Goal: Information Seeking & Learning: Find specific page/section

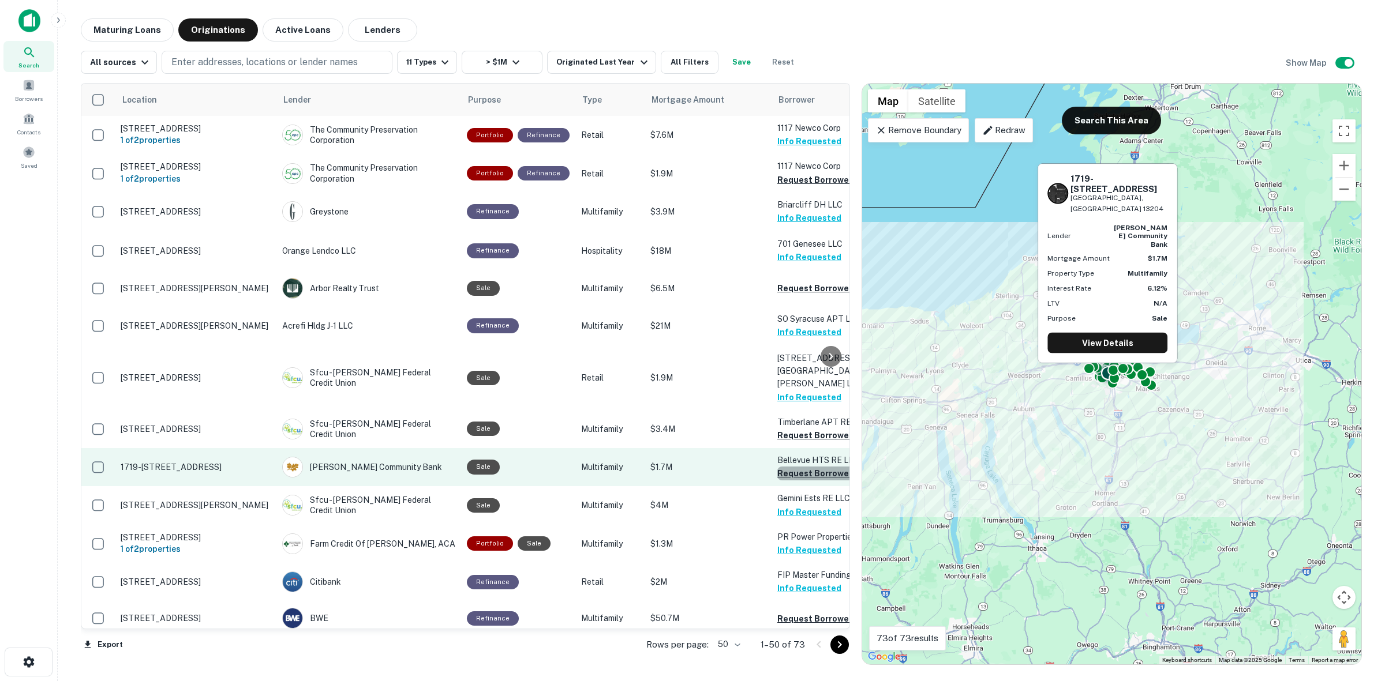
click at [809, 467] on button "Request Borrower Info" at bounding box center [823, 474] width 93 height 14
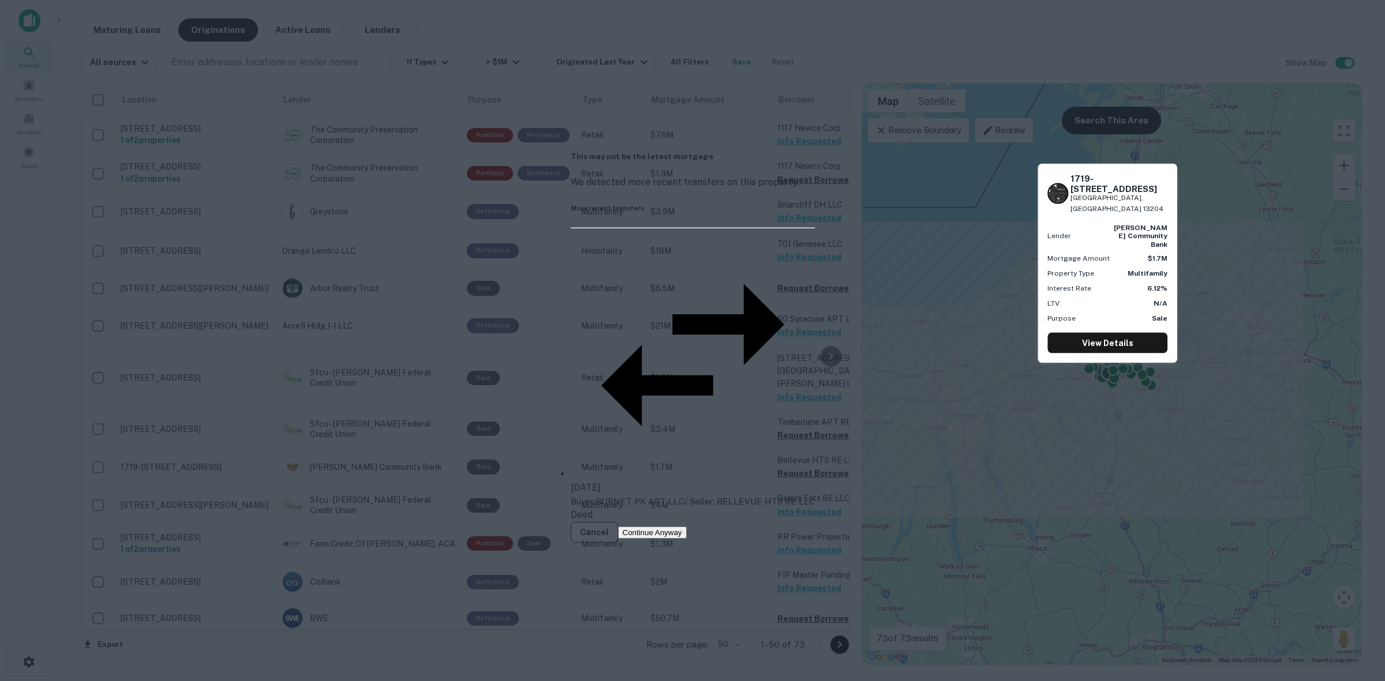
click at [618, 522] on button "Cancel" at bounding box center [594, 532] width 47 height 21
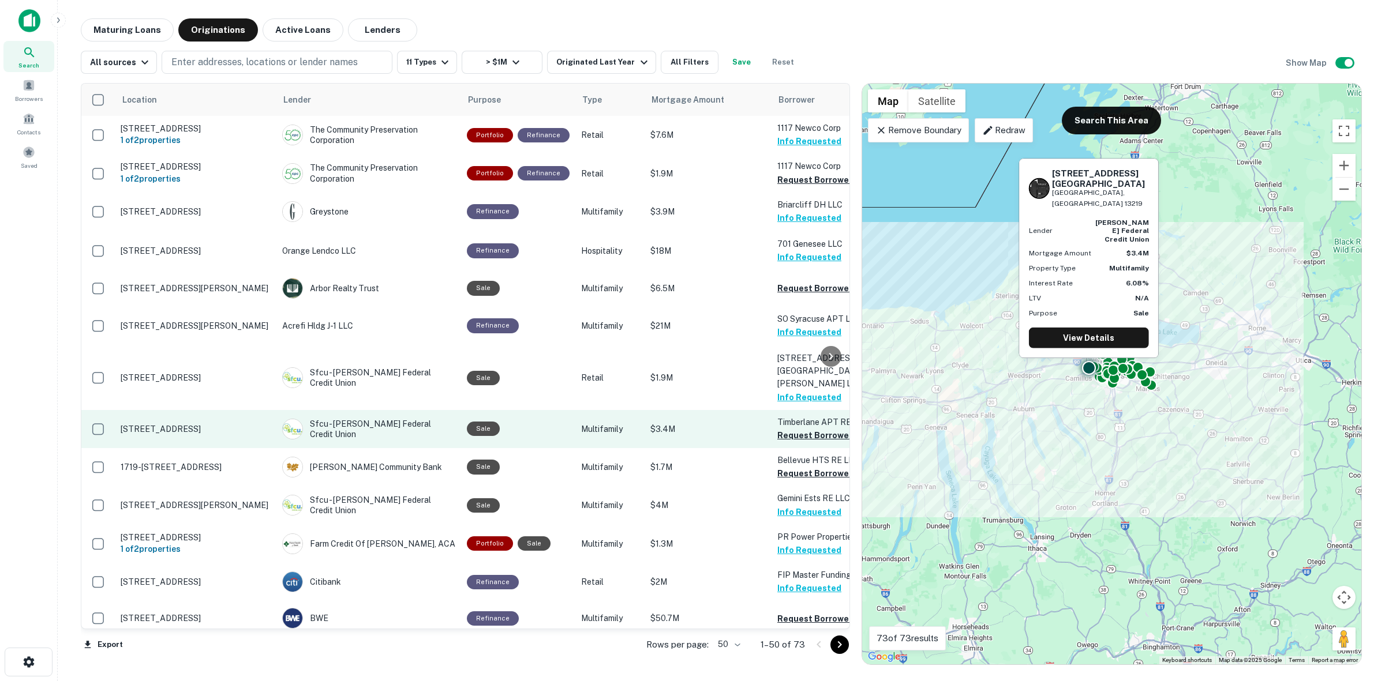
click at [800, 416] on p "Timberlane APT RE LLC" at bounding box center [834, 422] width 115 height 13
click at [800, 429] on button "Request Borrower Info" at bounding box center [823, 436] width 93 height 14
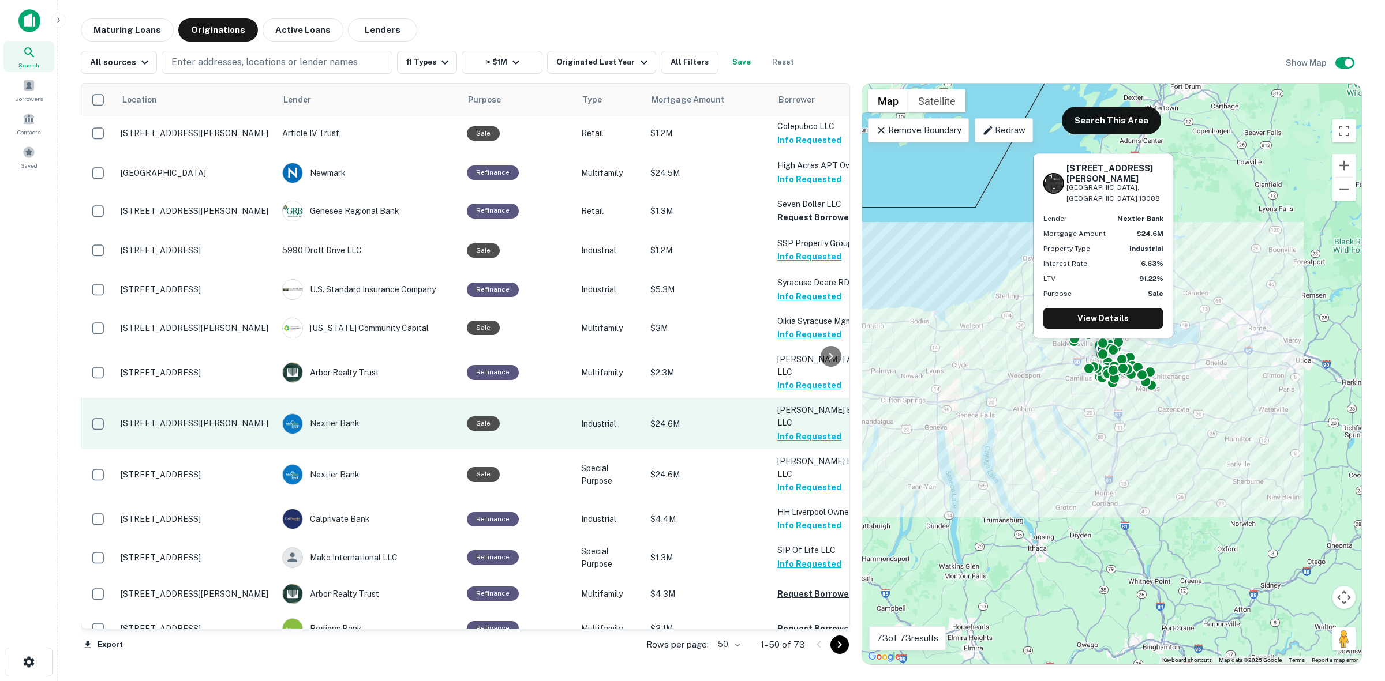
scroll to position [1474, 0]
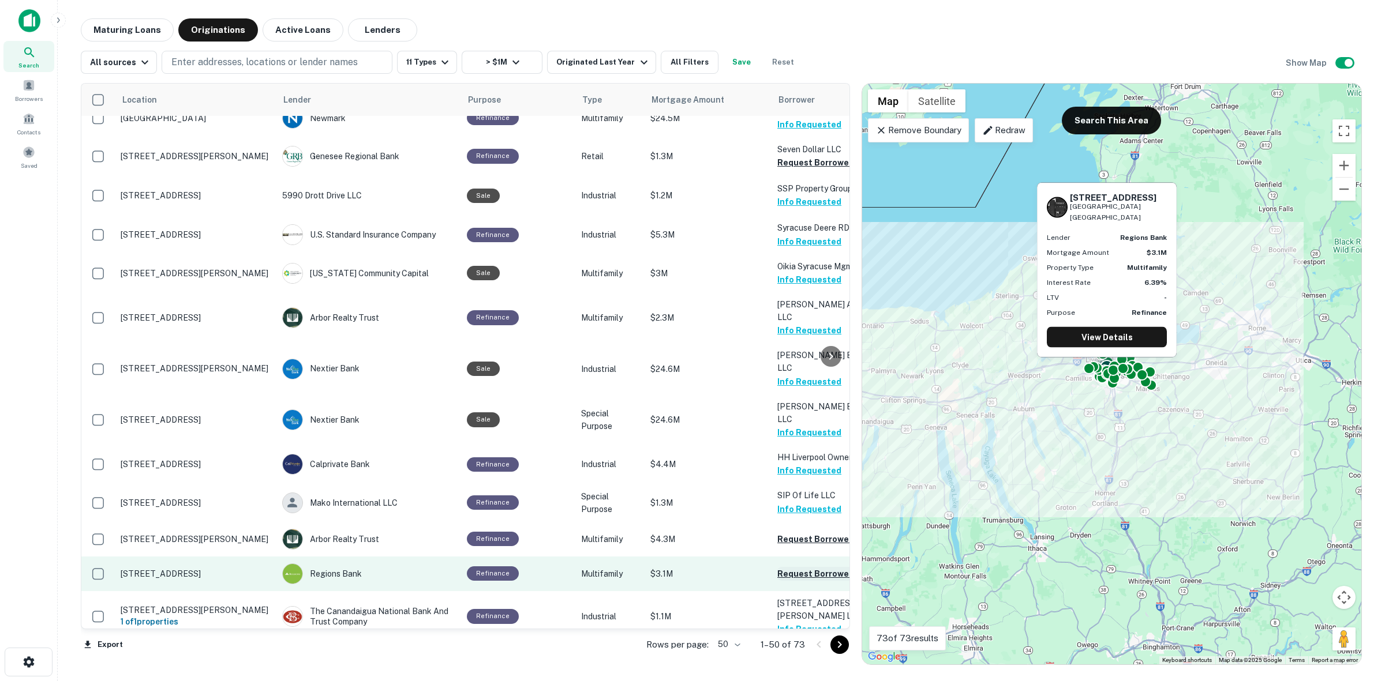
click at [785, 567] on button "Request Borrower Info" at bounding box center [823, 574] width 93 height 14
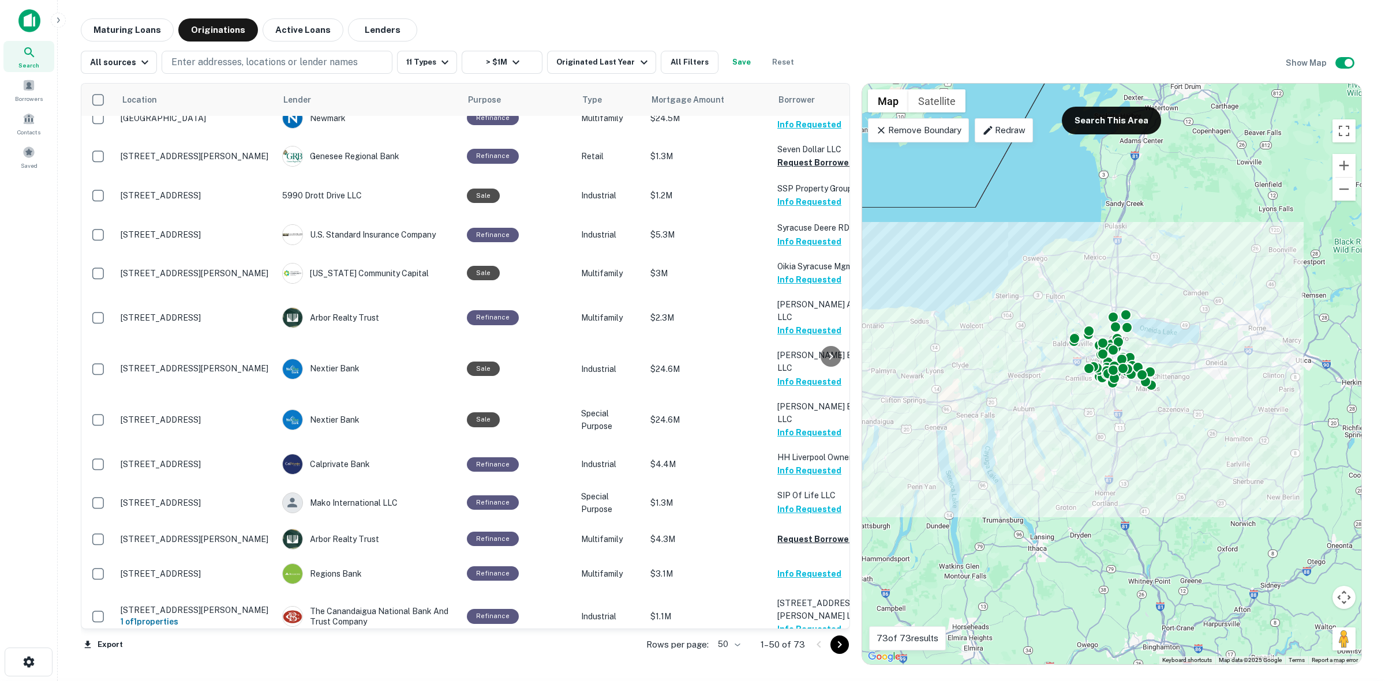
click at [831, 648] on button "Go to next page" at bounding box center [839, 645] width 18 height 18
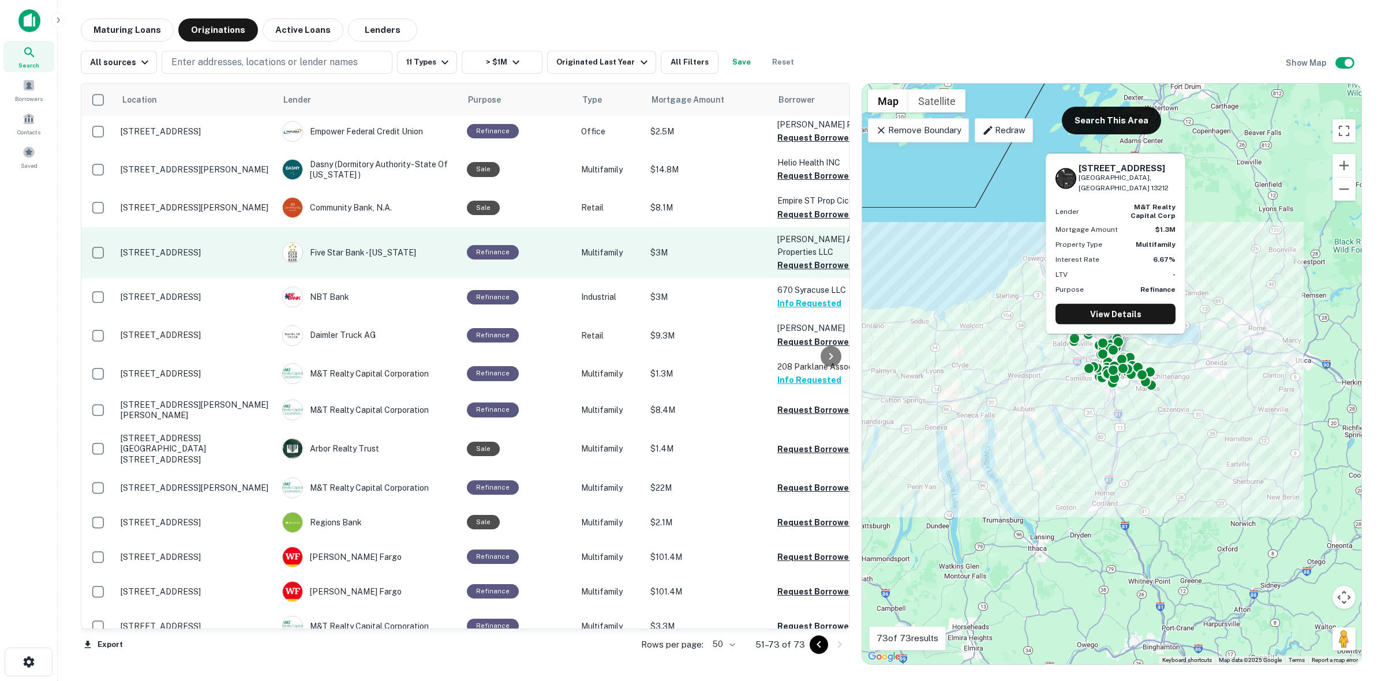
scroll to position [249, 0]
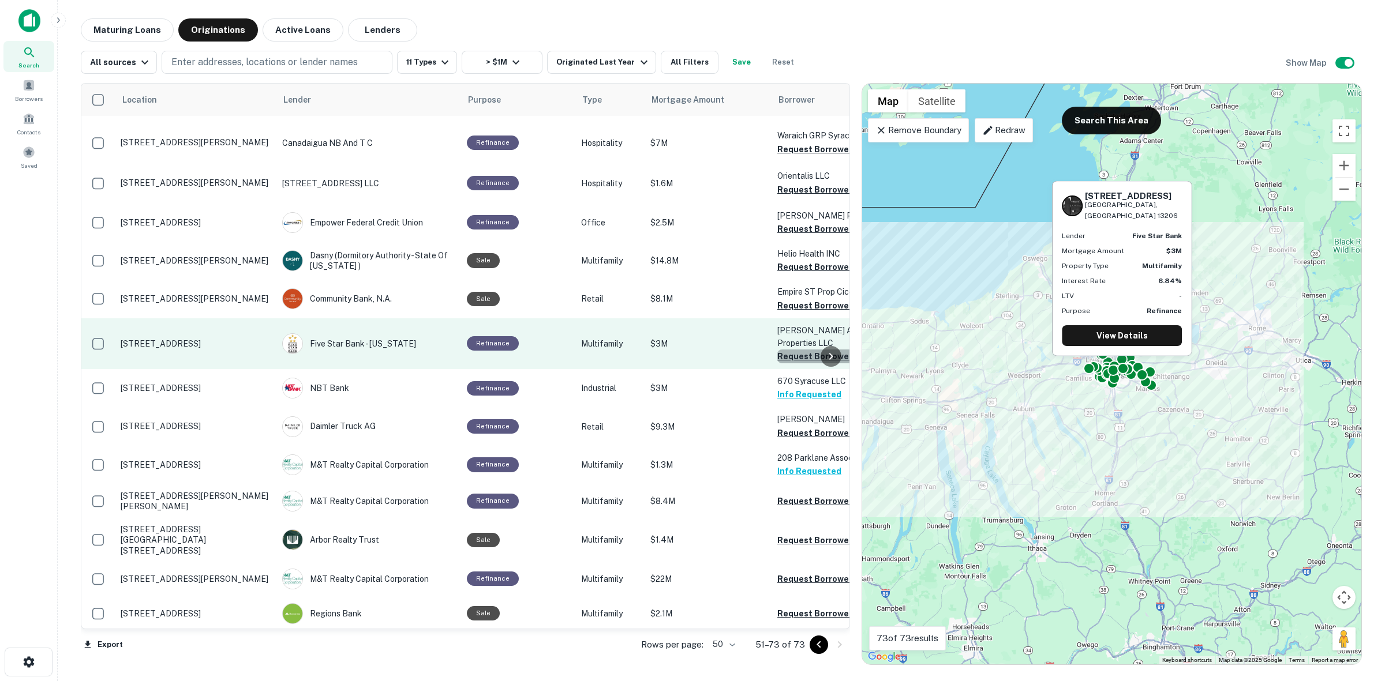
click at [793, 350] on button "Request Borrower Info" at bounding box center [823, 357] width 93 height 14
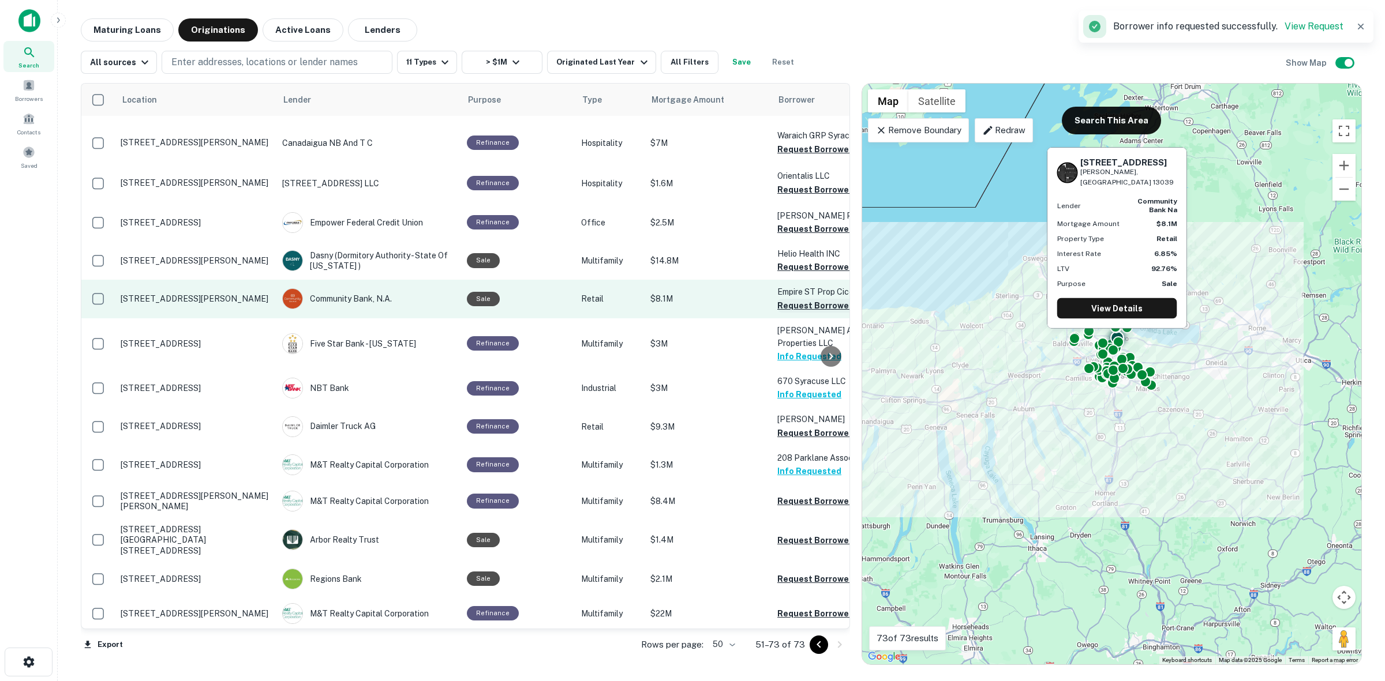
click at [816, 305] on button "Request Borrower Info" at bounding box center [823, 306] width 93 height 14
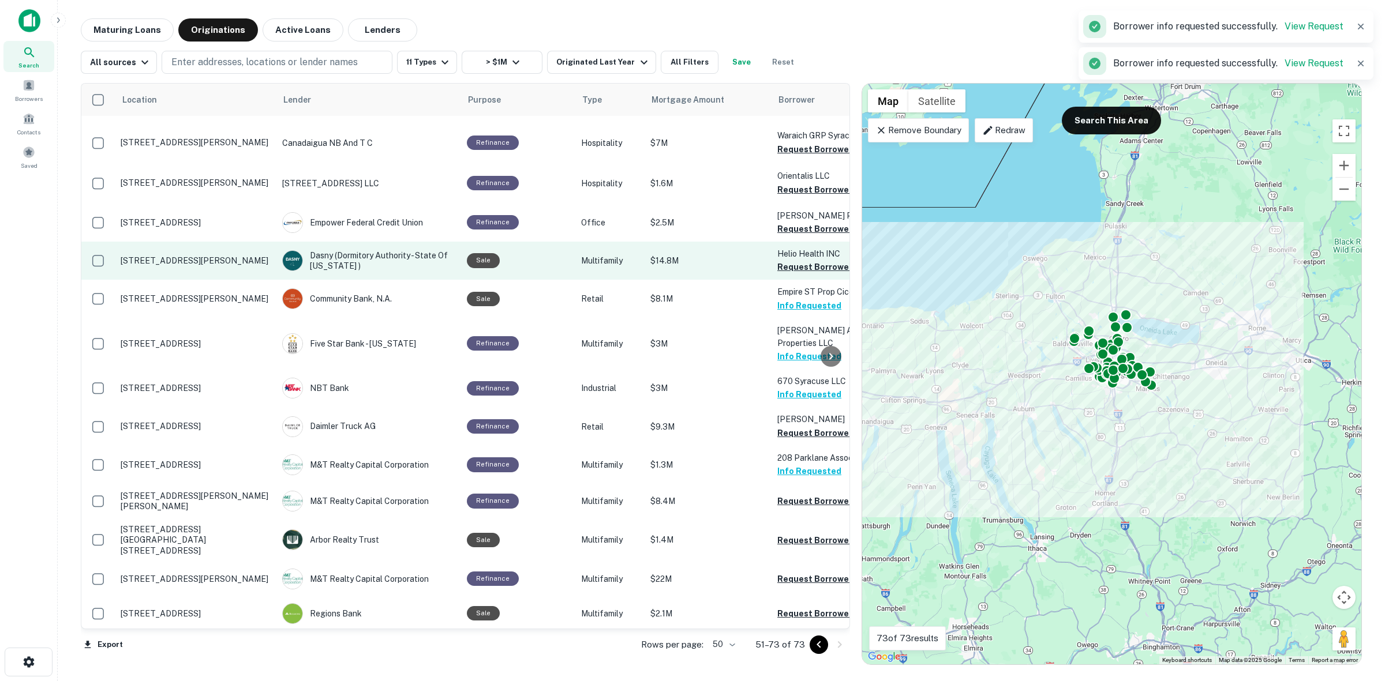
scroll to position [177, 0]
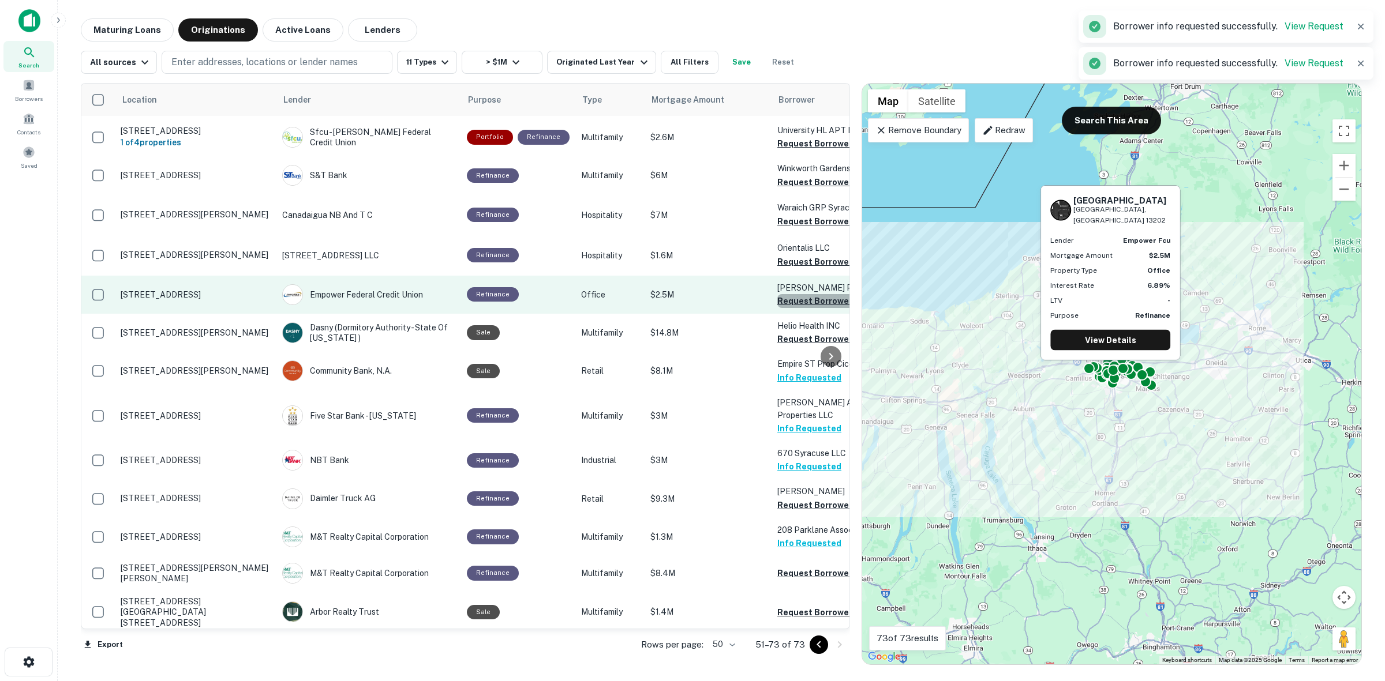
click at [807, 303] on button "Request Borrower Info" at bounding box center [823, 301] width 93 height 14
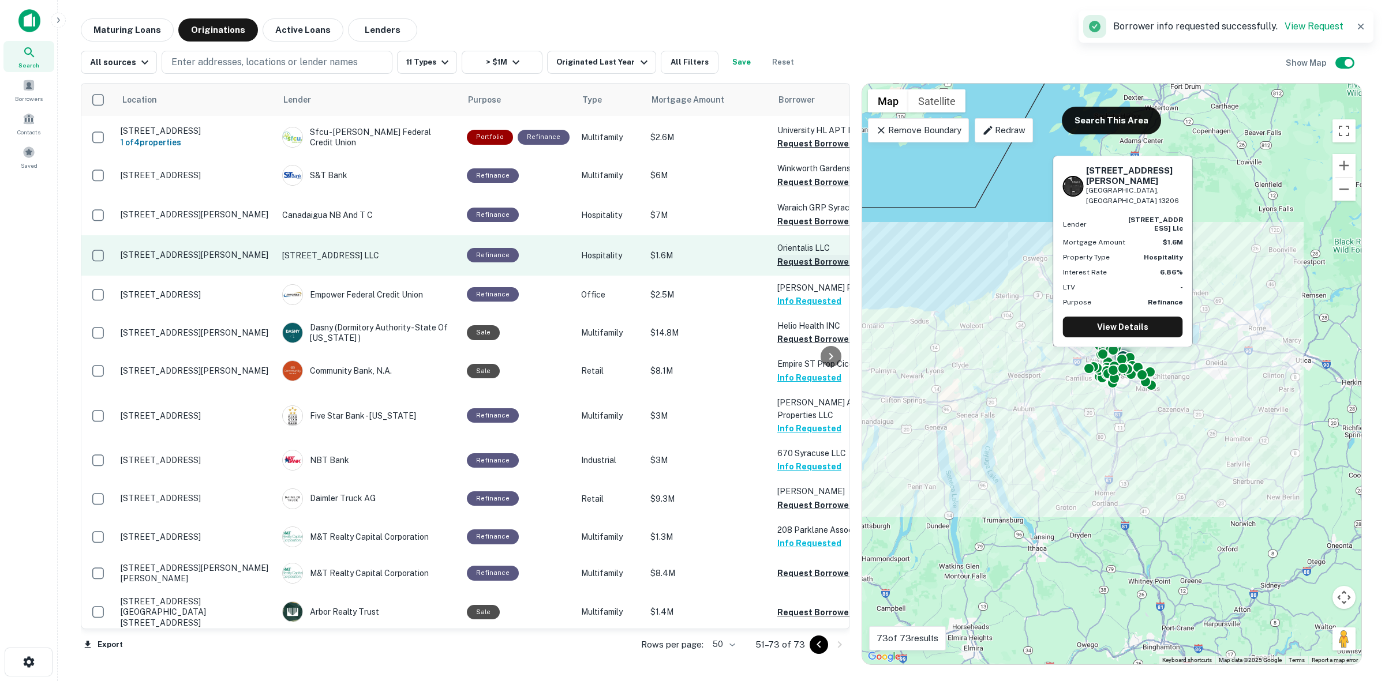
click at [811, 257] on button "Request Borrower Info" at bounding box center [823, 262] width 93 height 14
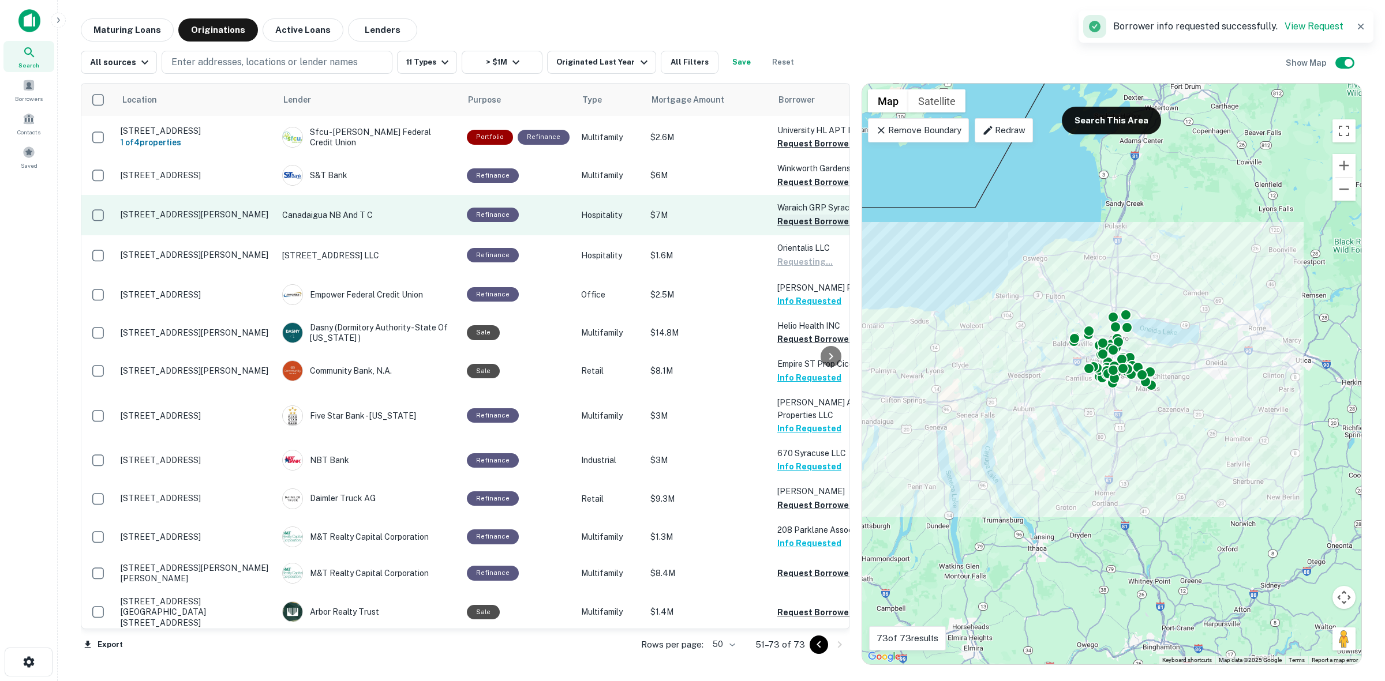
click at [815, 222] on button "Request Borrower Info" at bounding box center [823, 222] width 93 height 14
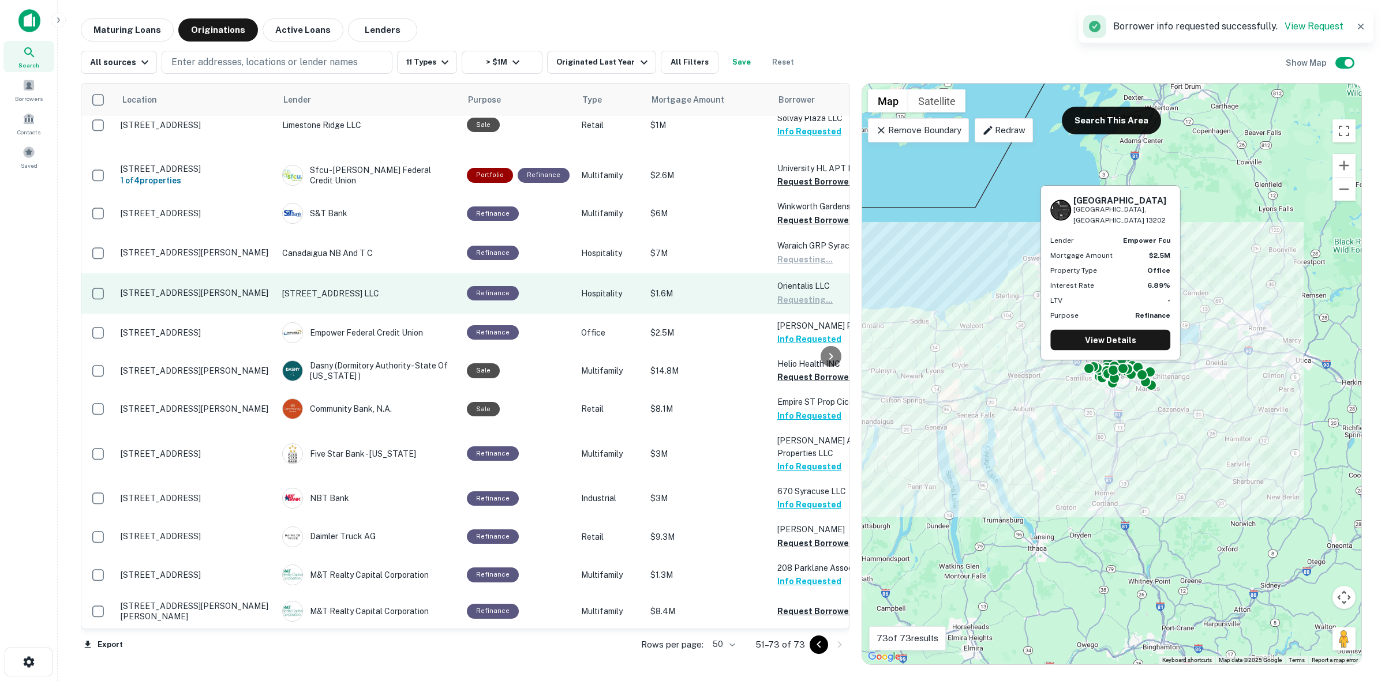
scroll to position [105, 0]
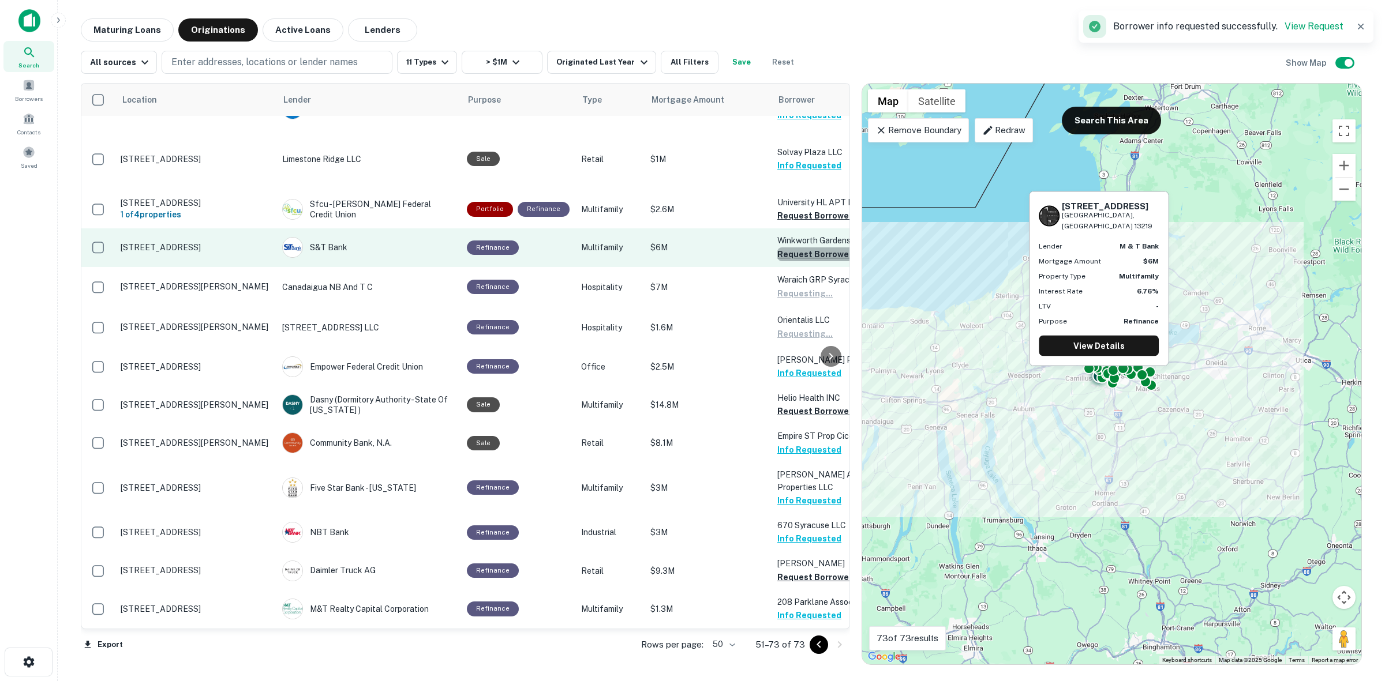
click at [814, 252] on button "Request Borrower Info" at bounding box center [823, 255] width 93 height 14
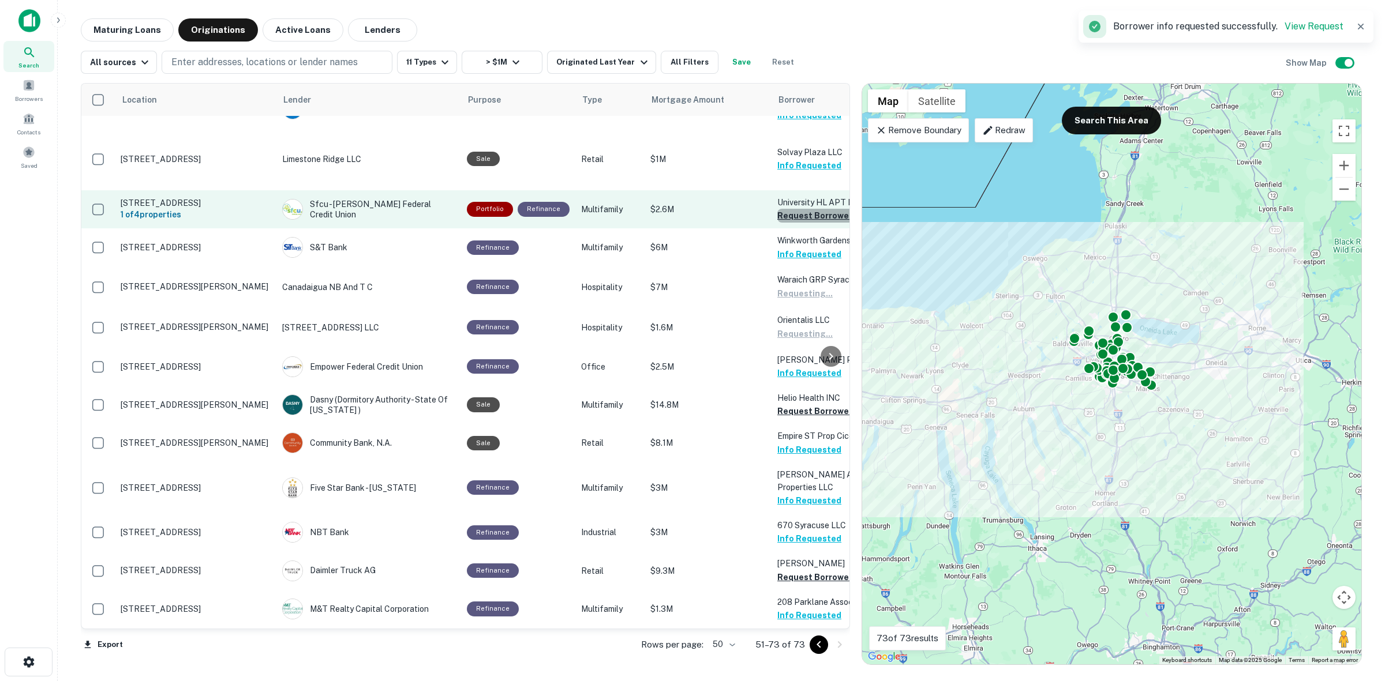
click at [814, 216] on button "Request Borrower Info" at bounding box center [823, 216] width 93 height 14
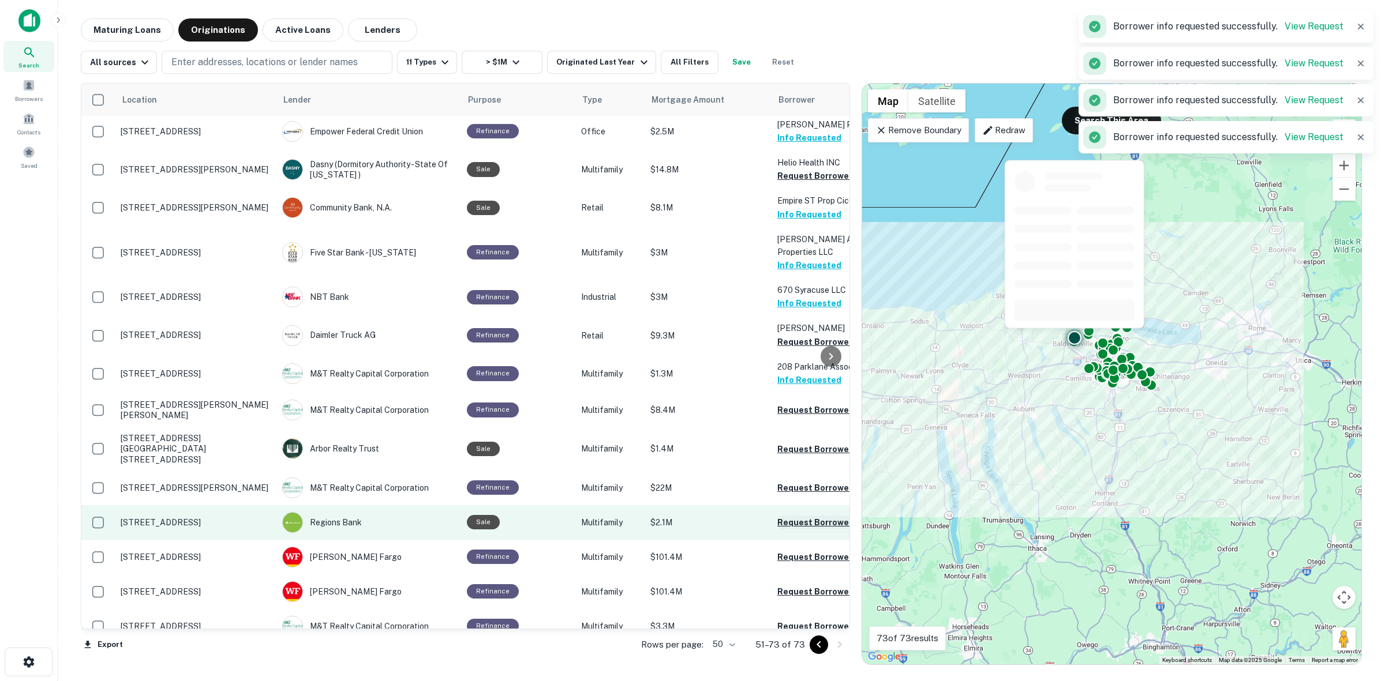
scroll to position [393, 0]
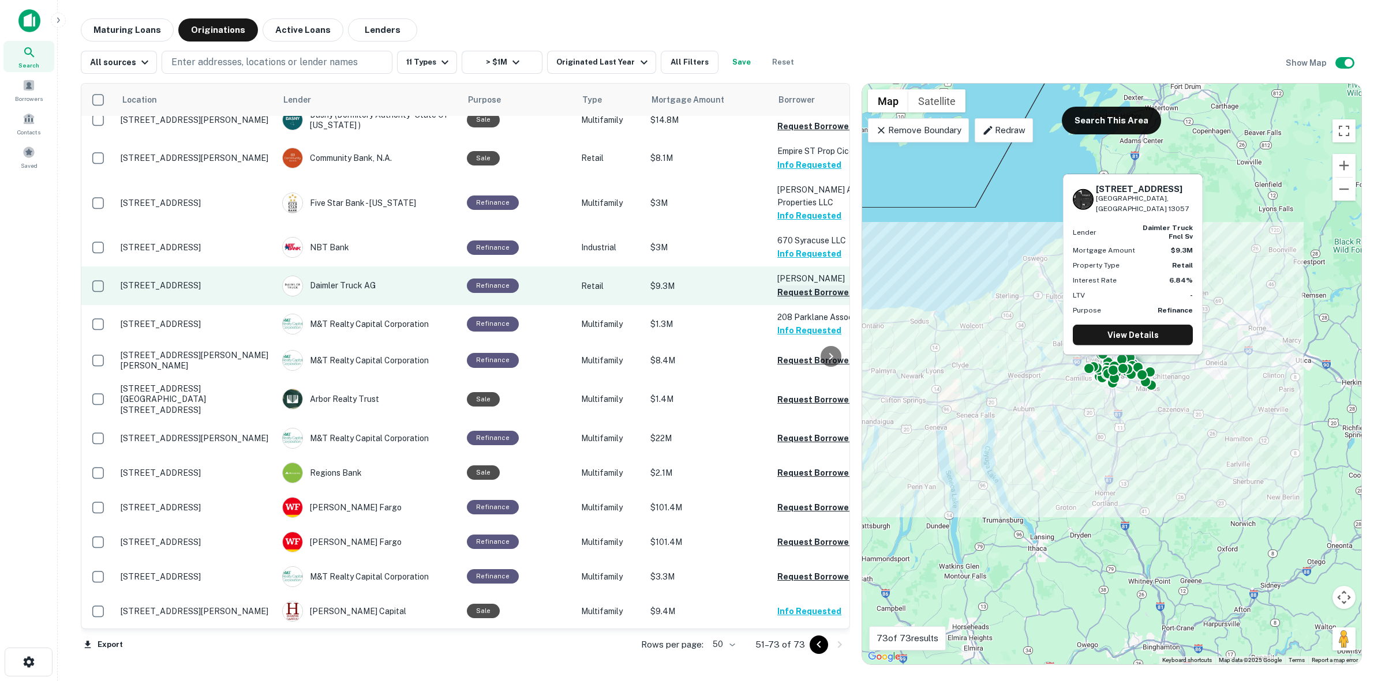
click at [779, 286] on button "Request Borrower Info" at bounding box center [823, 293] width 93 height 14
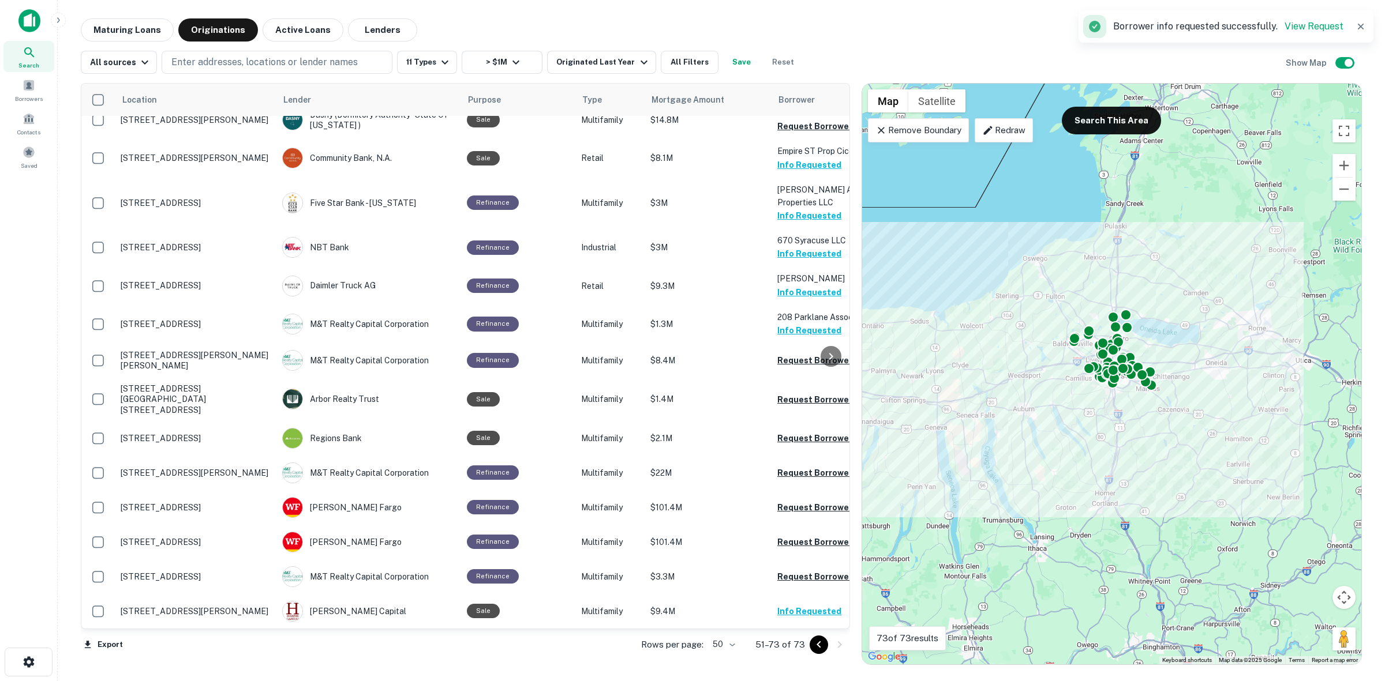
click at [826, 648] on button "Go to previous page" at bounding box center [818, 645] width 18 height 18
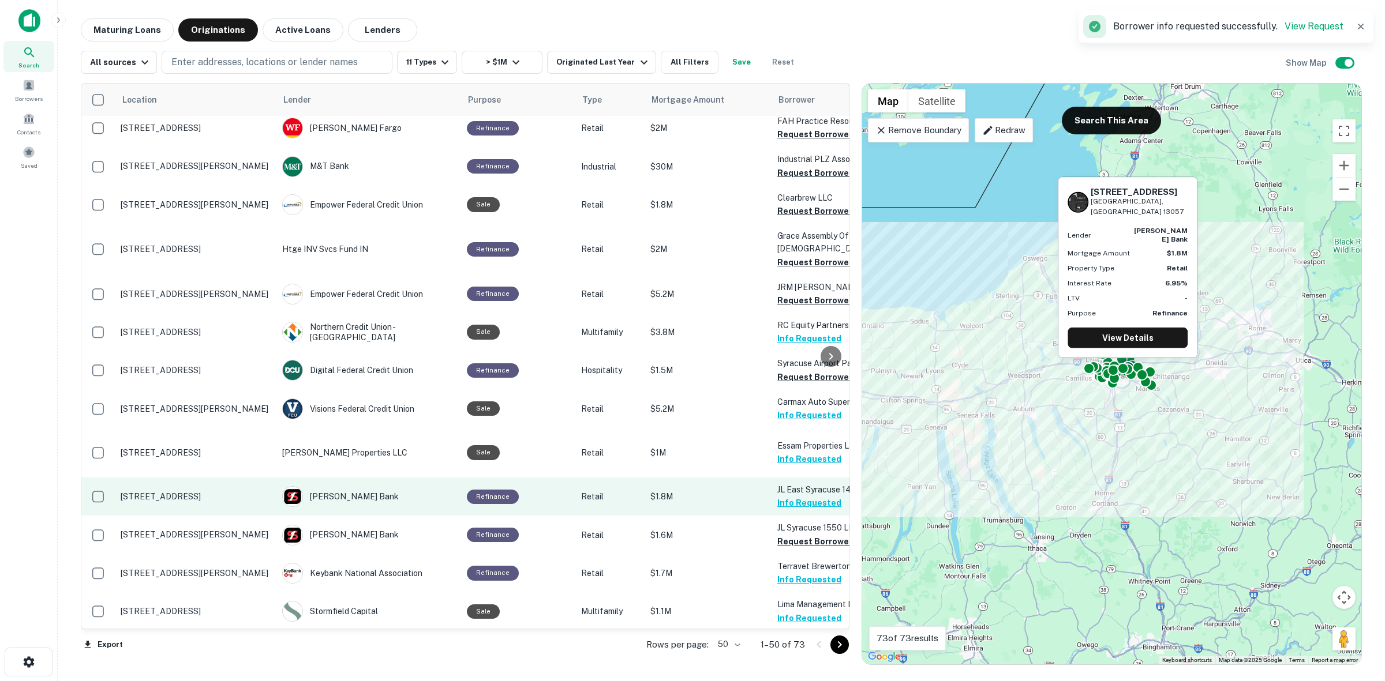
scroll to position [898, 0]
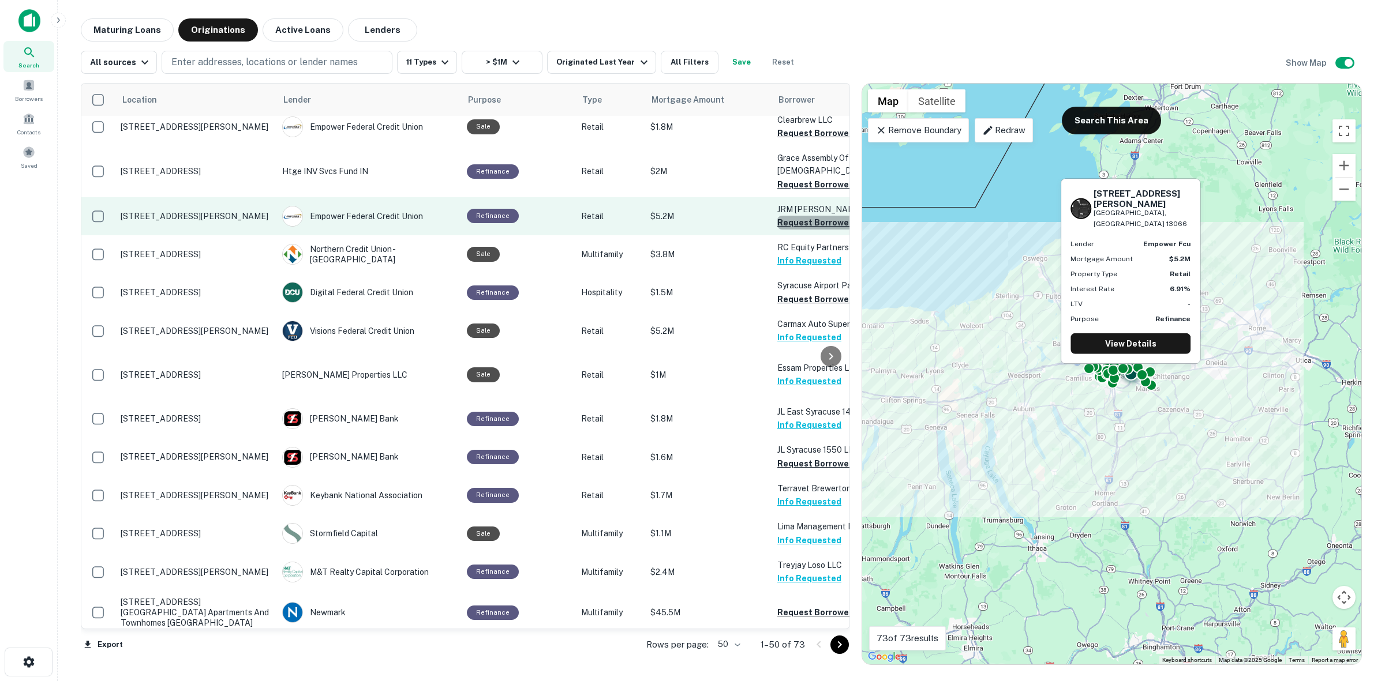
click at [808, 216] on button "Request Borrower Info" at bounding box center [823, 223] width 93 height 14
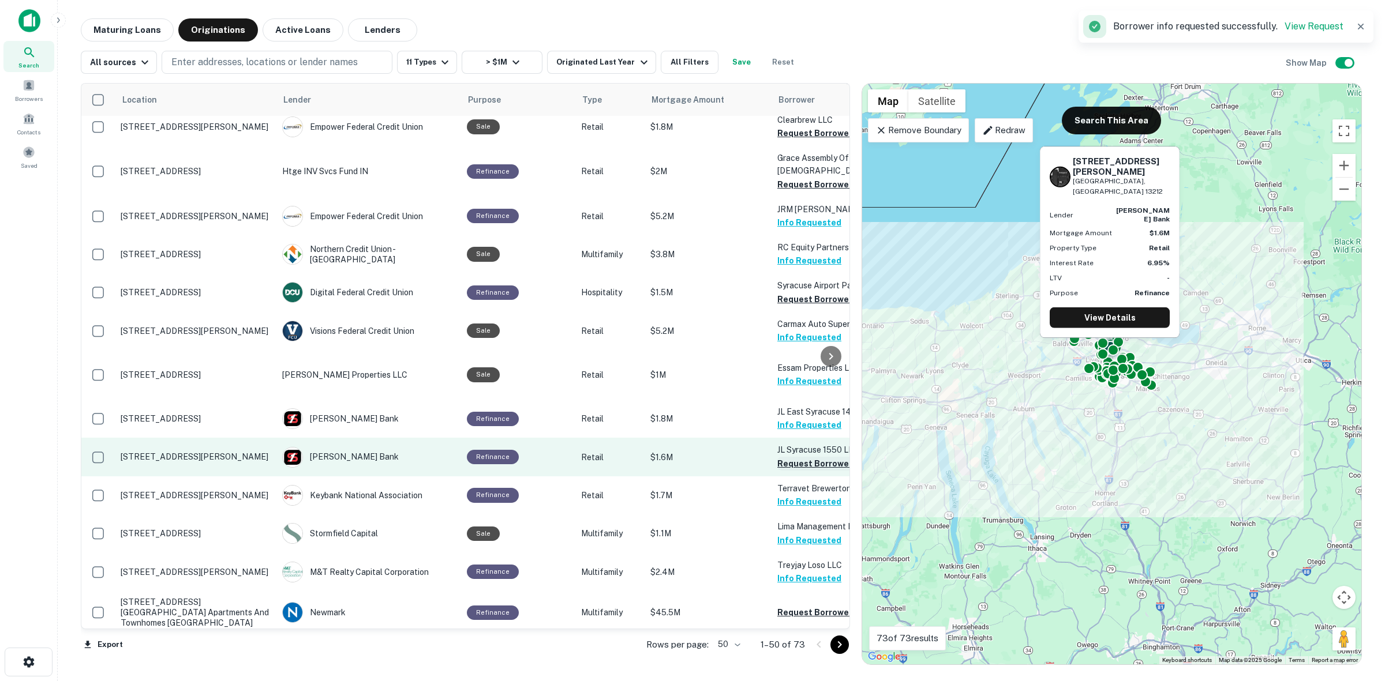
click at [805, 457] on button "Request Borrower Info" at bounding box center [823, 464] width 93 height 14
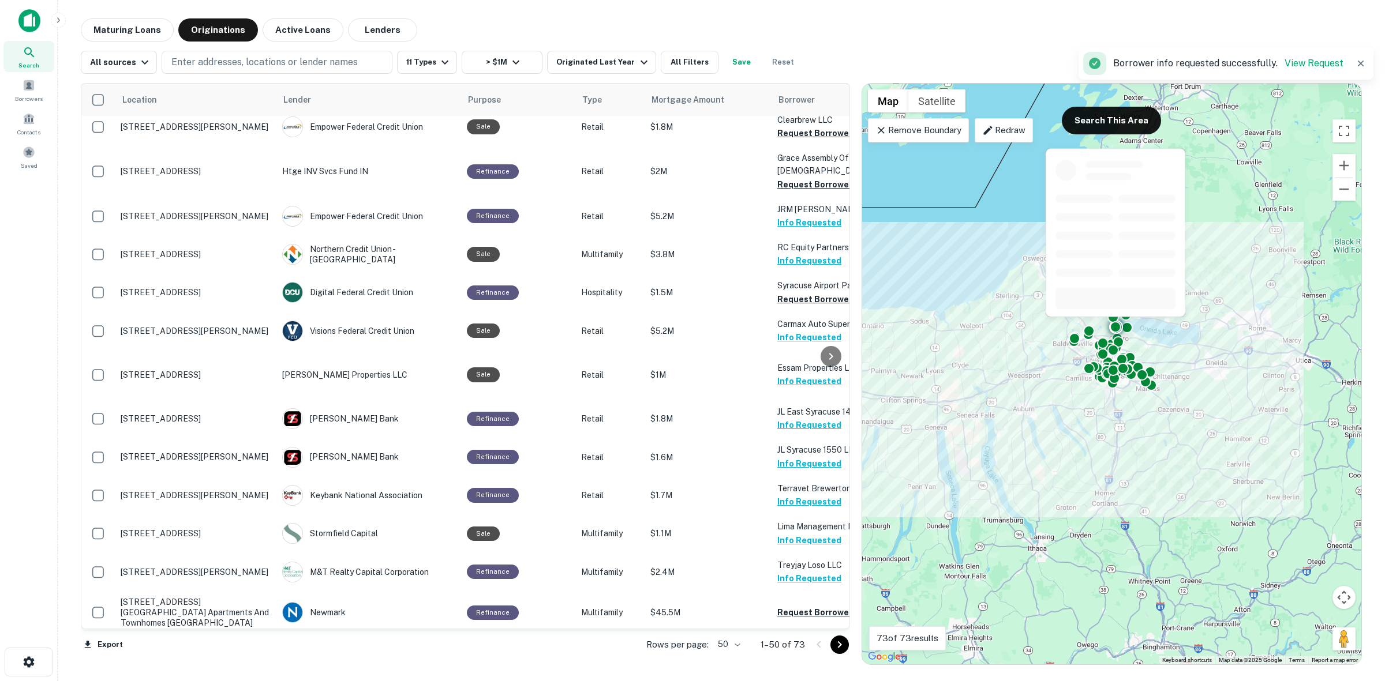
scroll to position [1043, 0]
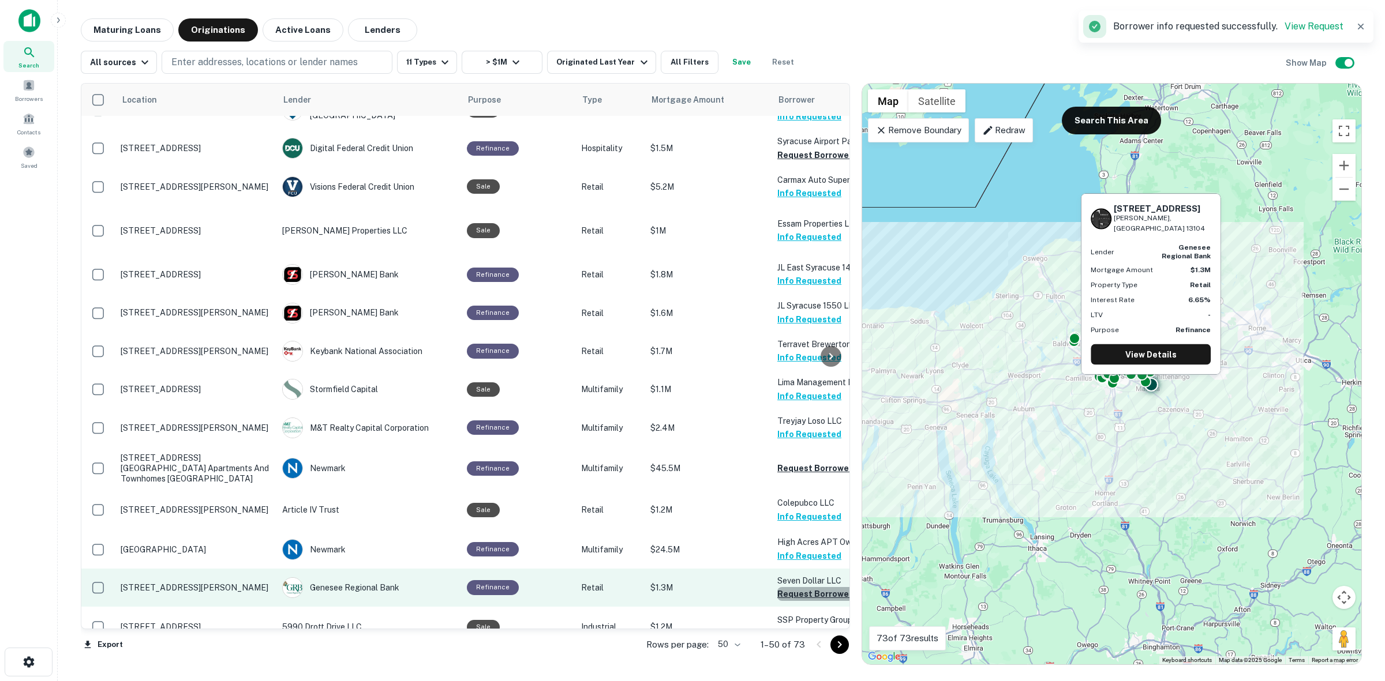
click at [812, 587] on button "Request Borrower Info" at bounding box center [823, 594] width 93 height 14
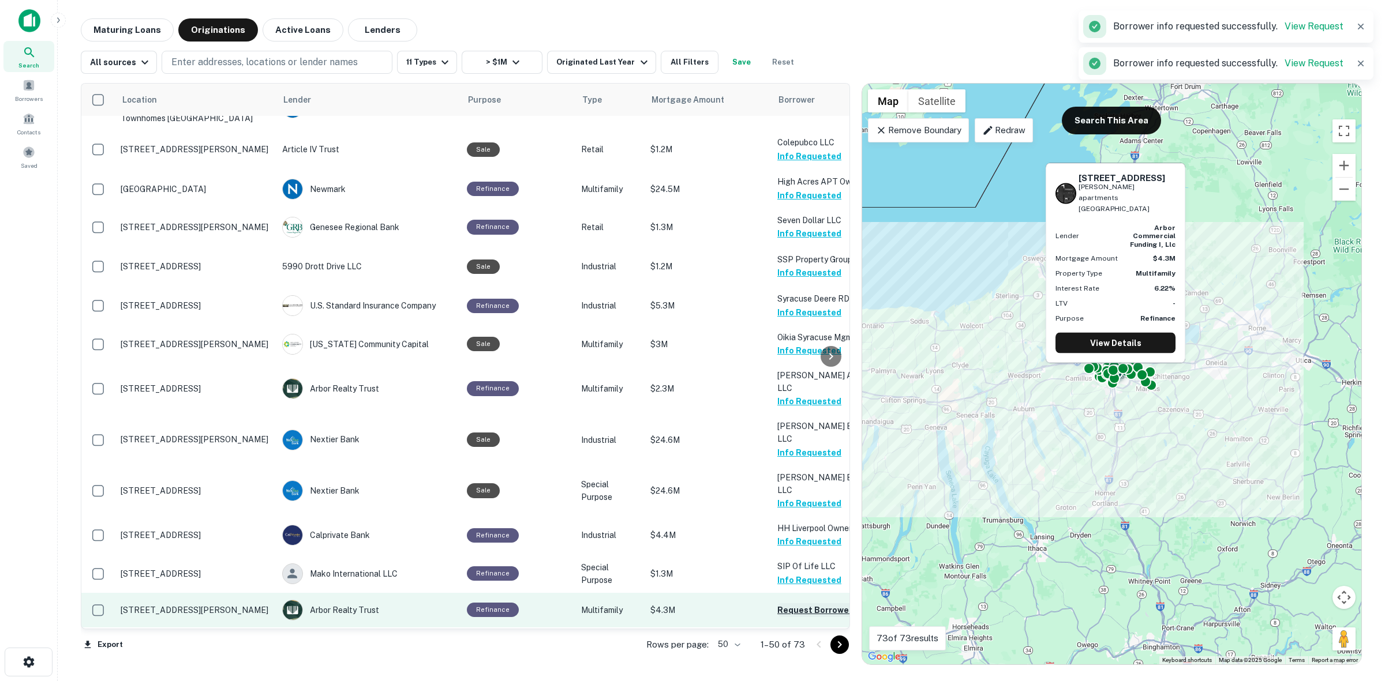
scroll to position [1474, 0]
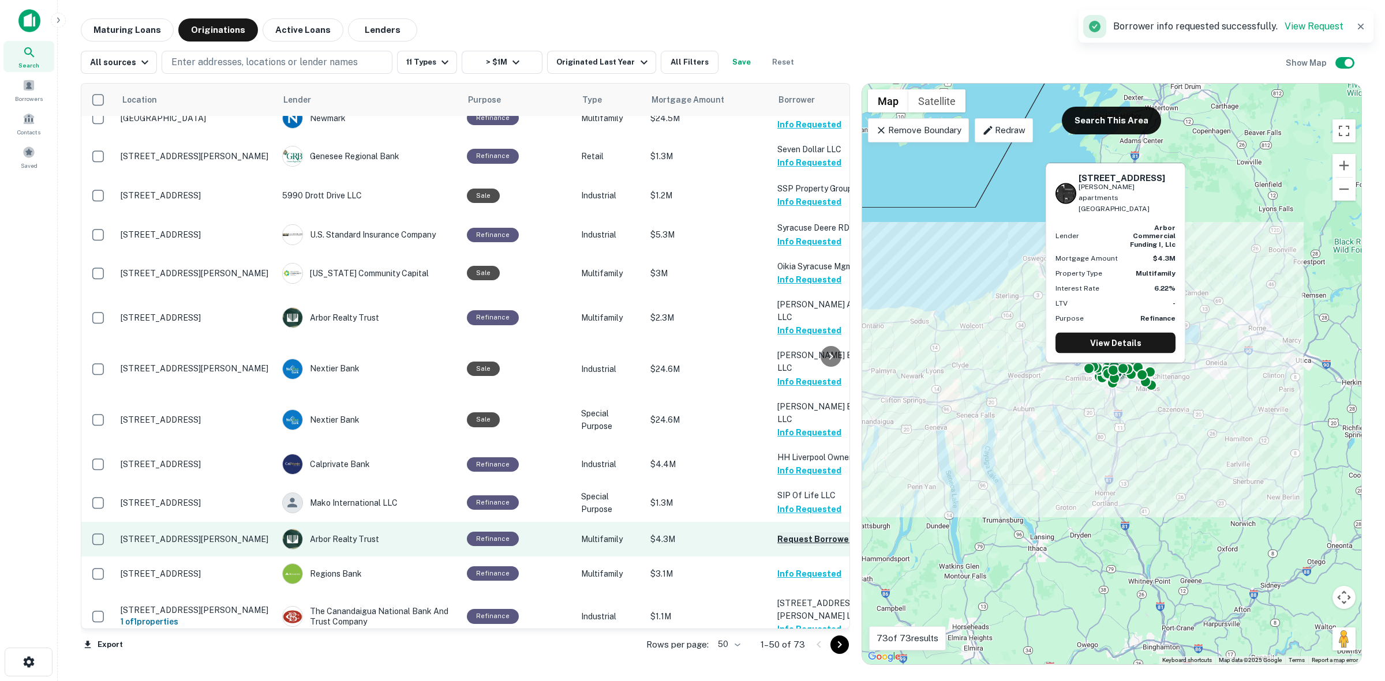
click at [814, 533] on button "Request Borrower Info" at bounding box center [823, 540] width 93 height 14
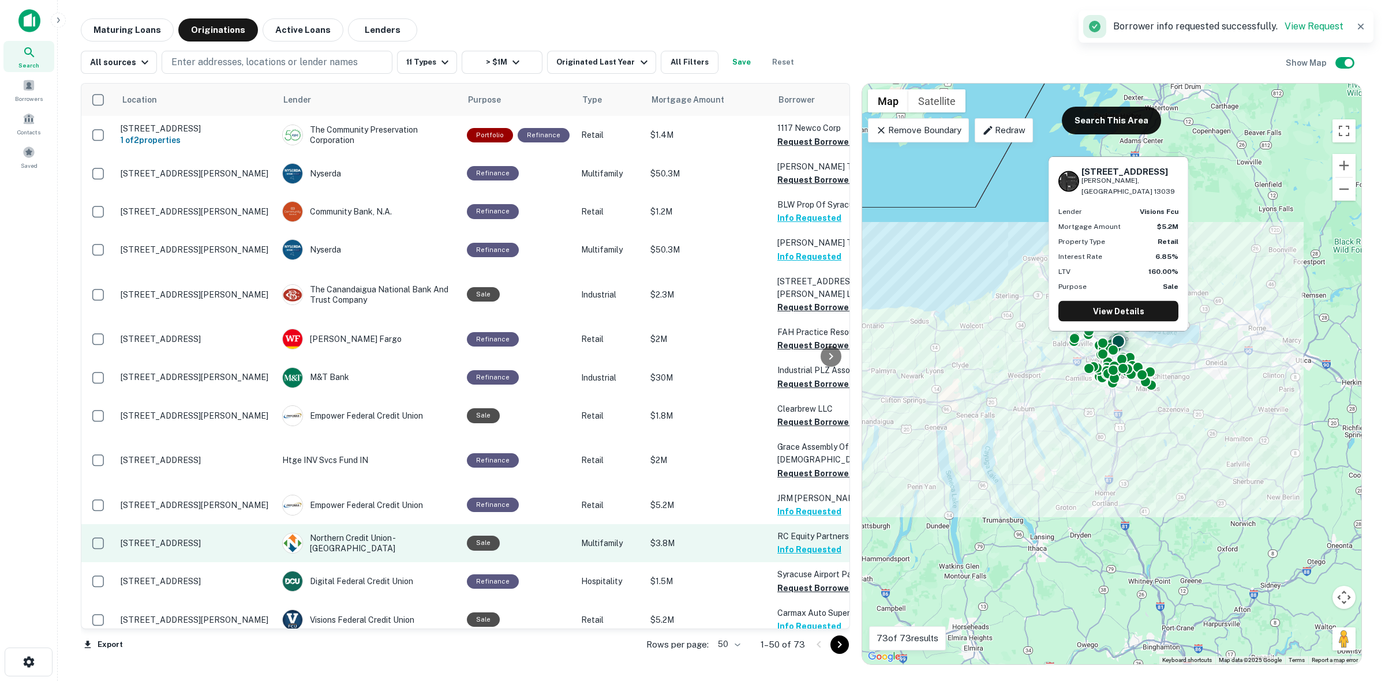
scroll to position [609, 0]
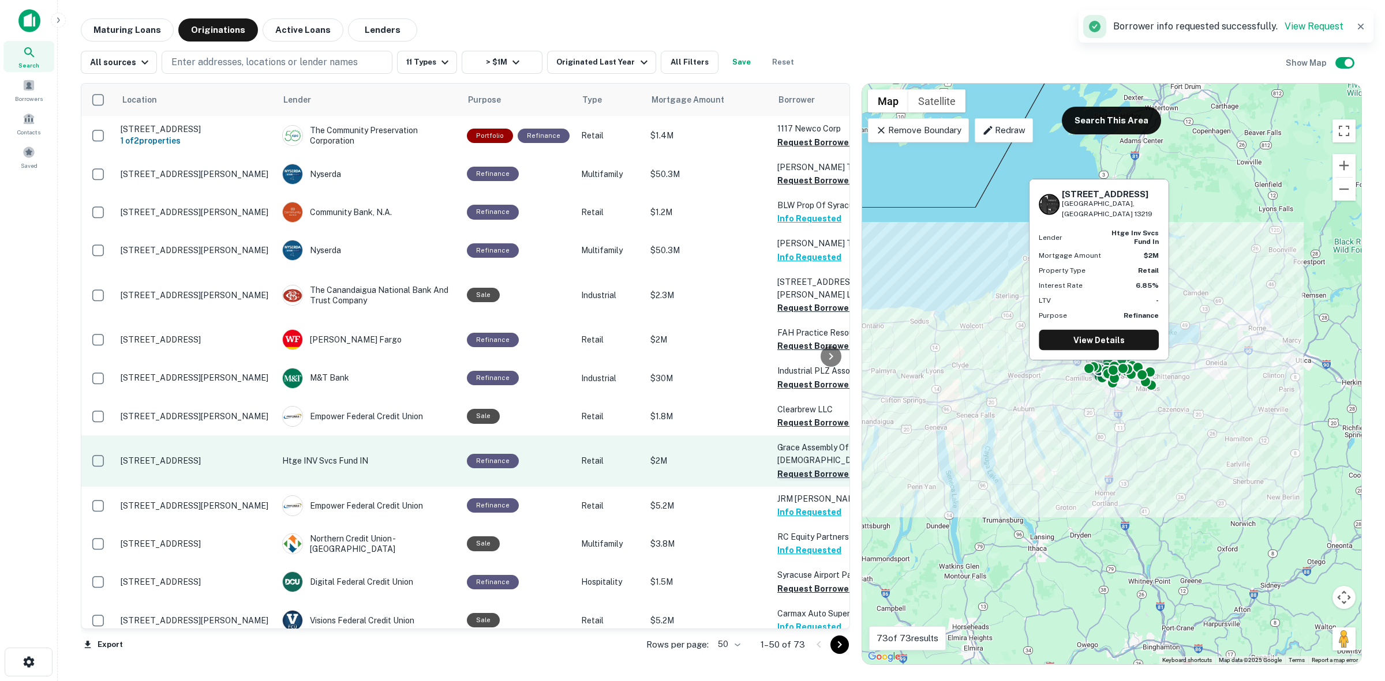
click at [803, 467] on button "Request Borrower Info" at bounding box center [823, 474] width 93 height 14
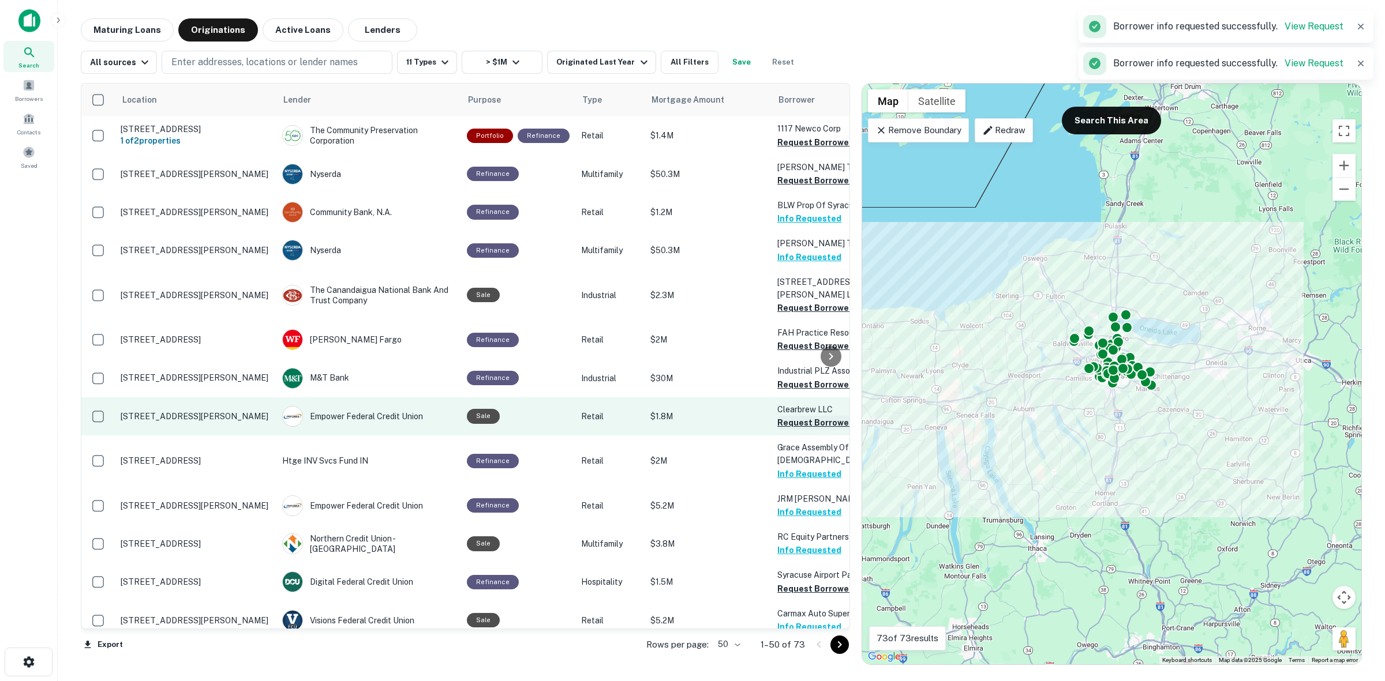
click at [801, 416] on button "Request Borrower Info" at bounding box center [823, 423] width 93 height 14
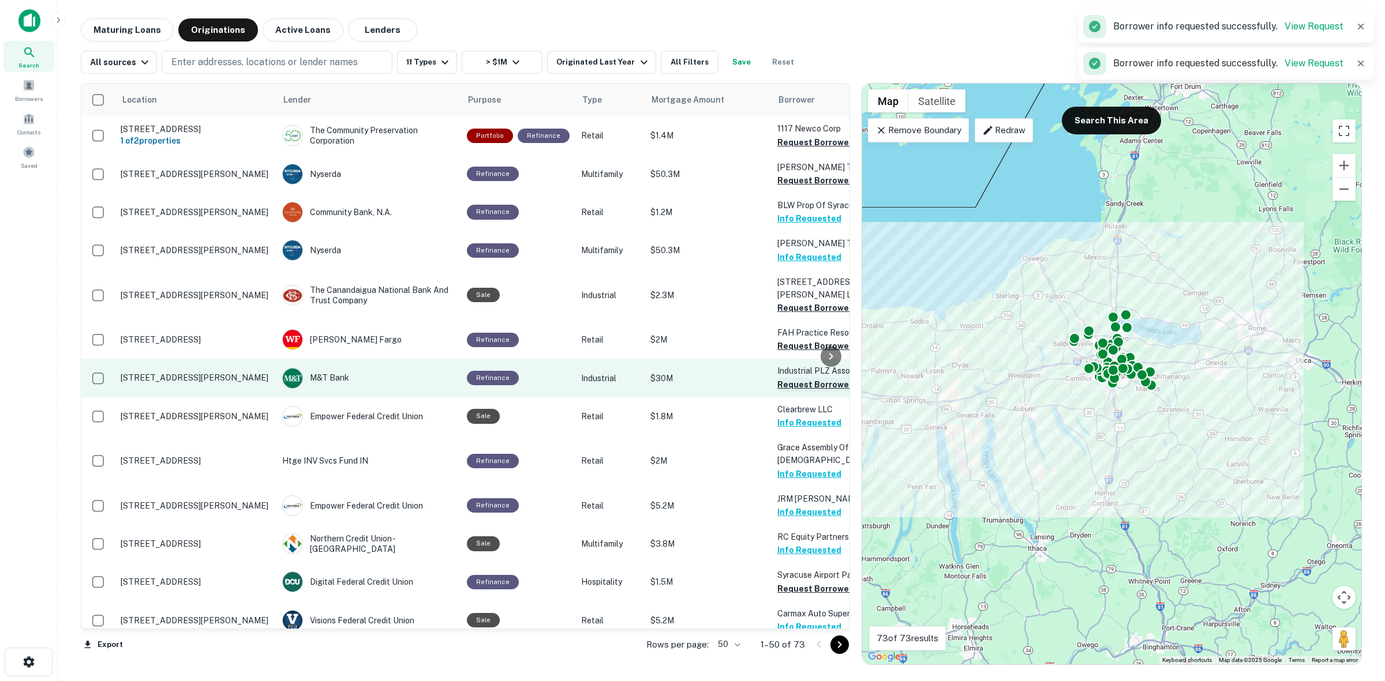
click at [794, 378] on button "Request Borrower Info" at bounding box center [823, 385] width 93 height 14
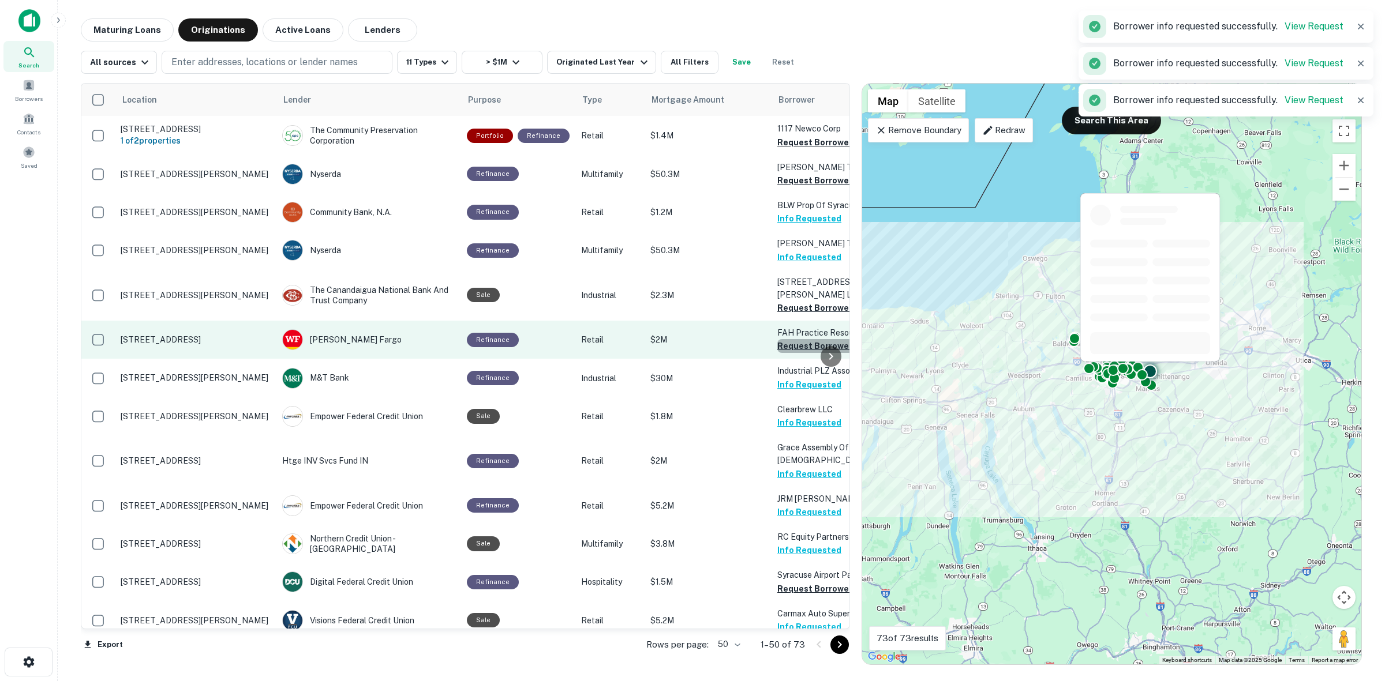
click at [800, 339] on button "Request Borrower Info" at bounding box center [823, 346] width 93 height 14
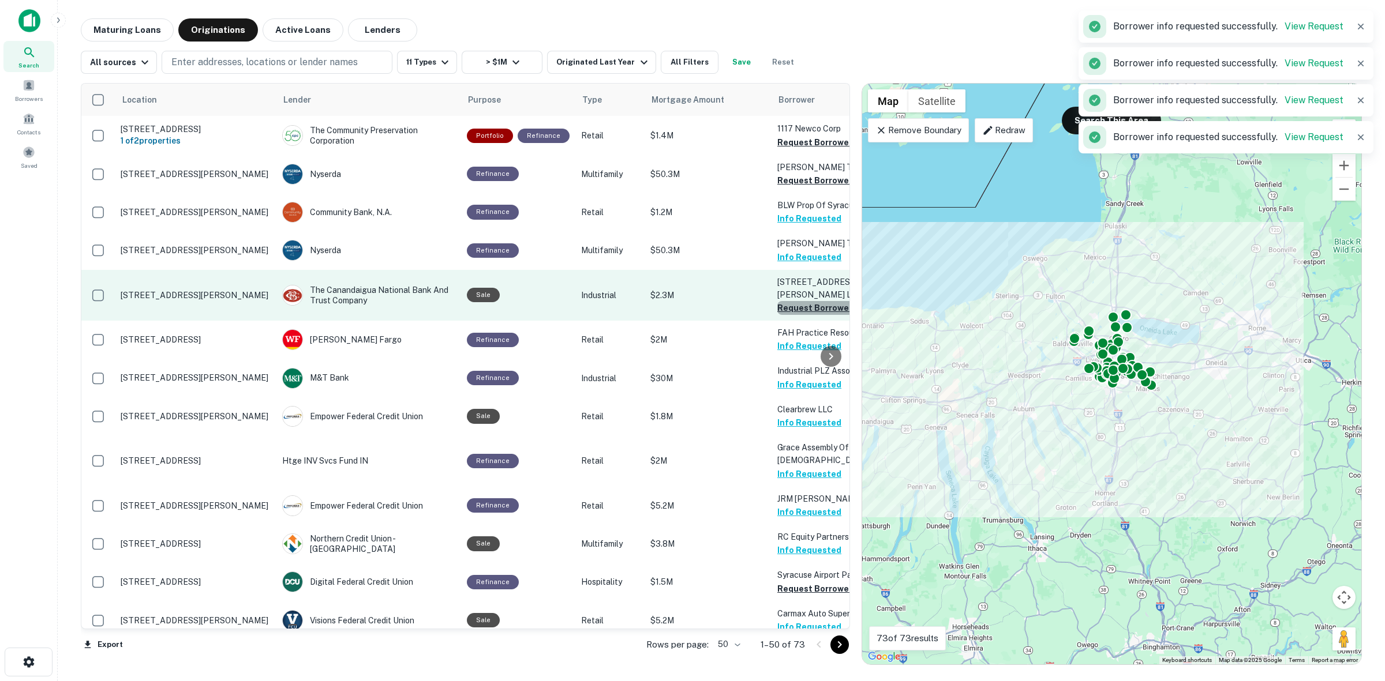
click at [802, 301] on button "Request Borrower Info" at bounding box center [823, 308] width 93 height 14
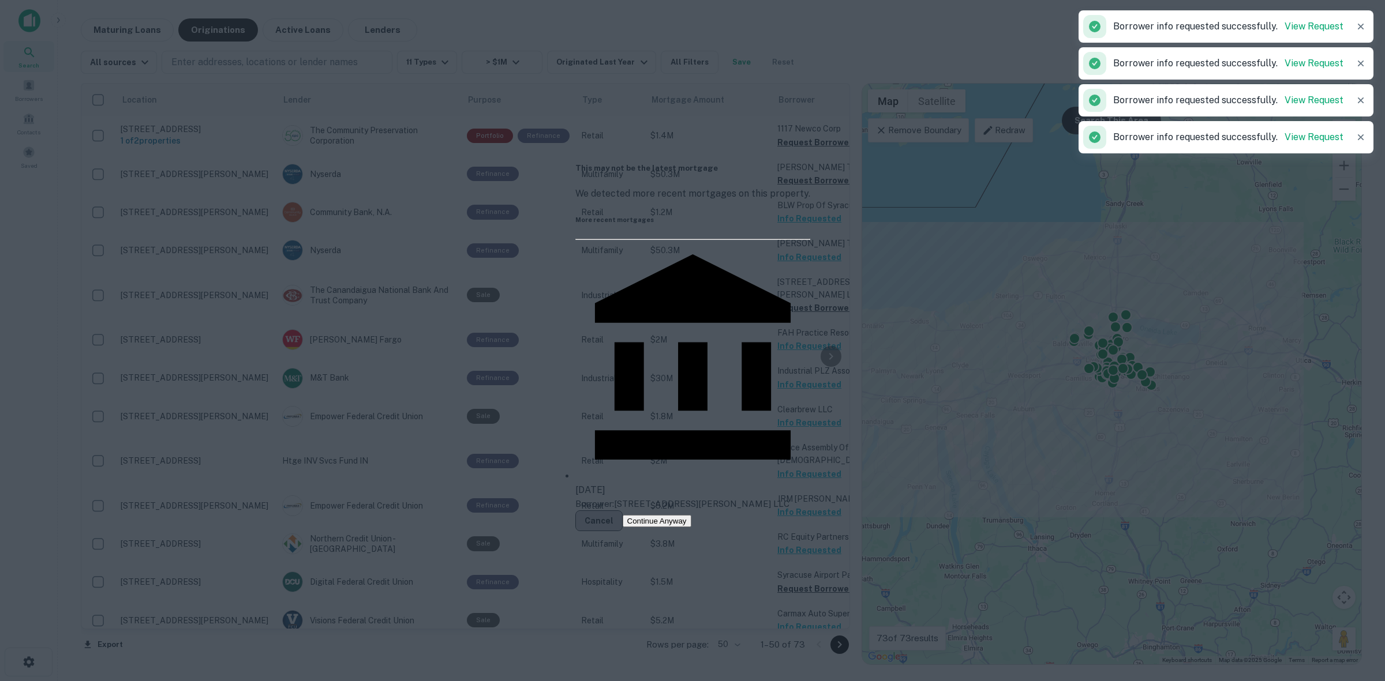
click at [623, 511] on button "Cancel" at bounding box center [598, 521] width 47 height 21
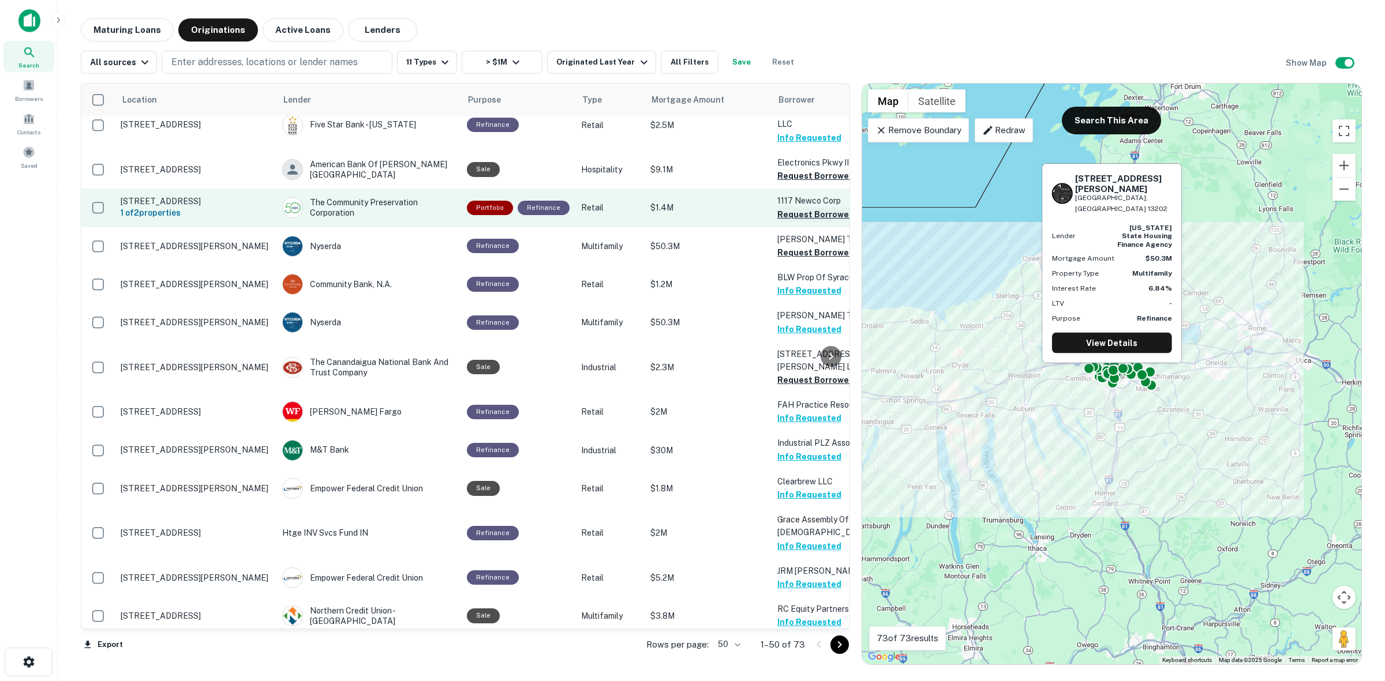
scroll to position [464, 0]
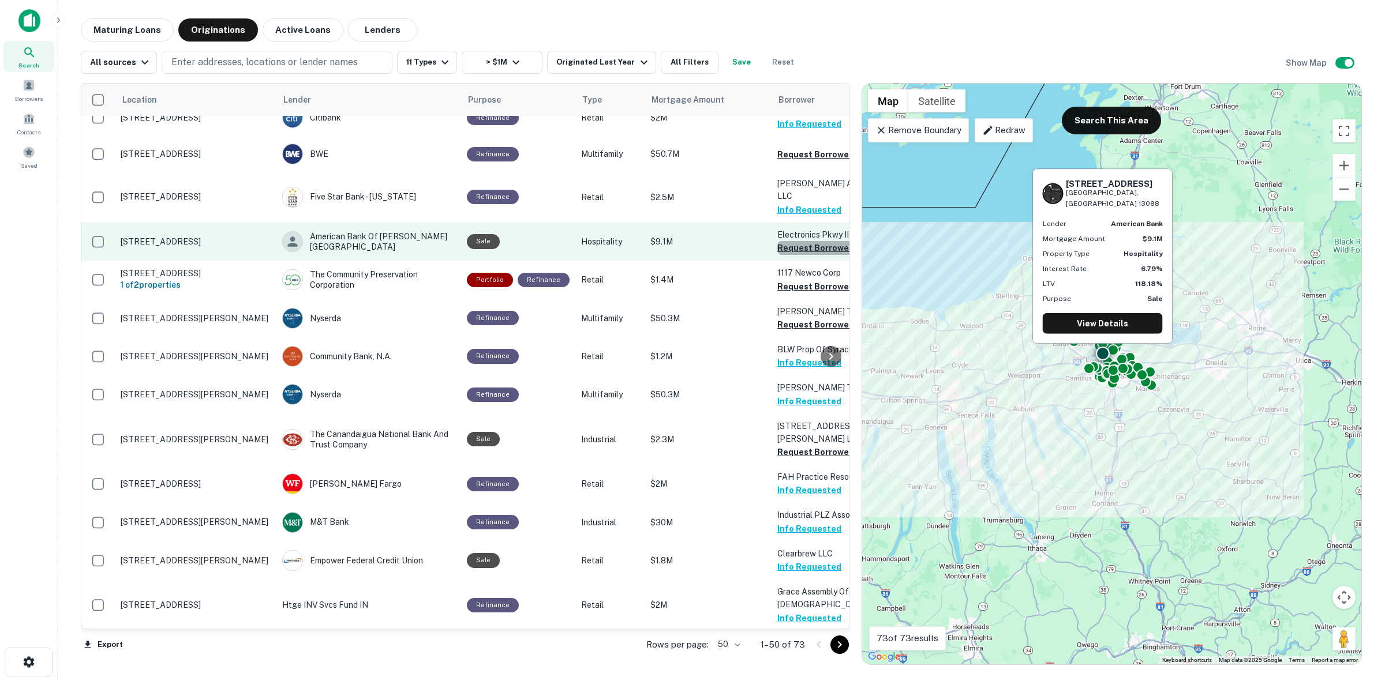
click at [786, 241] on button "Request Borrower Info" at bounding box center [823, 248] width 93 height 14
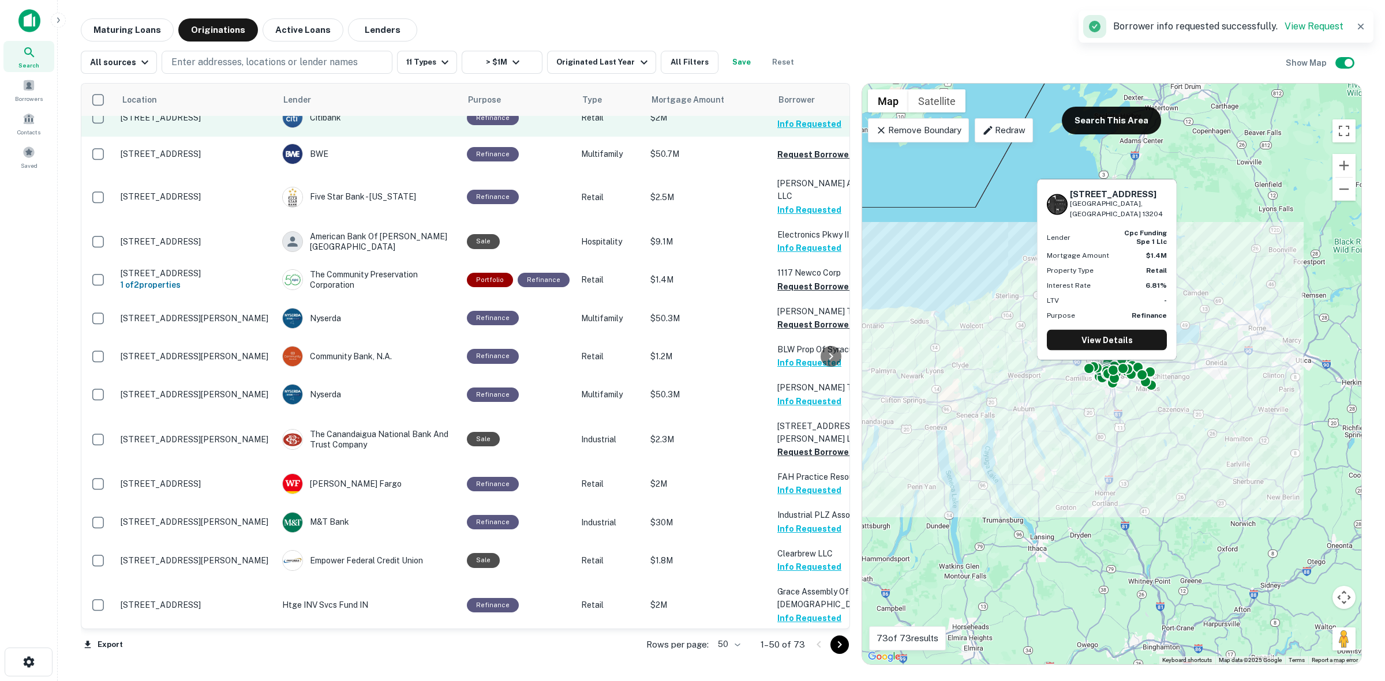
scroll to position [392, 0]
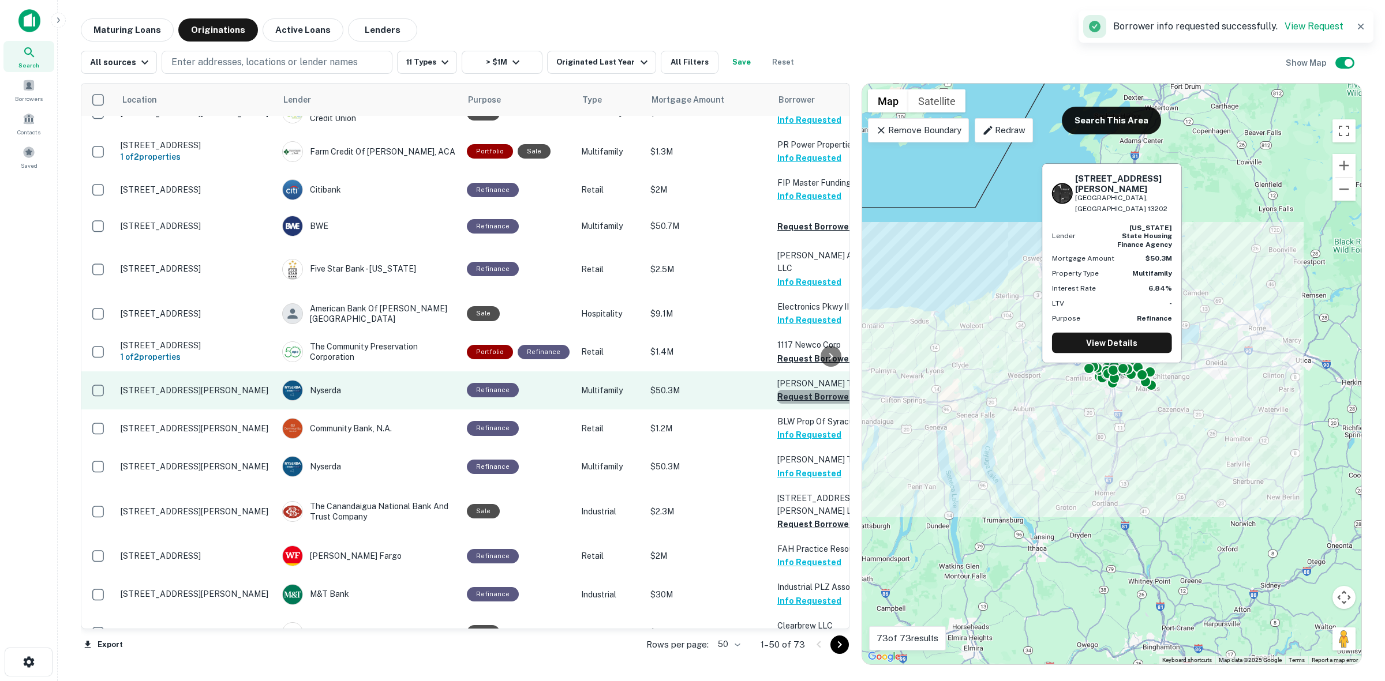
click at [800, 390] on button "Request Borrower Info" at bounding box center [823, 397] width 93 height 14
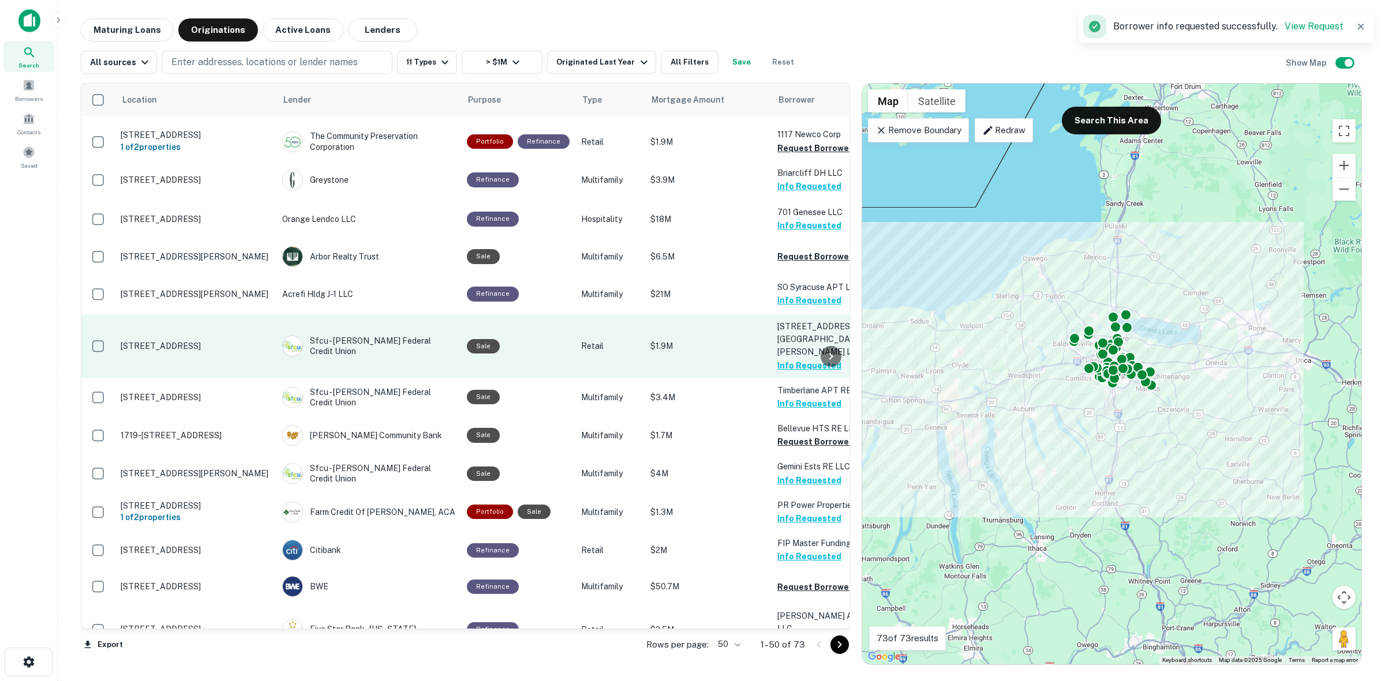
scroll to position [0, 0]
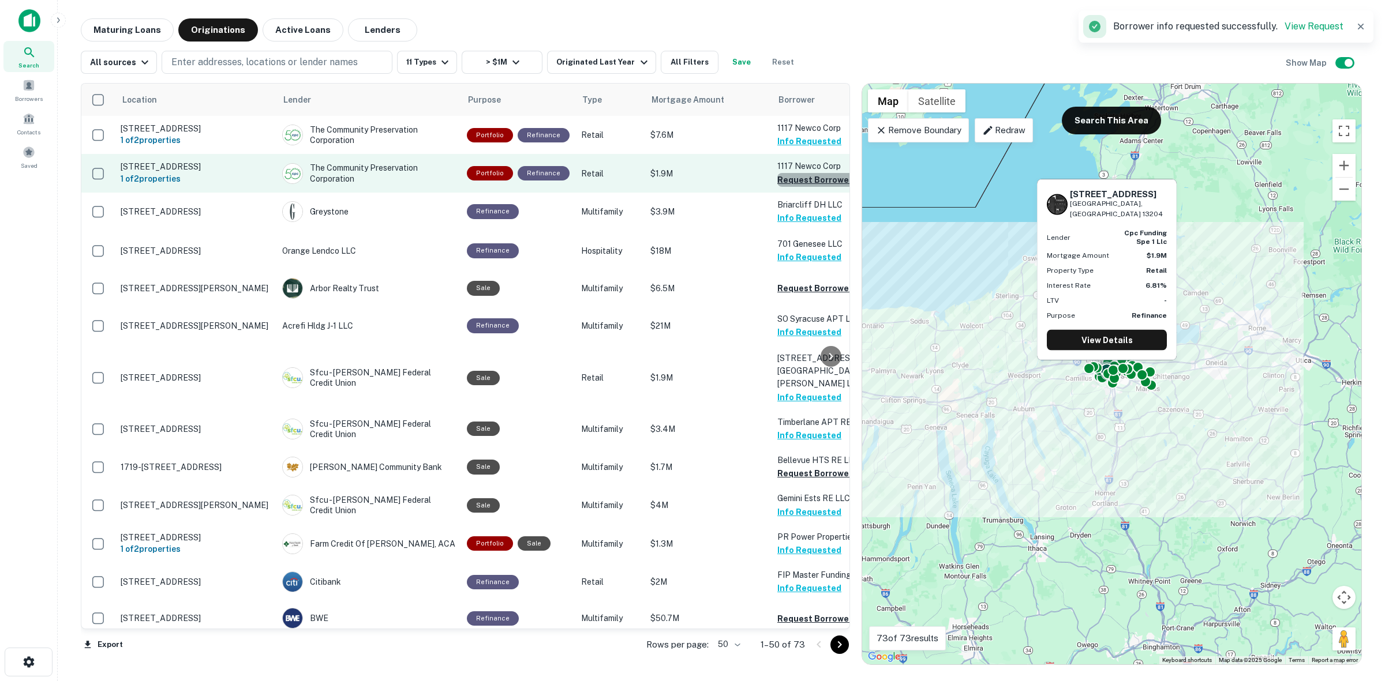
click at [812, 180] on button "Request Borrower Info" at bounding box center [823, 180] width 93 height 14
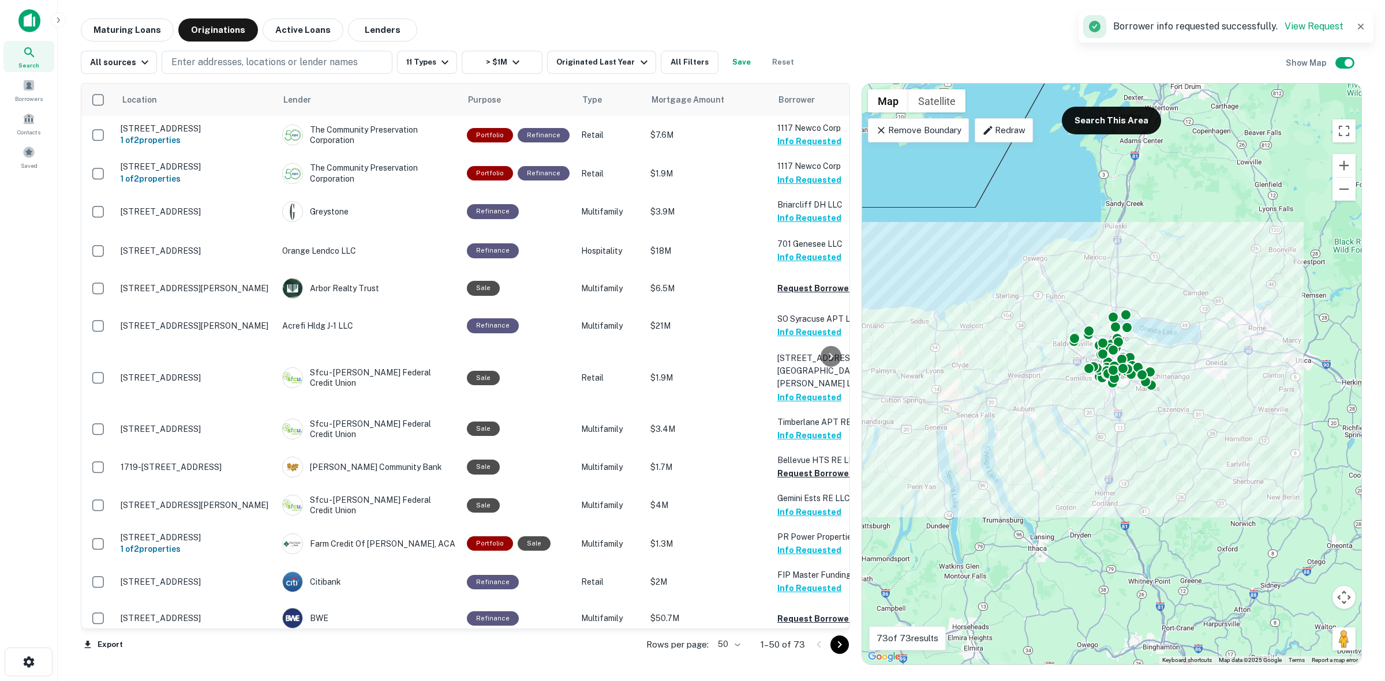
click at [948, 139] on div "Remove Boundary" at bounding box center [918, 130] width 101 height 24
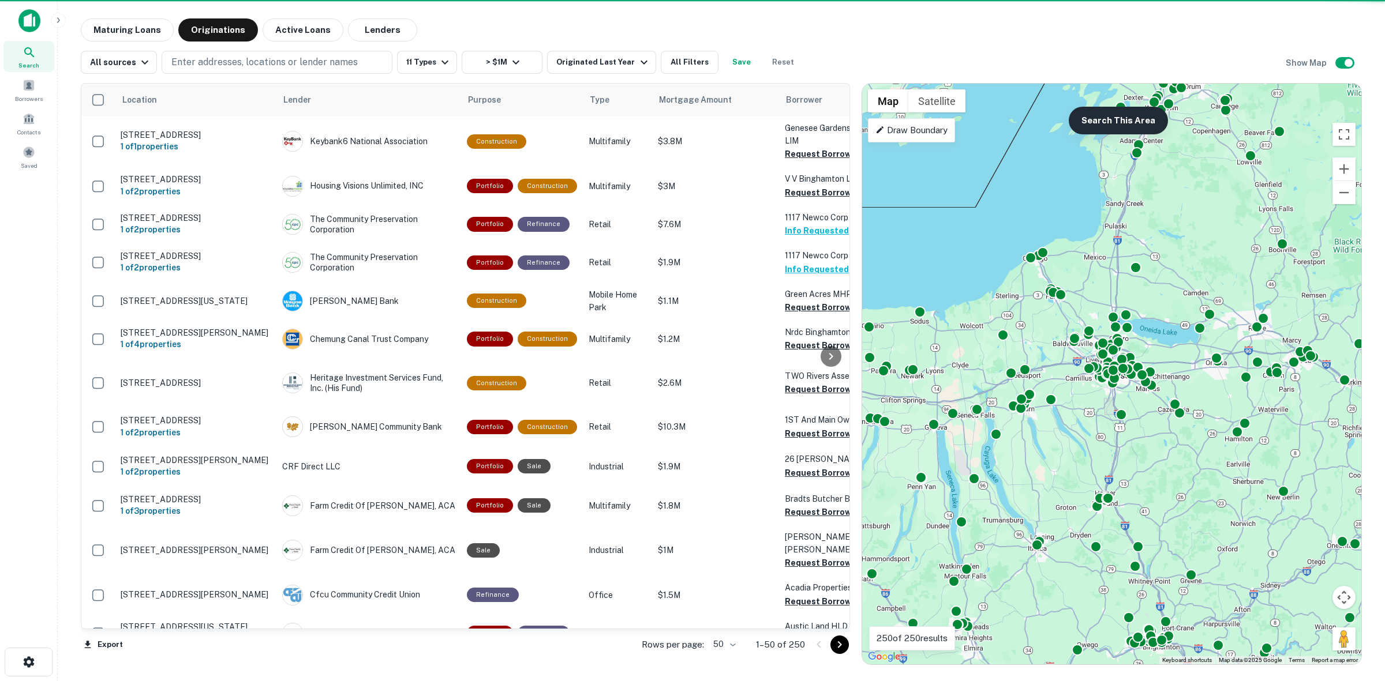
click at [1114, 125] on button "Search This Area" at bounding box center [1118, 121] width 99 height 28
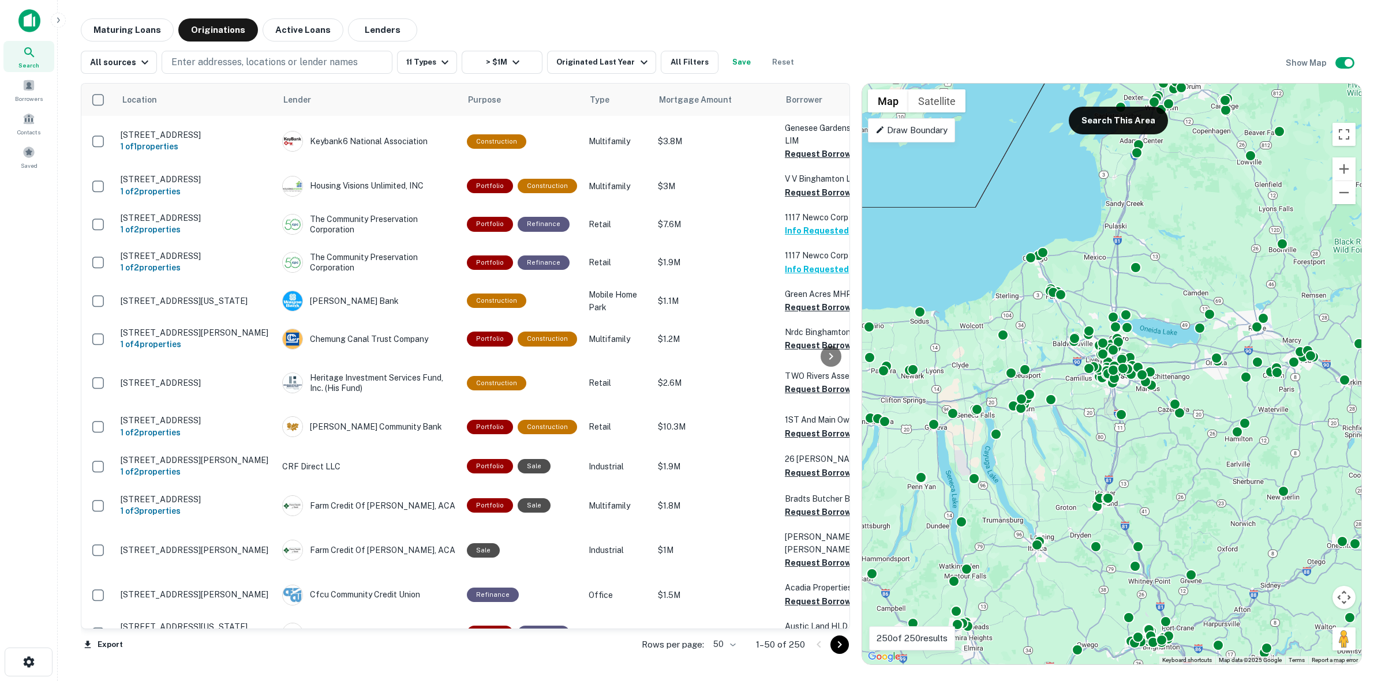
drag, startPoint x: 913, startPoint y: 130, endPoint x: 934, endPoint y: 149, distance: 27.8
click at [915, 130] on p "Draw Boundary" at bounding box center [911, 130] width 72 height 14
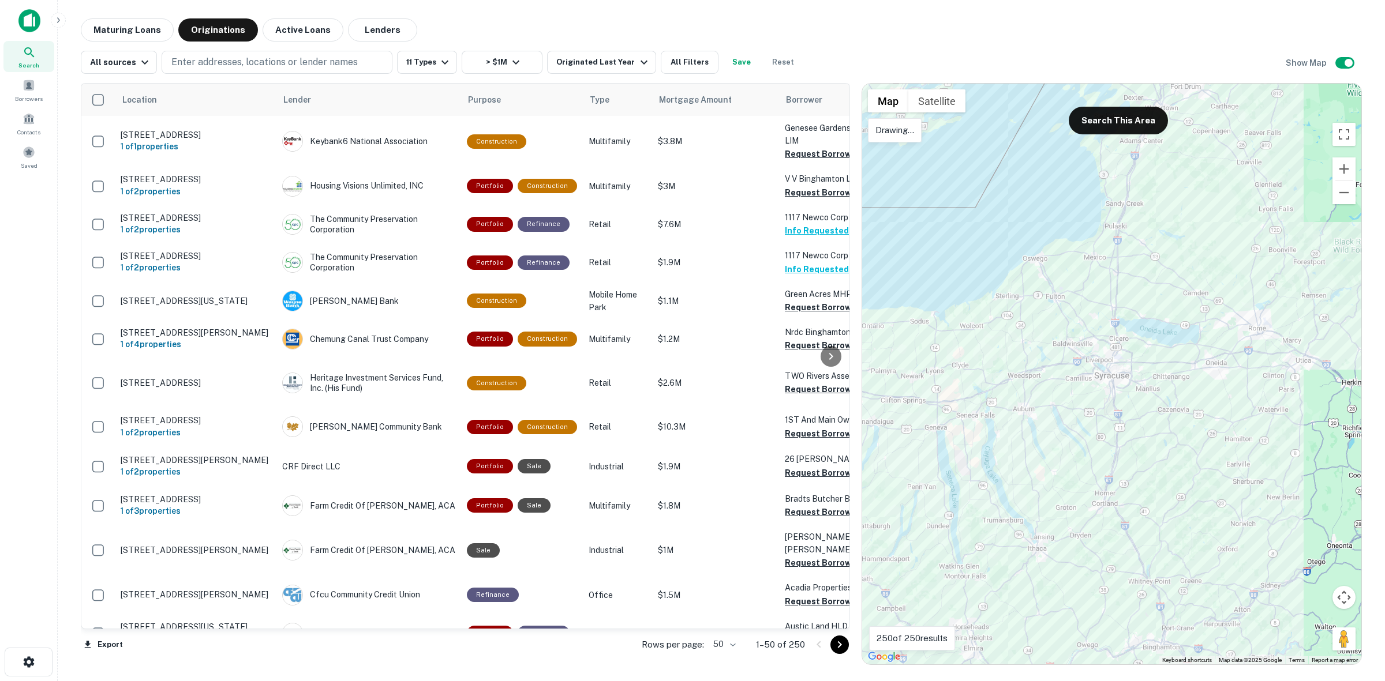
drag, startPoint x: 1149, startPoint y: 349, endPoint x: 1259, endPoint y: 381, distance: 114.3
click at [1259, 381] on div at bounding box center [1111, 374] width 499 height 581
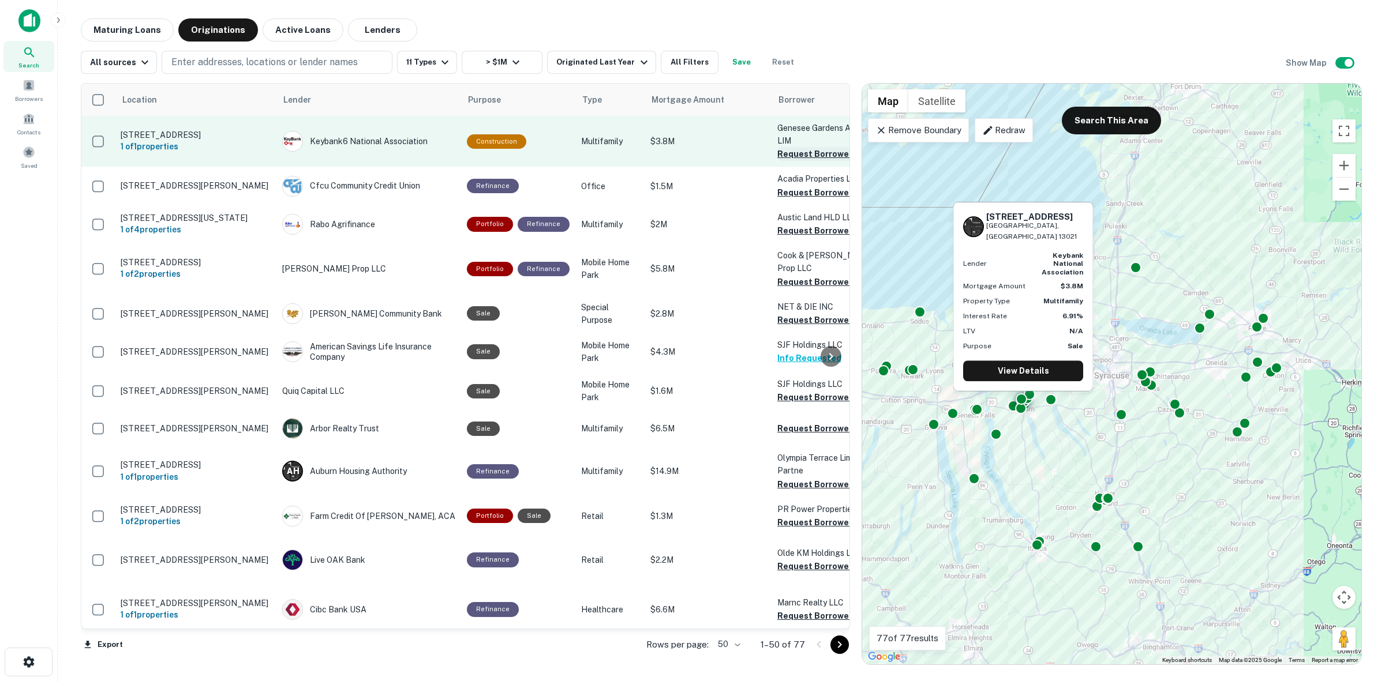
click at [815, 153] on button "Request Borrower Info" at bounding box center [823, 154] width 93 height 14
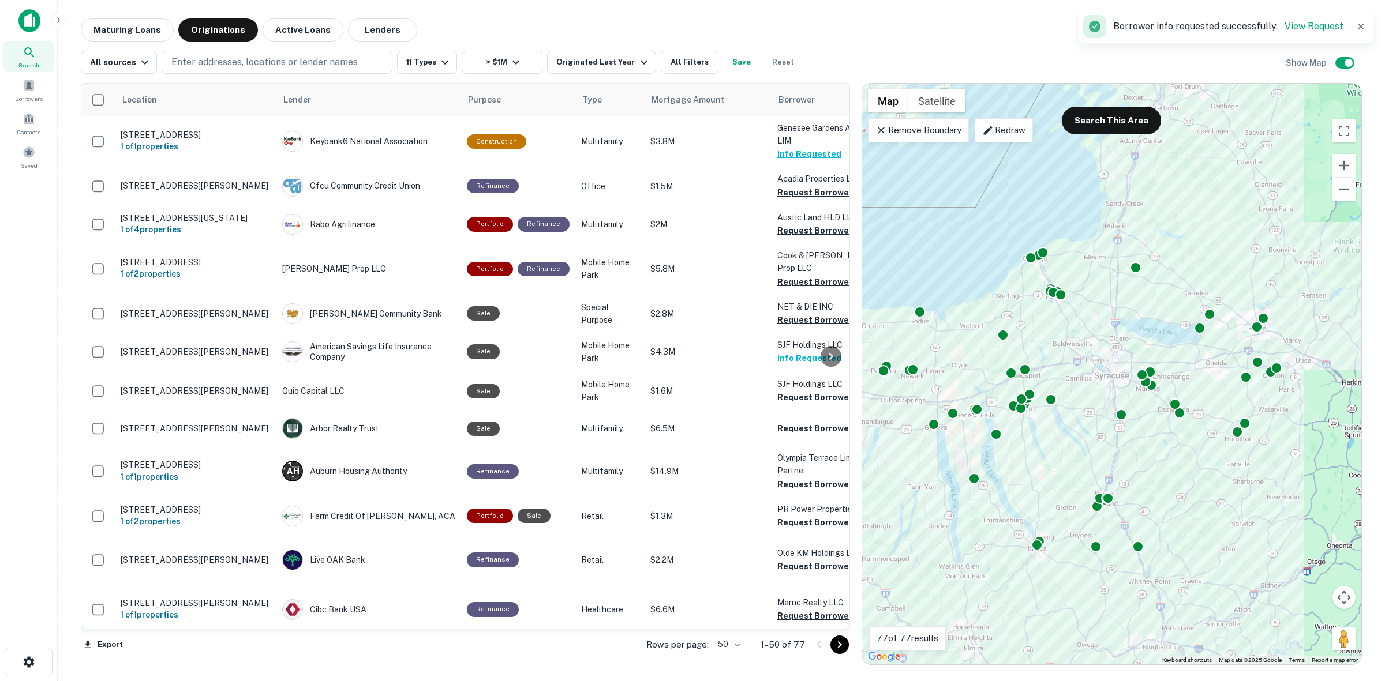
click at [819, 189] on div at bounding box center [830, 356] width 23 height 545
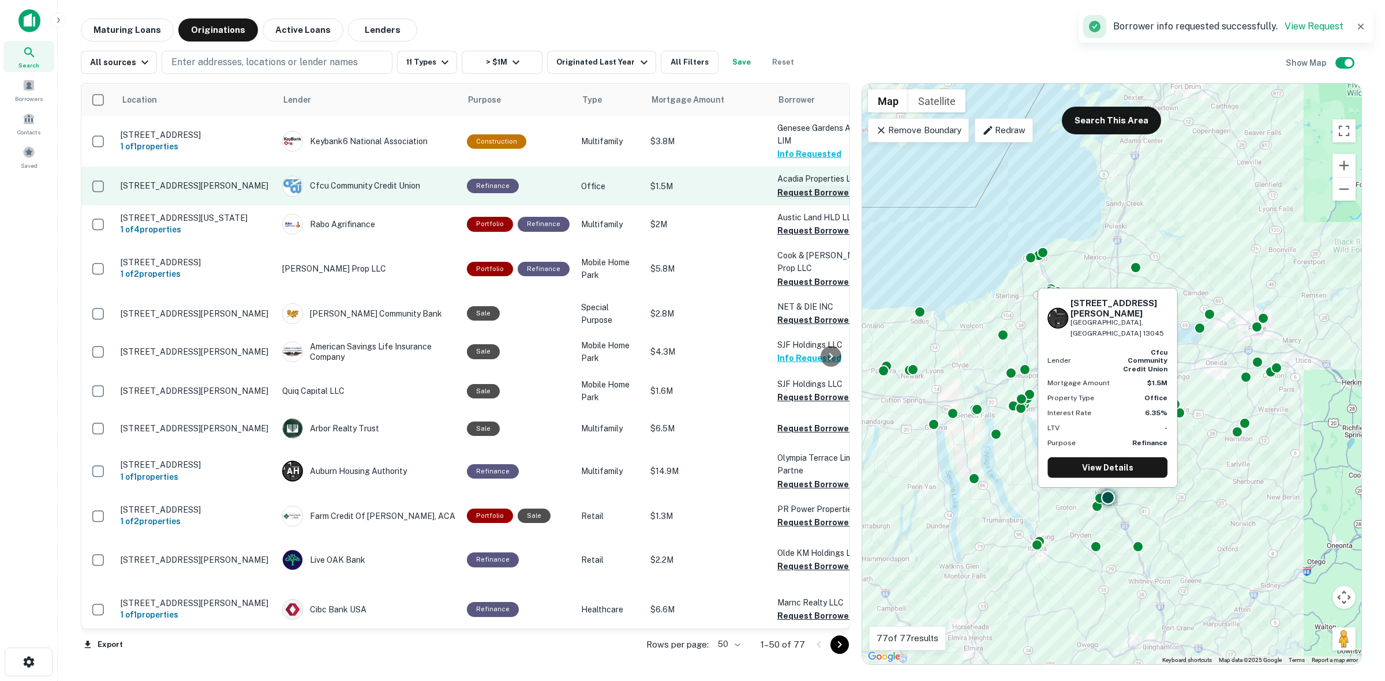
click at [818, 192] on button "Request Borrower Info" at bounding box center [823, 193] width 93 height 14
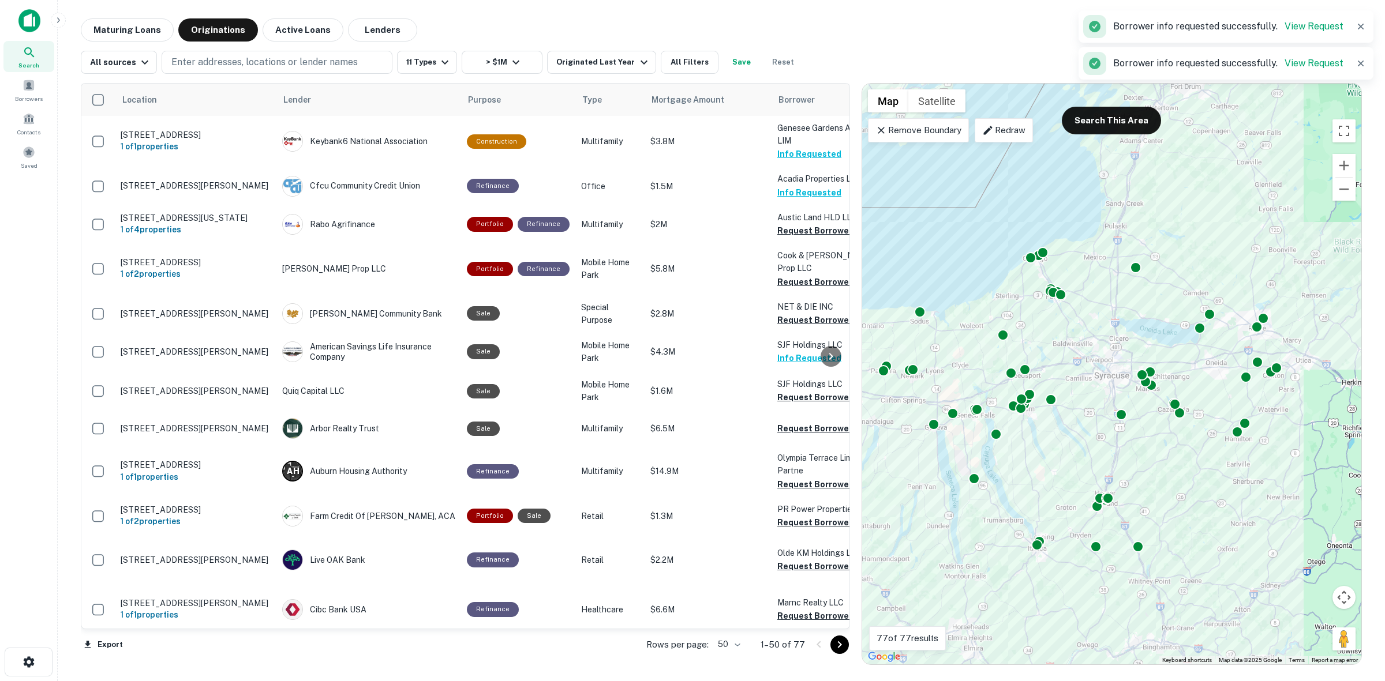
click at [820, 235] on div at bounding box center [830, 356] width 23 height 545
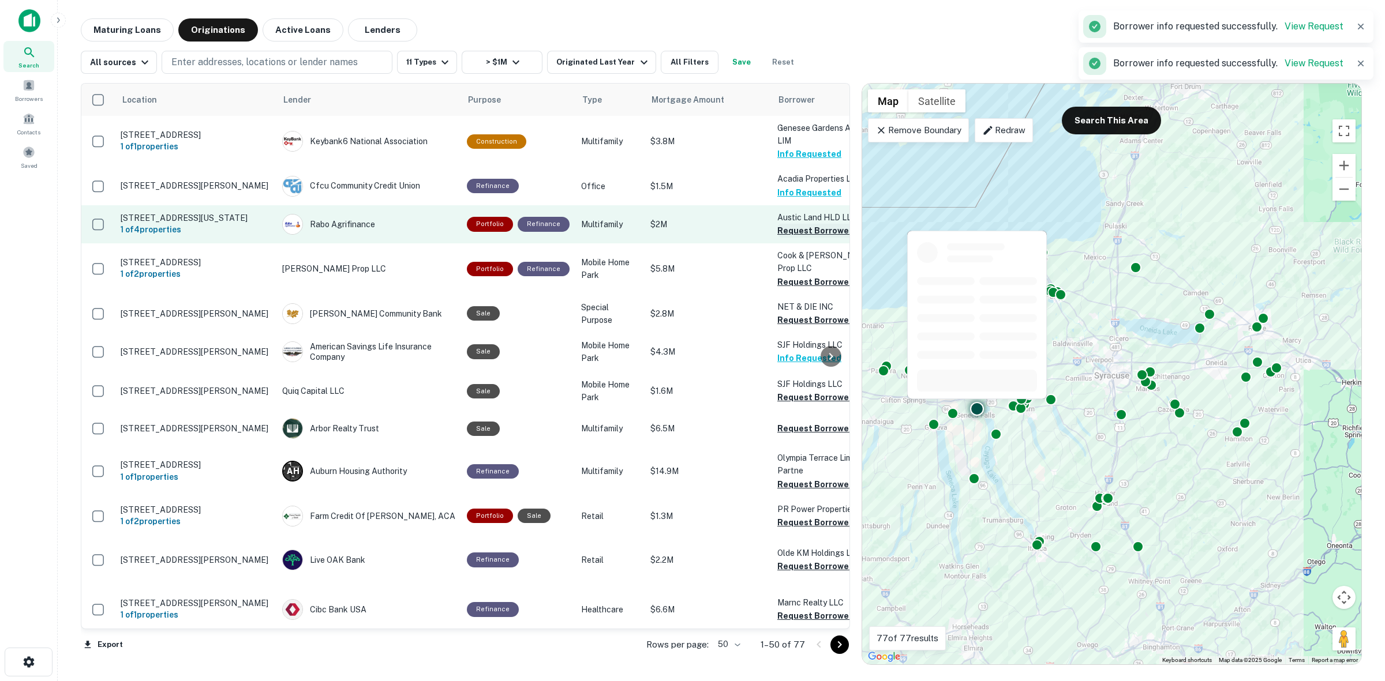
click at [816, 234] on button "Request Borrower Info" at bounding box center [823, 231] width 93 height 14
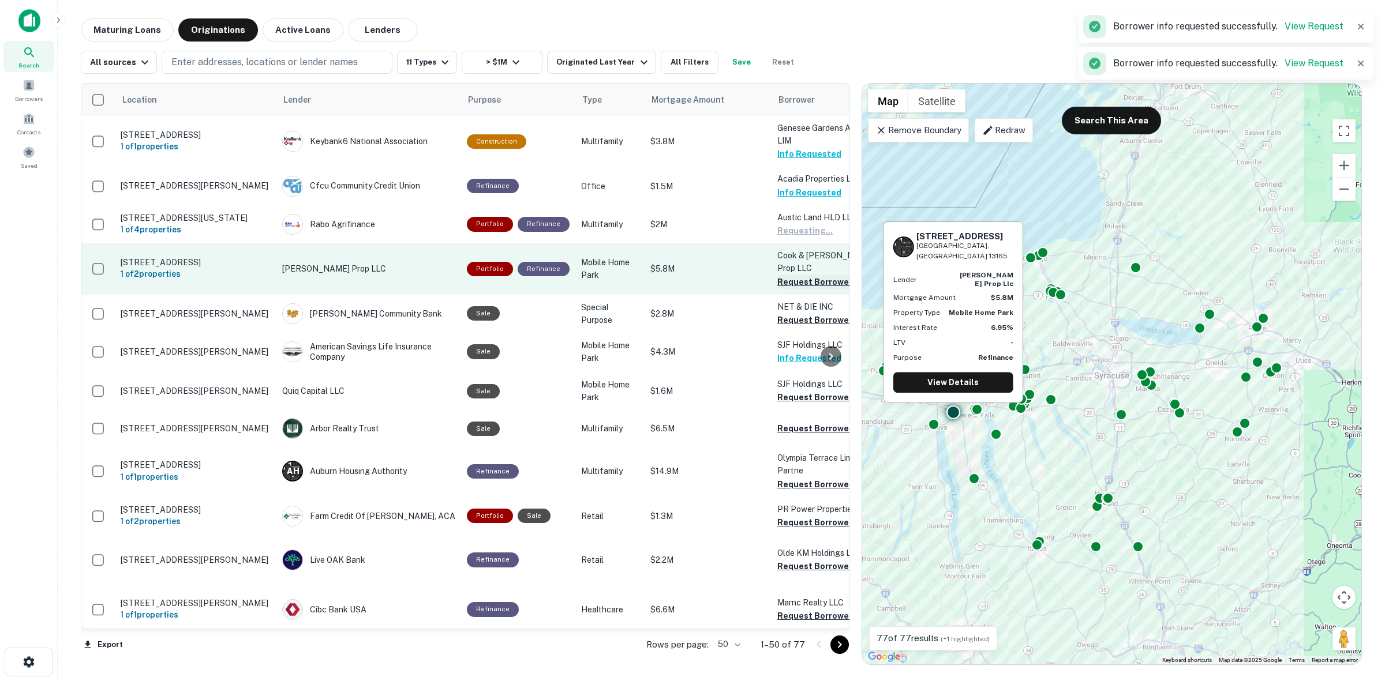
click at [818, 275] on button "Request Borrower Info" at bounding box center [823, 282] width 93 height 14
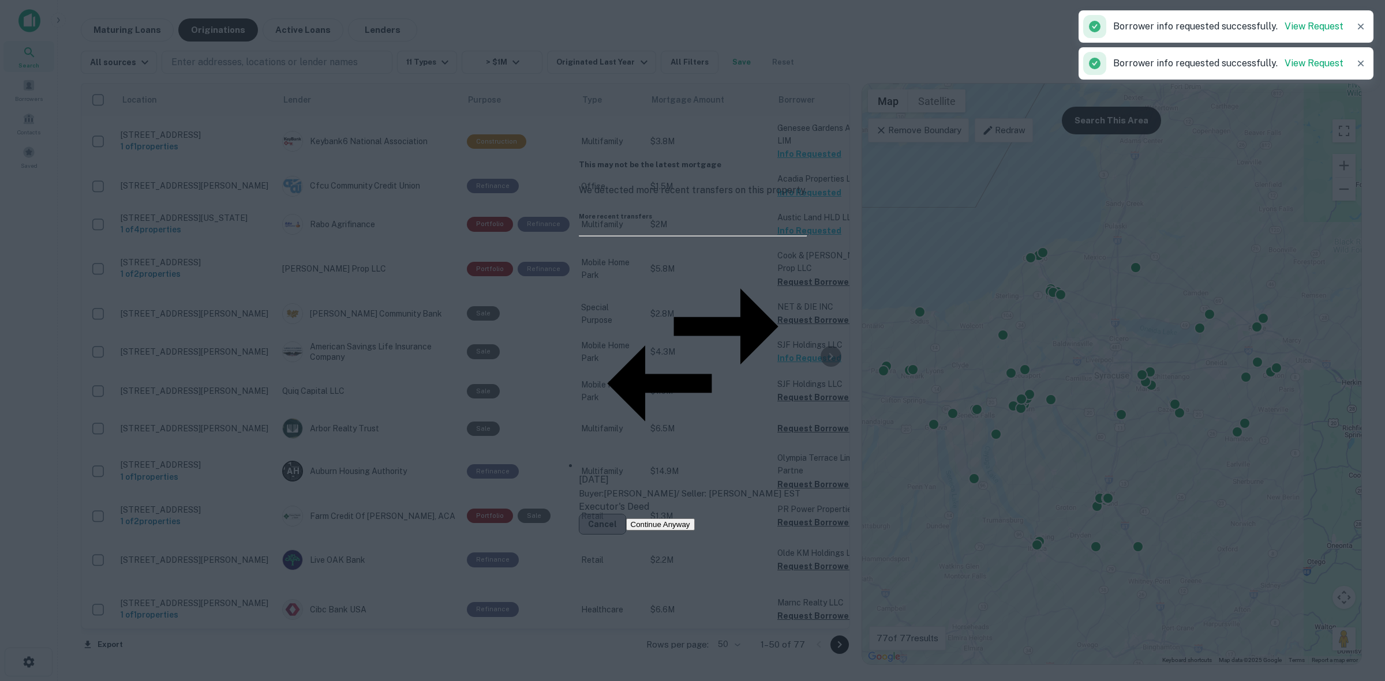
click at [626, 514] on button "Cancel" at bounding box center [602, 524] width 47 height 21
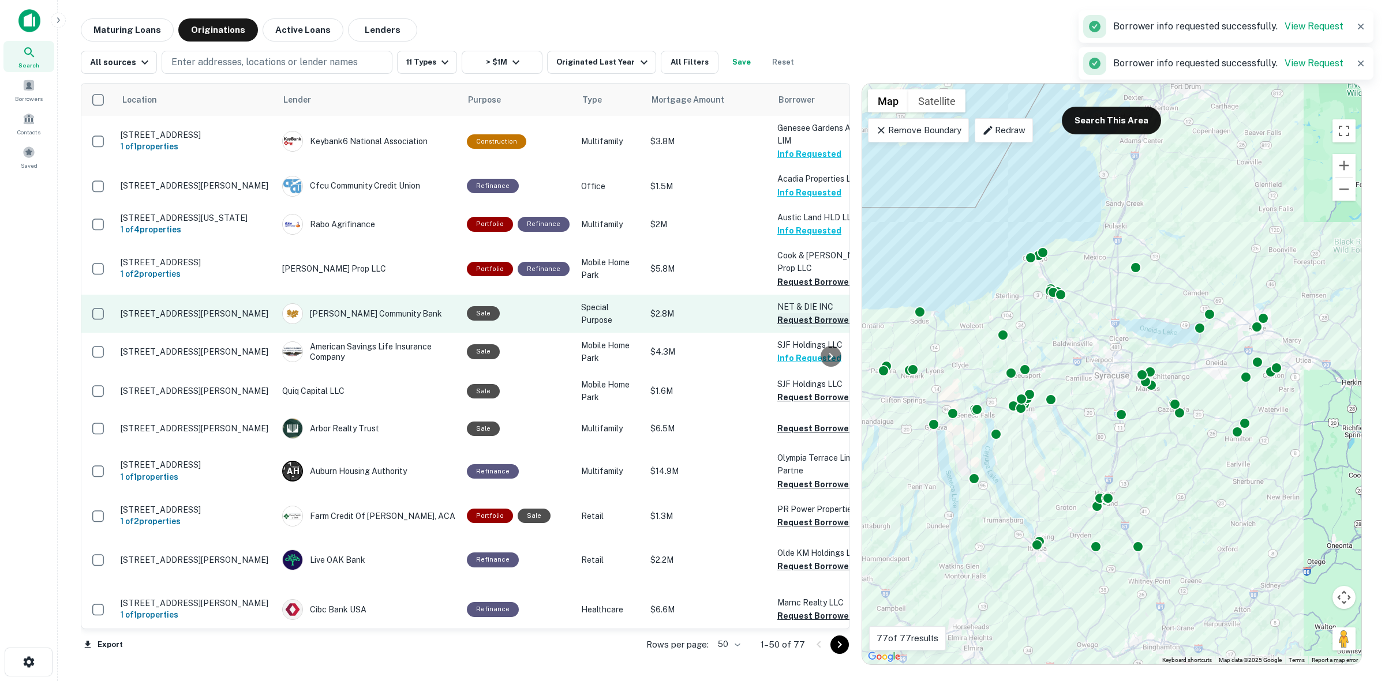
click at [805, 327] on button "Request Borrower Info" at bounding box center [823, 320] width 93 height 14
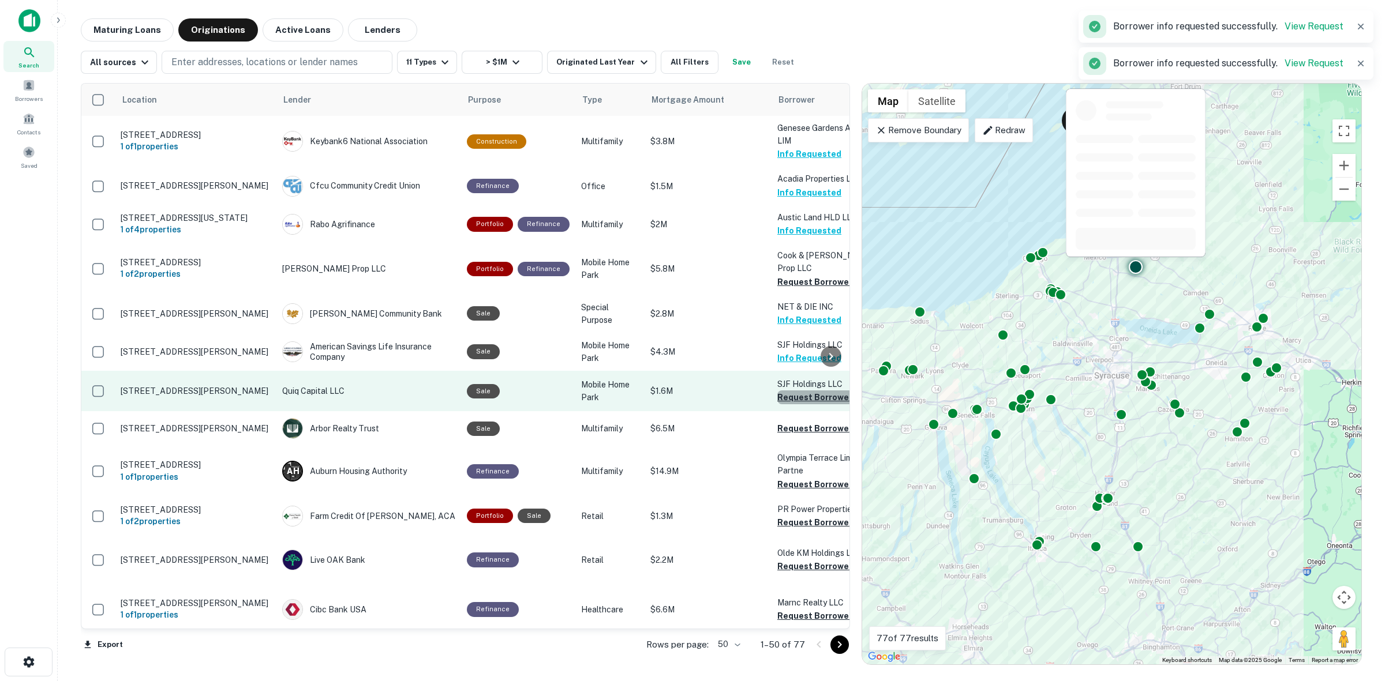
click at [812, 404] on button "Request Borrower Info" at bounding box center [823, 398] width 93 height 14
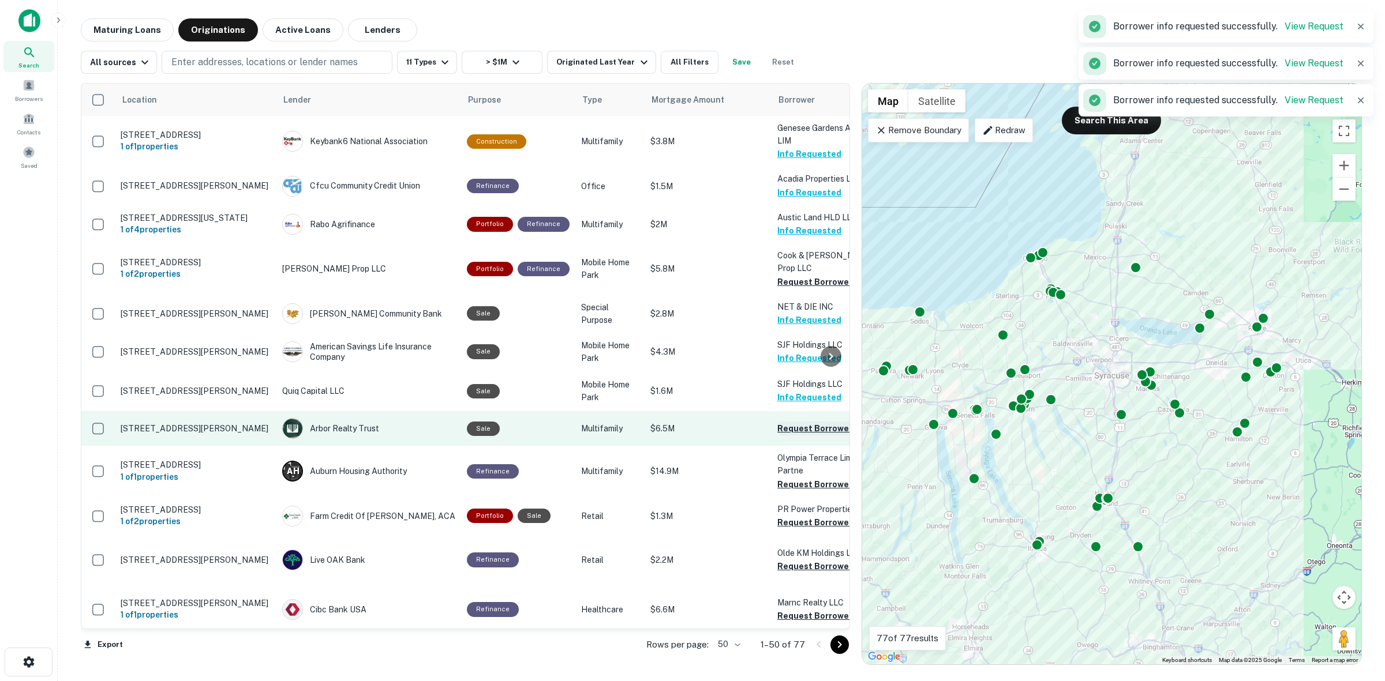
scroll to position [144, 0]
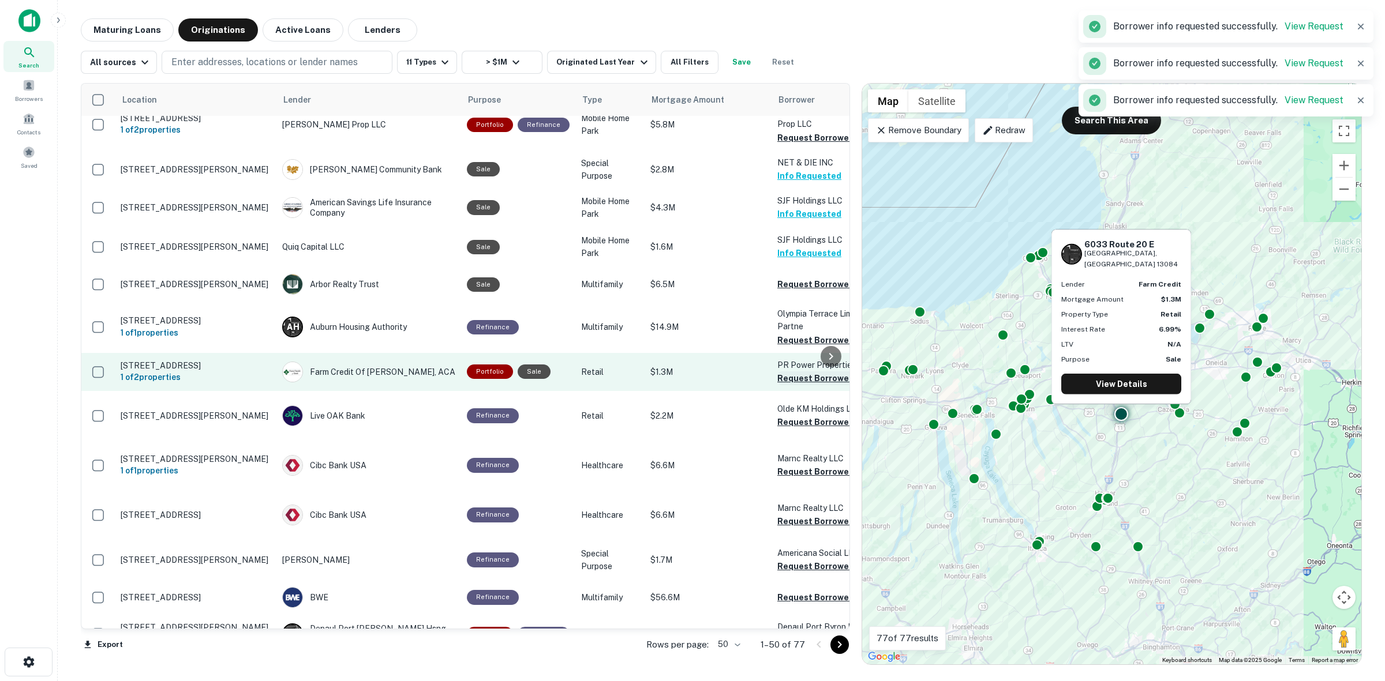
click at [803, 385] on button "Request Borrower Info" at bounding box center [823, 379] width 93 height 14
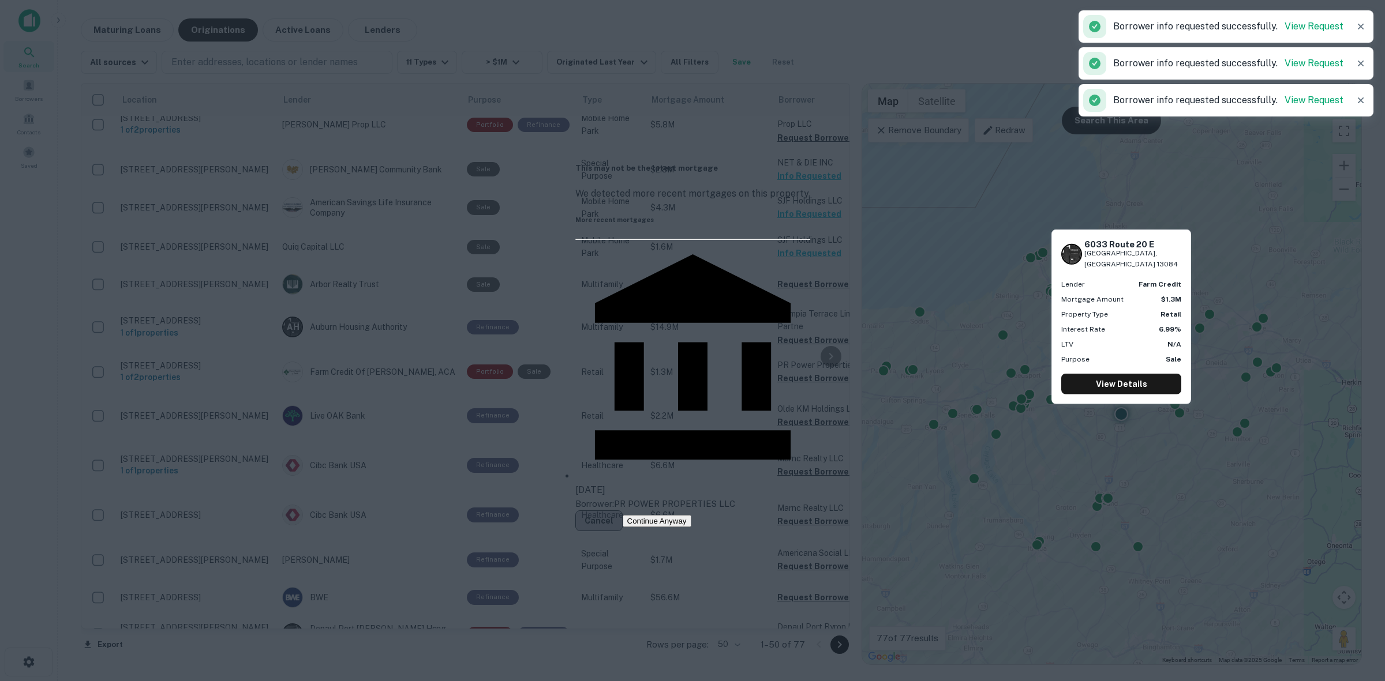
click at [623, 511] on button "Cancel" at bounding box center [598, 521] width 47 height 21
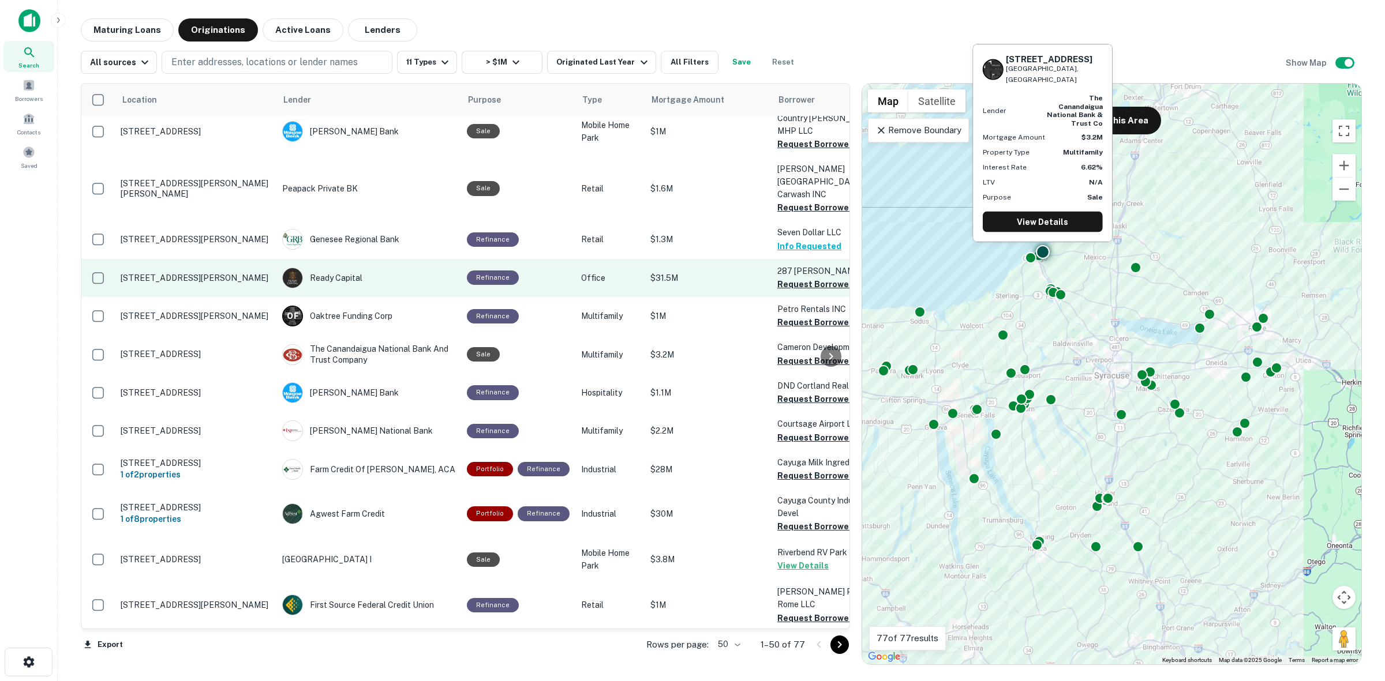
scroll to position [1731, 0]
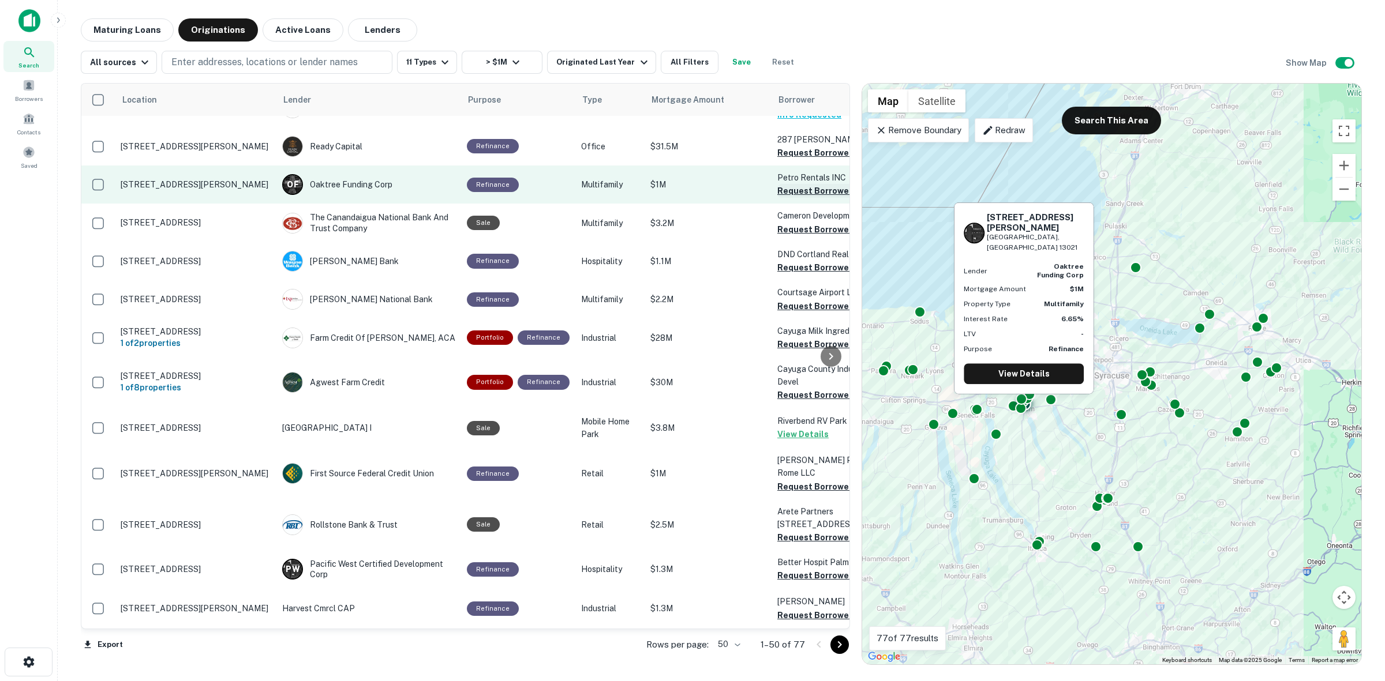
click at [804, 185] on button "Request Borrower Info" at bounding box center [823, 191] width 93 height 14
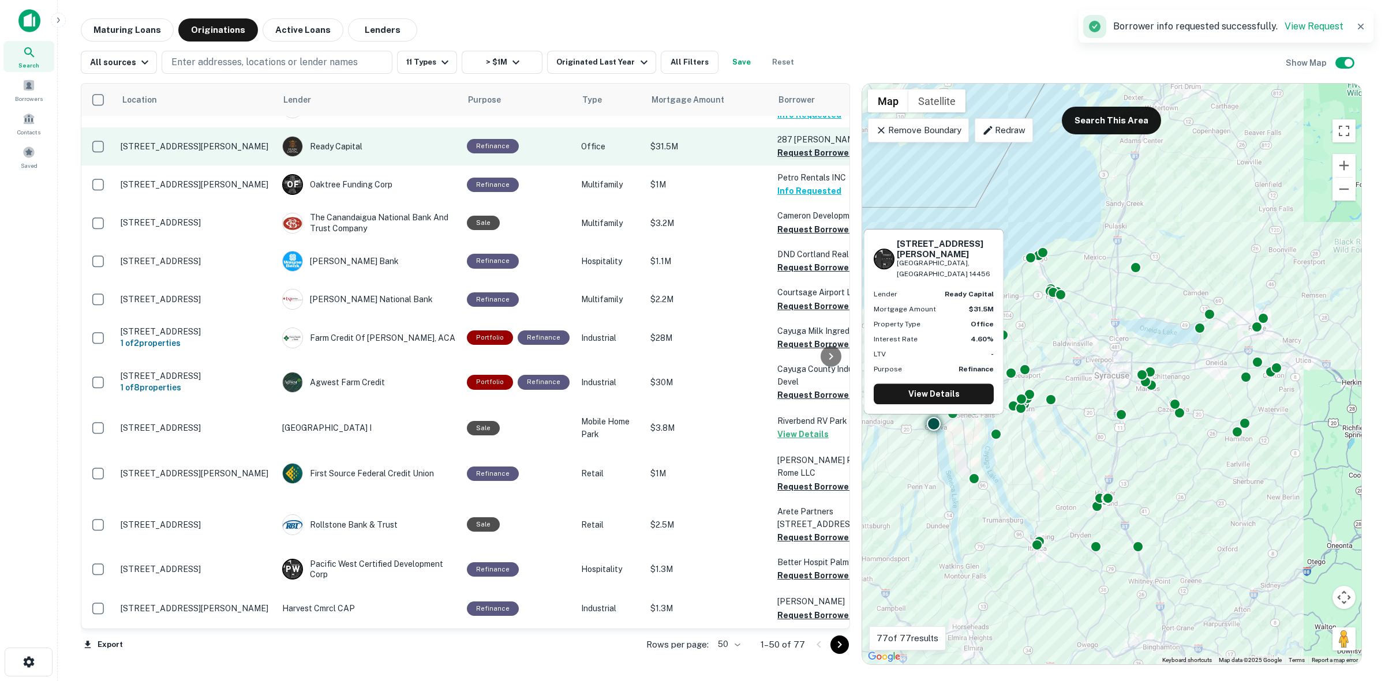
click at [815, 146] on button "Request Borrower Info" at bounding box center [823, 153] width 93 height 14
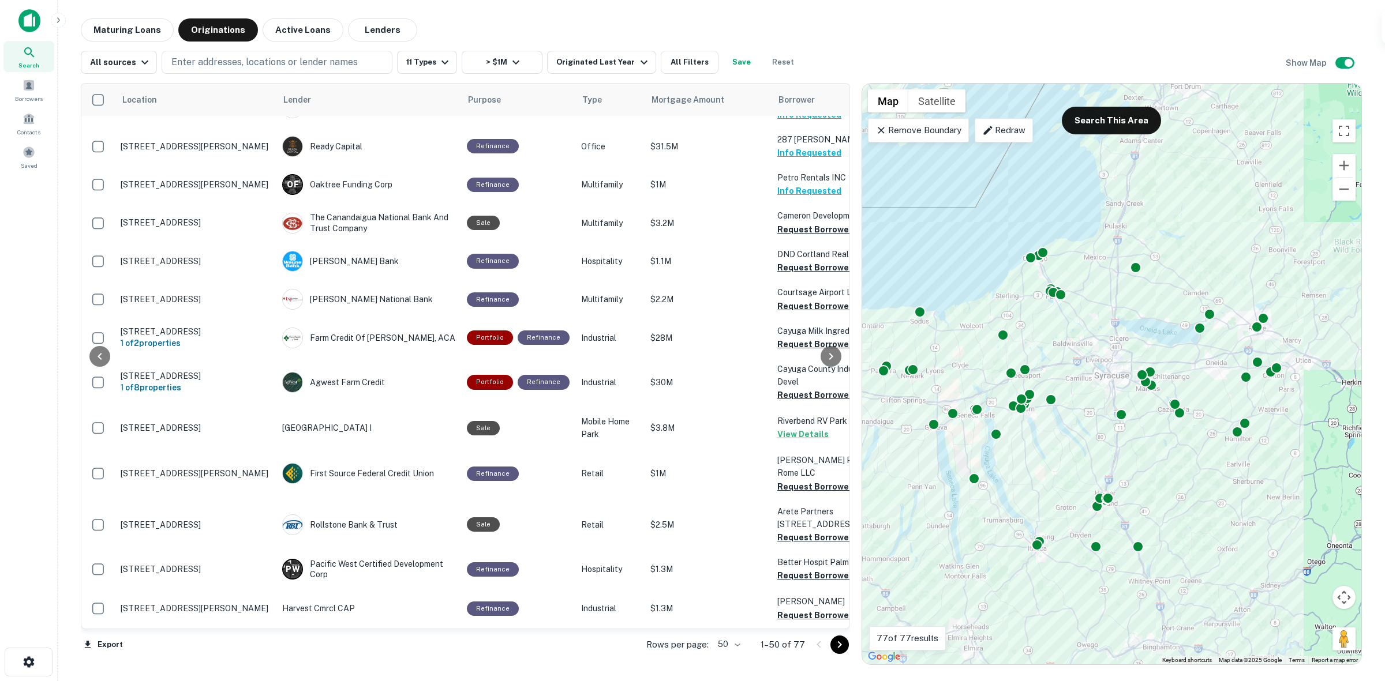
scroll to position [1731, 662]
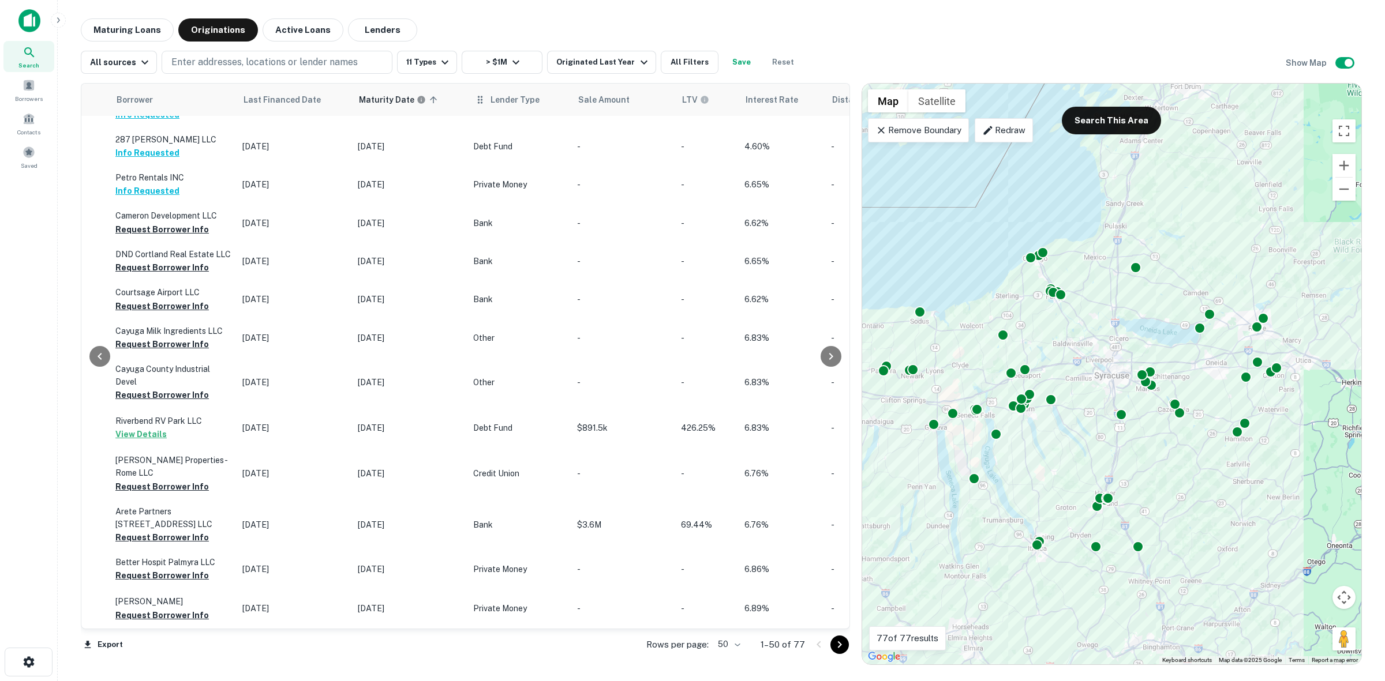
click at [504, 101] on span "Lender Type" at bounding box center [514, 100] width 49 height 14
click at [506, 99] on span "Lender Type" at bounding box center [514, 100] width 49 height 14
drag, startPoint x: 838, startPoint y: 646, endPoint x: 788, endPoint y: 633, distance: 51.8
click at [837, 646] on icon "Go to next page" at bounding box center [840, 645] width 14 height 14
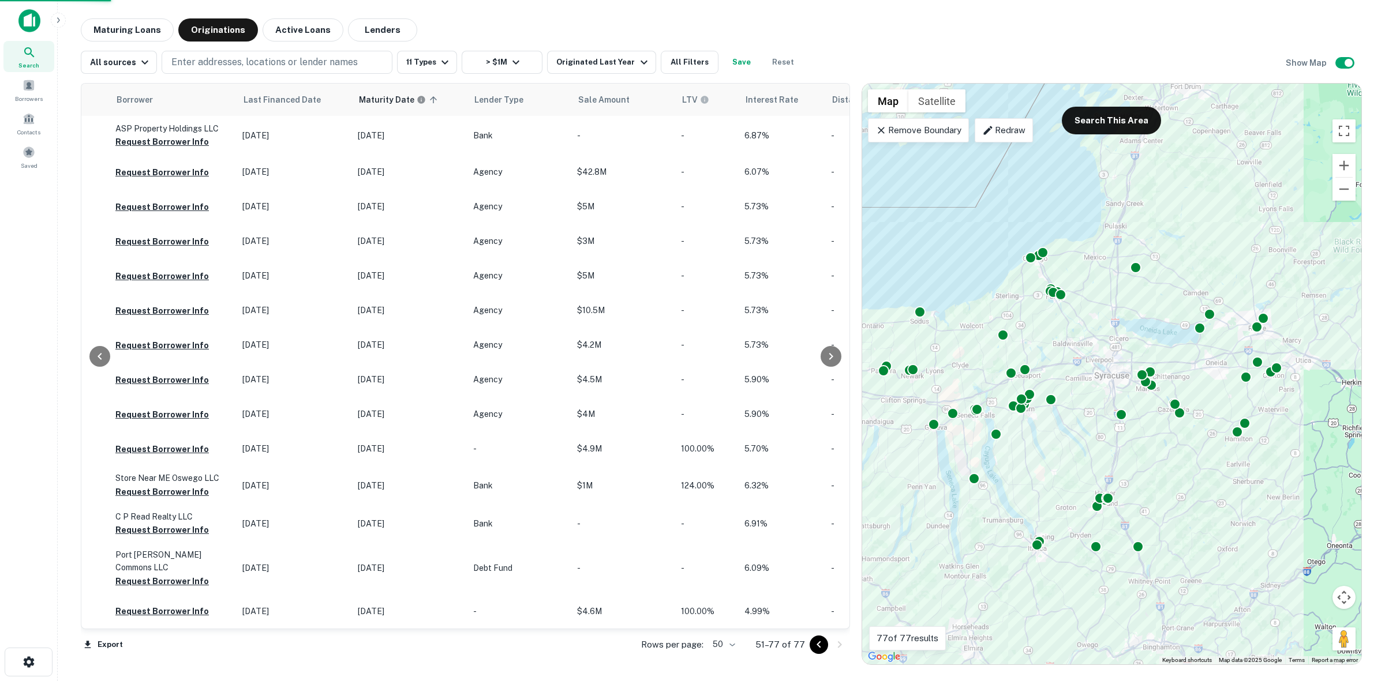
scroll to position [593, 662]
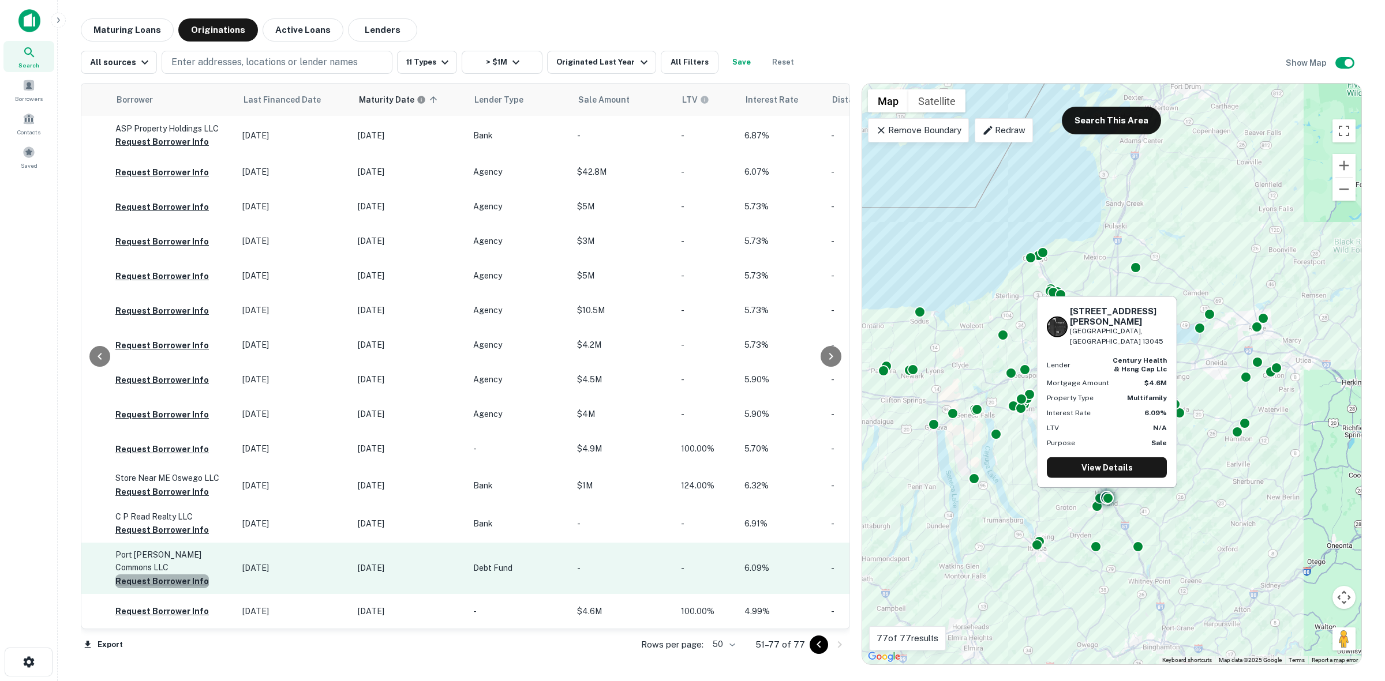
click at [169, 575] on button "Request Borrower Info" at bounding box center [161, 582] width 93 height 14
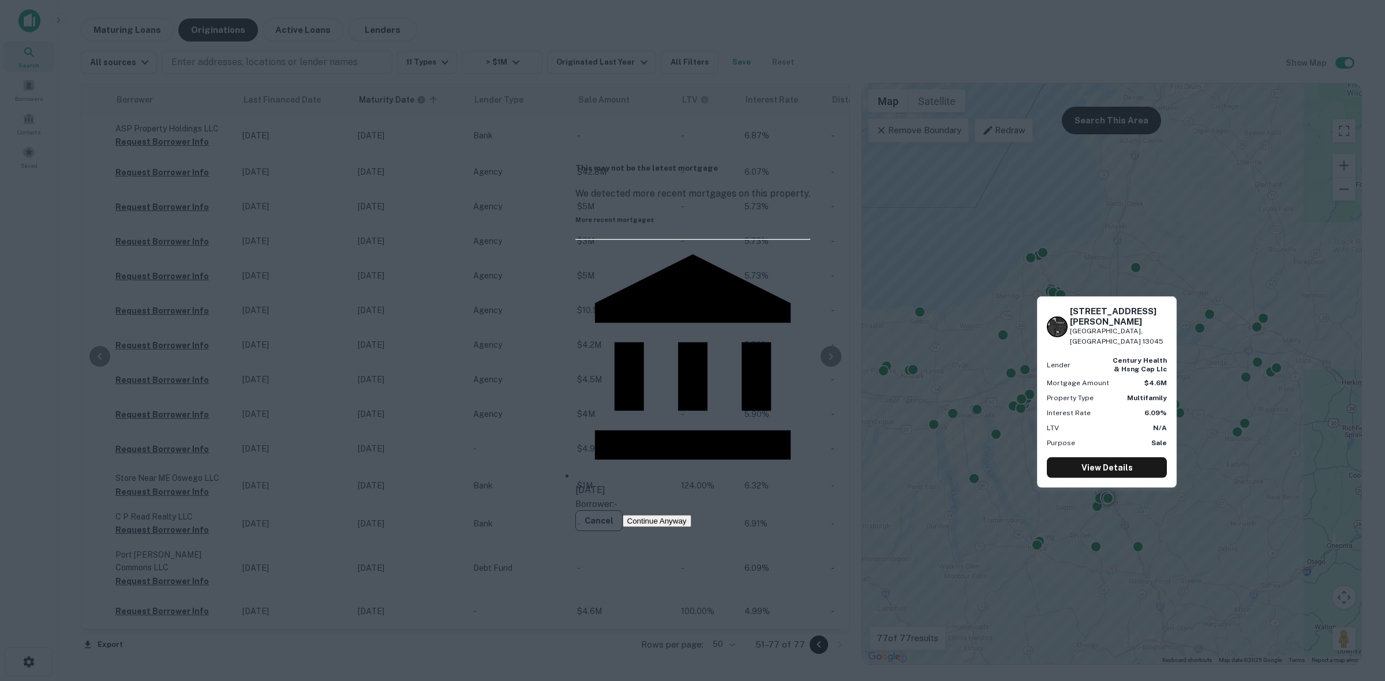
click at [623, 511] on button "Cancel" at bounding box center [598, 521] width 47 height 21
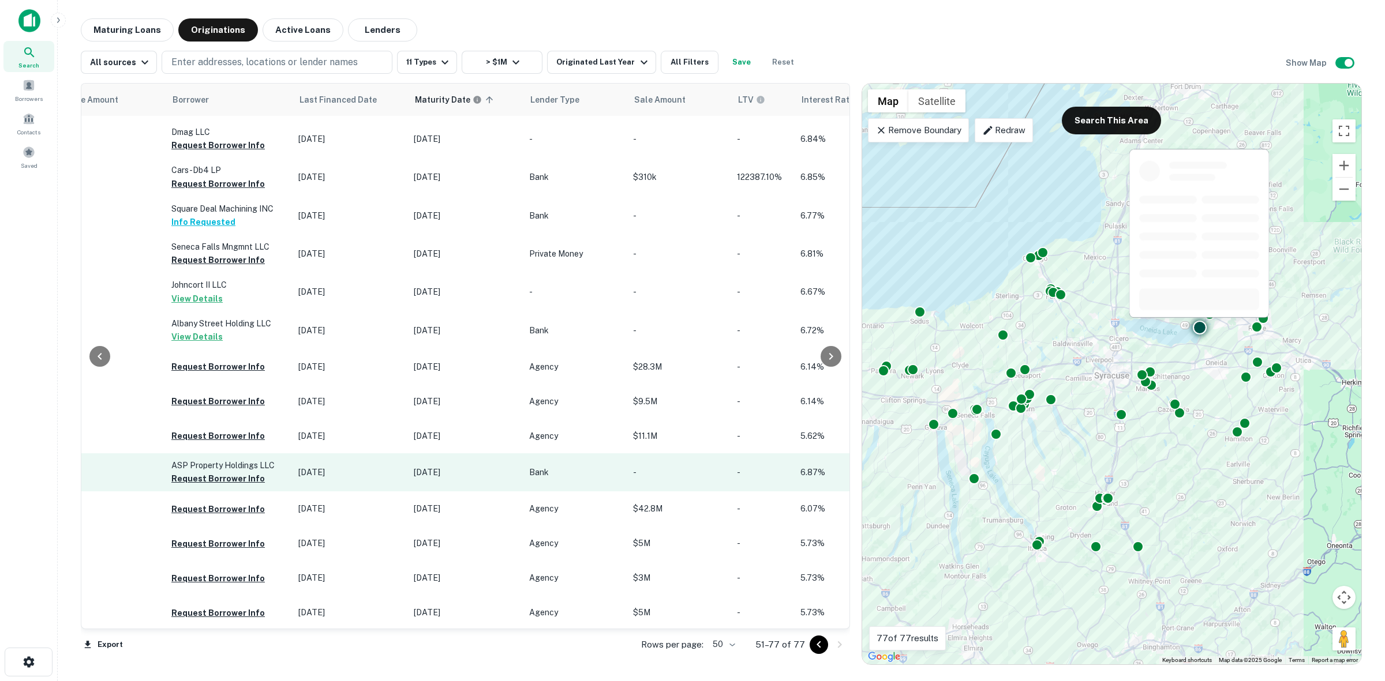
scroll to position [160, 606]
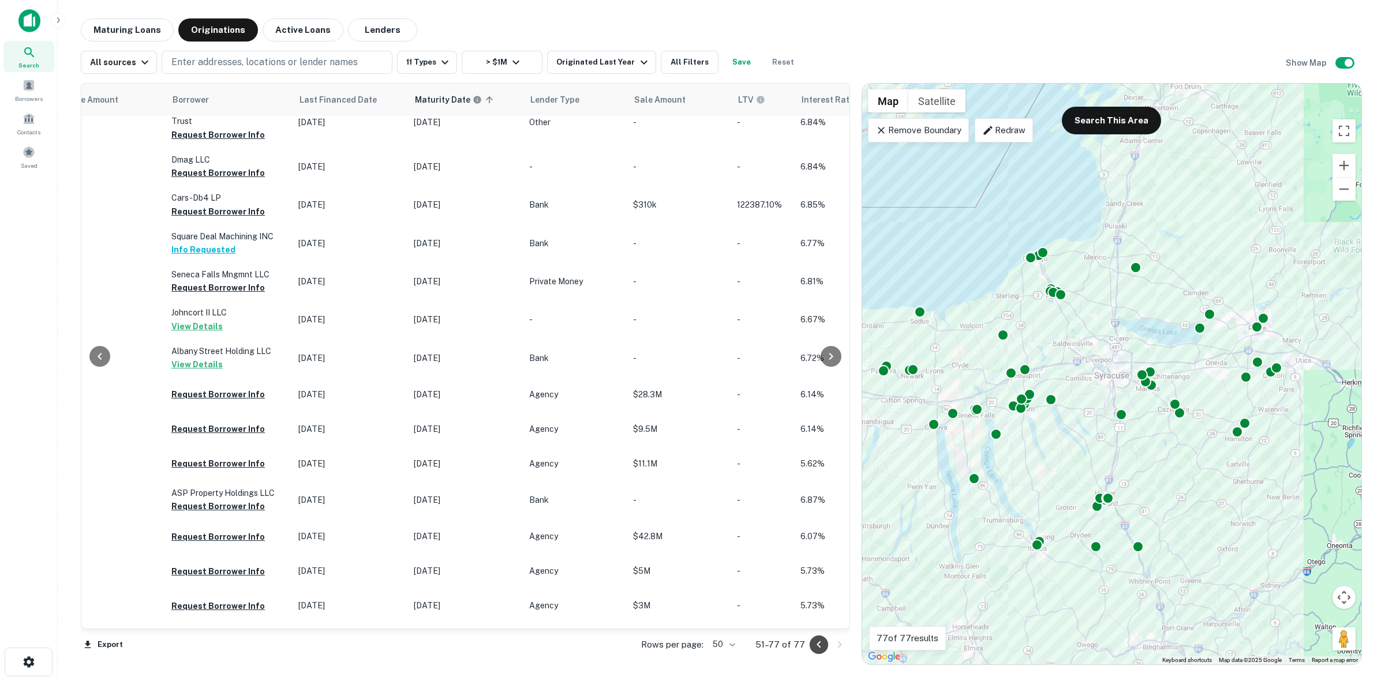
drag, startPoint x: 812, startPoint y: 650, endPoint x: 682, endPoint y: 623, distance: 132.6
click at [812, 650] on icon "Go to previous page" at bounding box center [819, 645] width 14 height 14
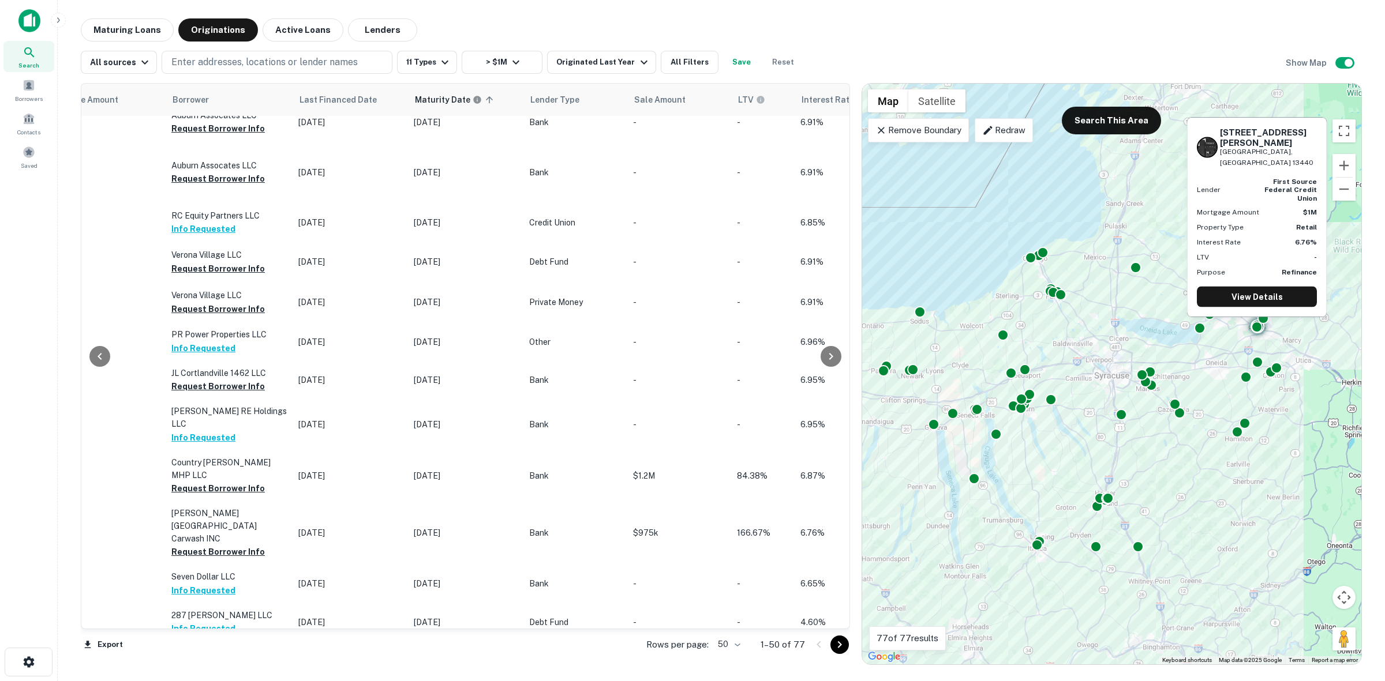
scroll to position [1731, 606]
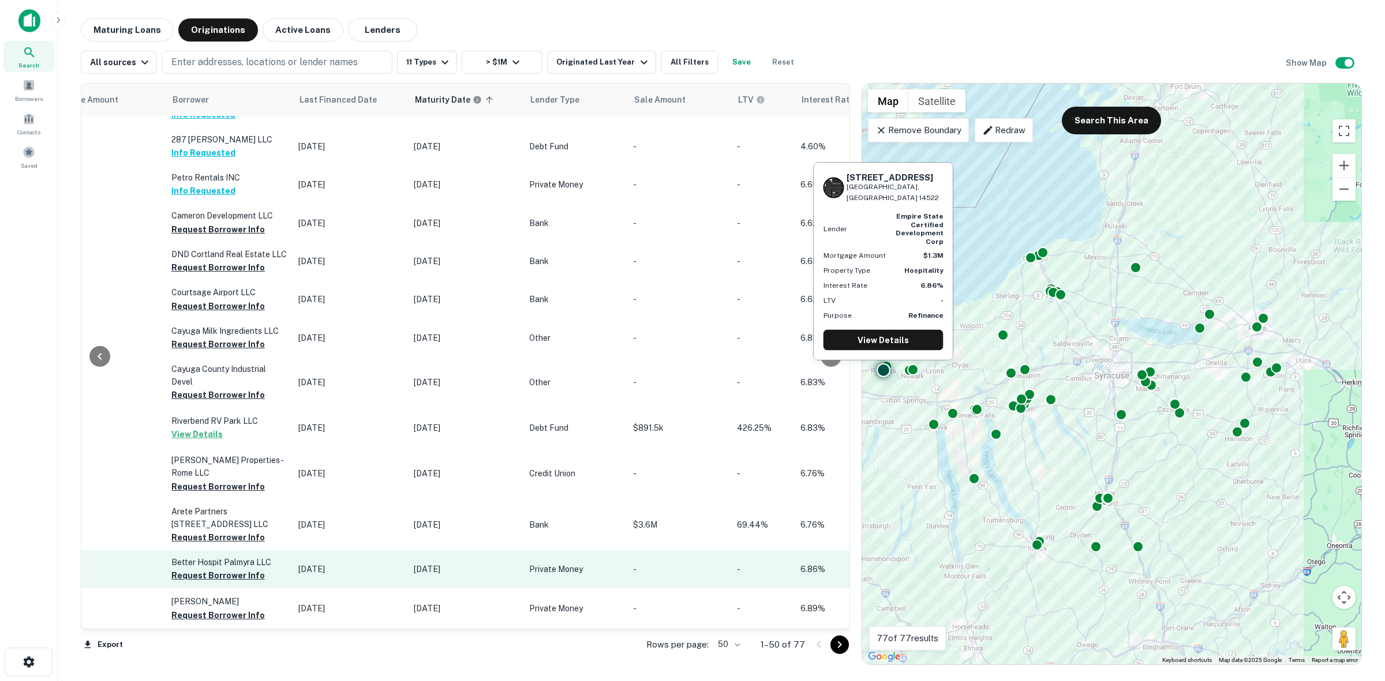
click at [212, 556] on p "Better Hospit Palmyra LLC" at bounding box center [228, 562] width 115 height 13
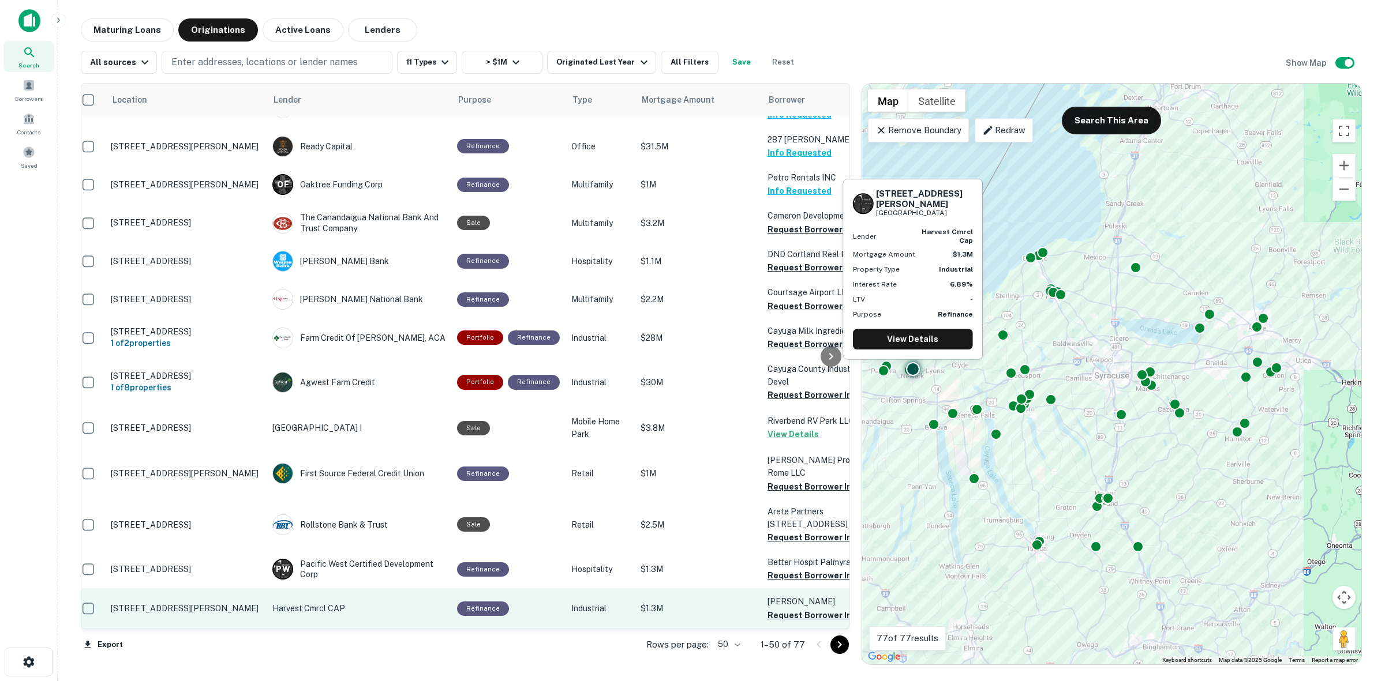
scroll to position [1731, 6]
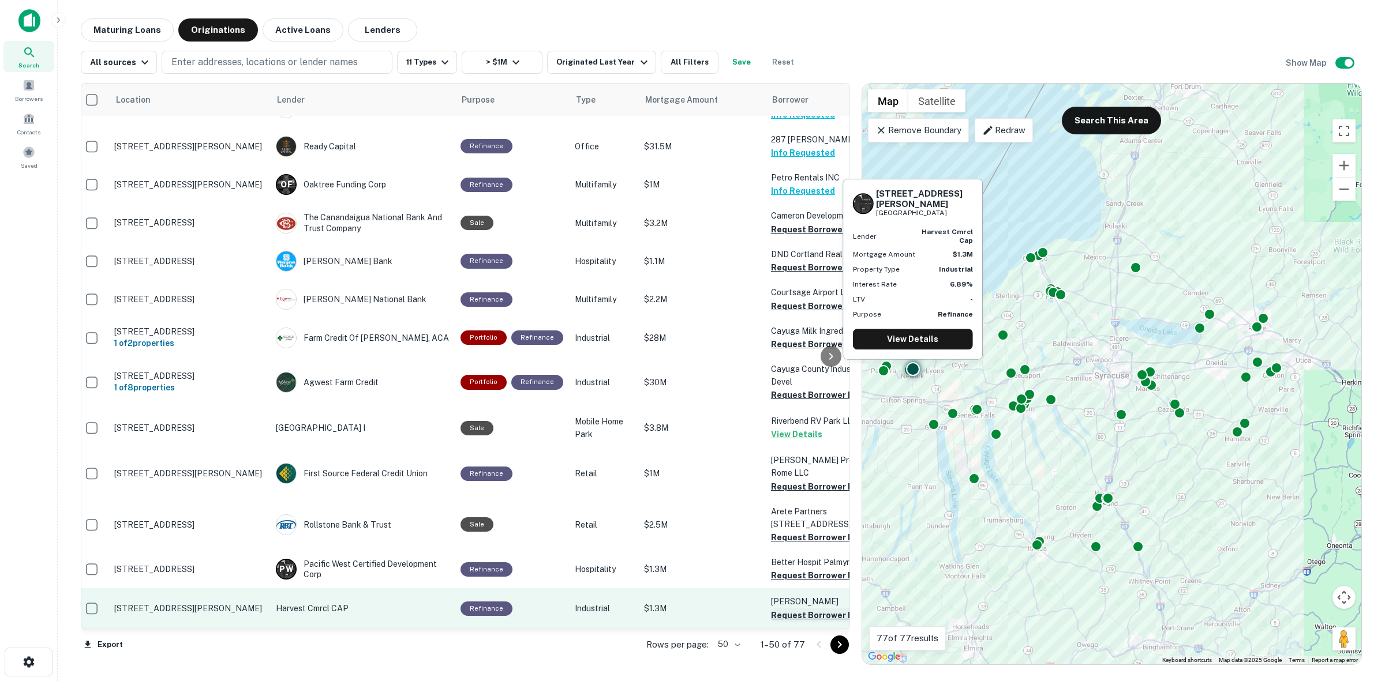
click at [792, 609] on button "Request Borrower Info" at bounding box center [817, 616] width 93 height 14
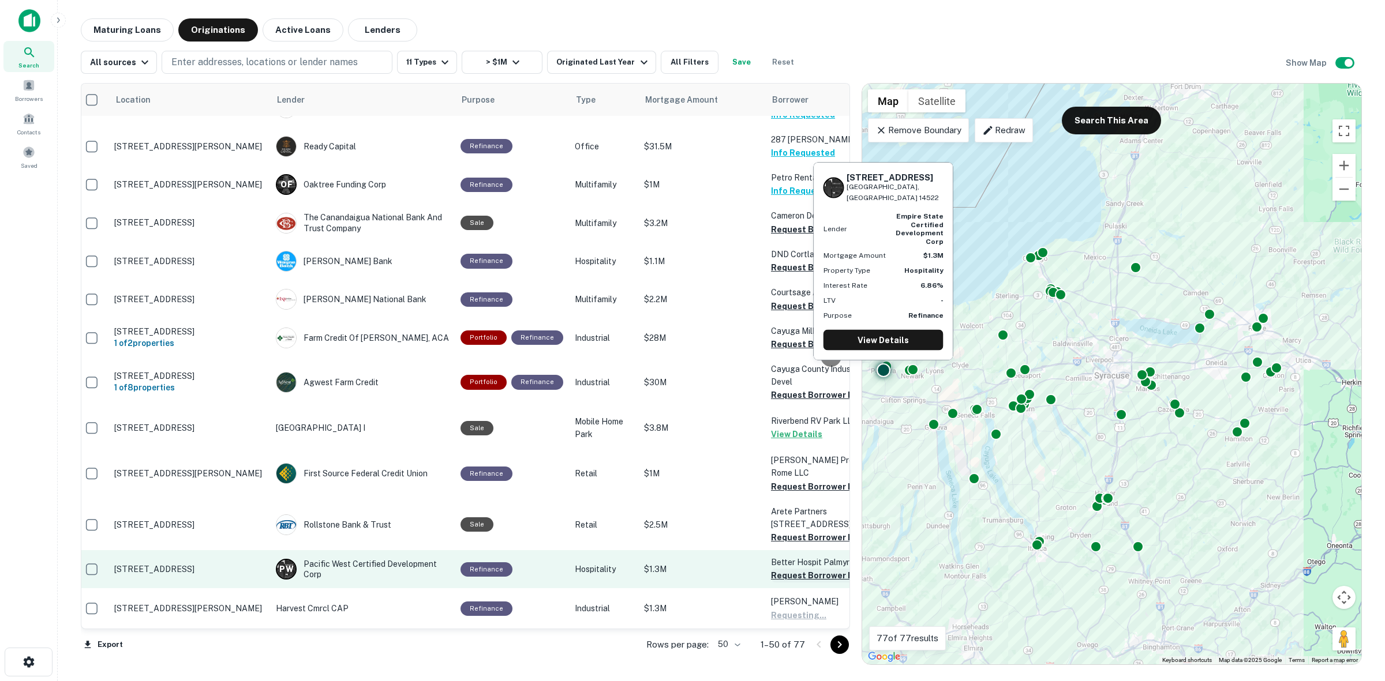
click at [783, 569] on button "Request Borrower Info" at bounding box center [817, 576] width 93 height 14
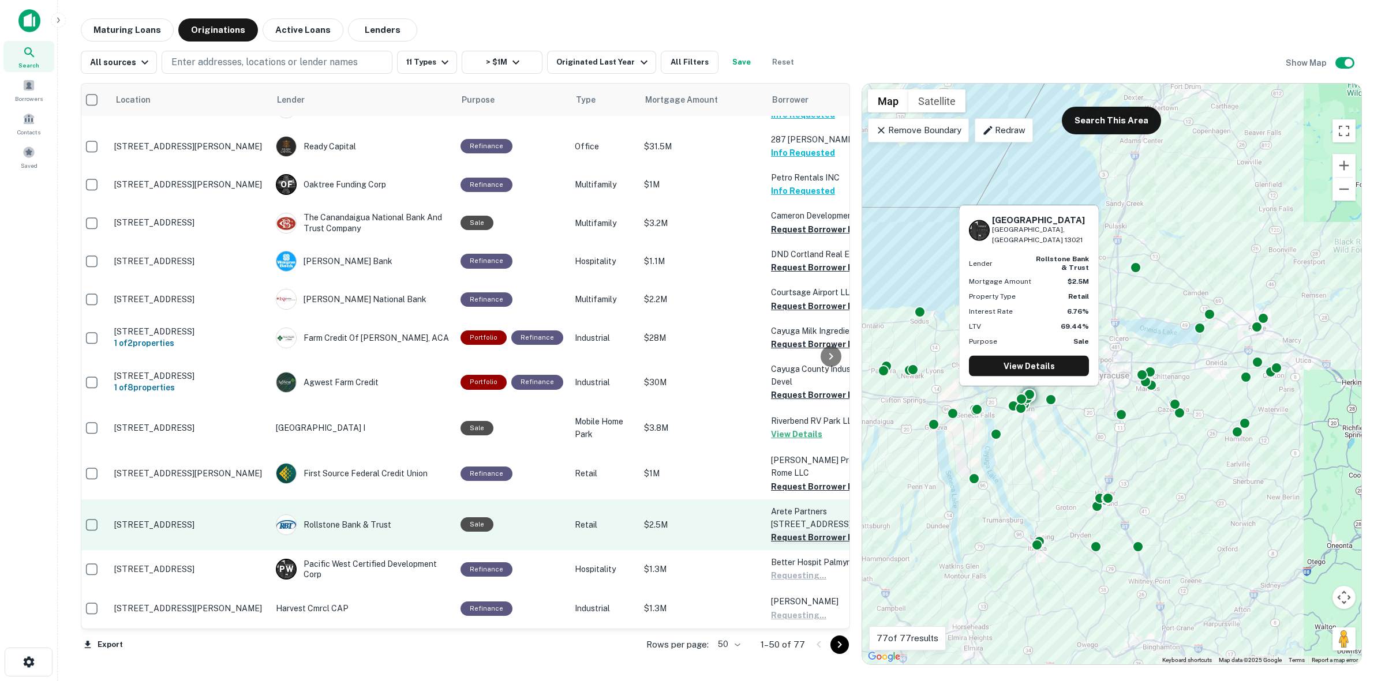
click at [784, 531] on button "Request Borrower Info" at bounding box center [817, 538] width 93 height 14
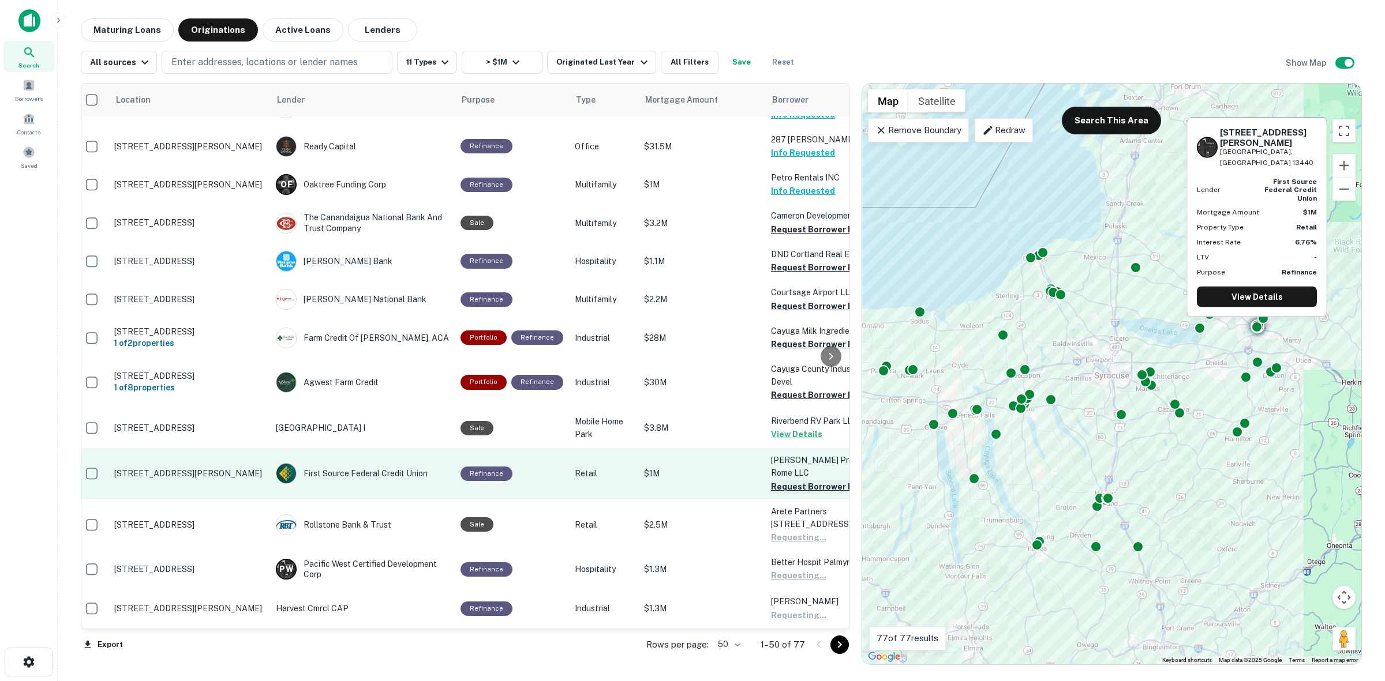
click at [788, 480] on button "Request Borrower Info" at bounding box center [817, 487] width 93 height 14
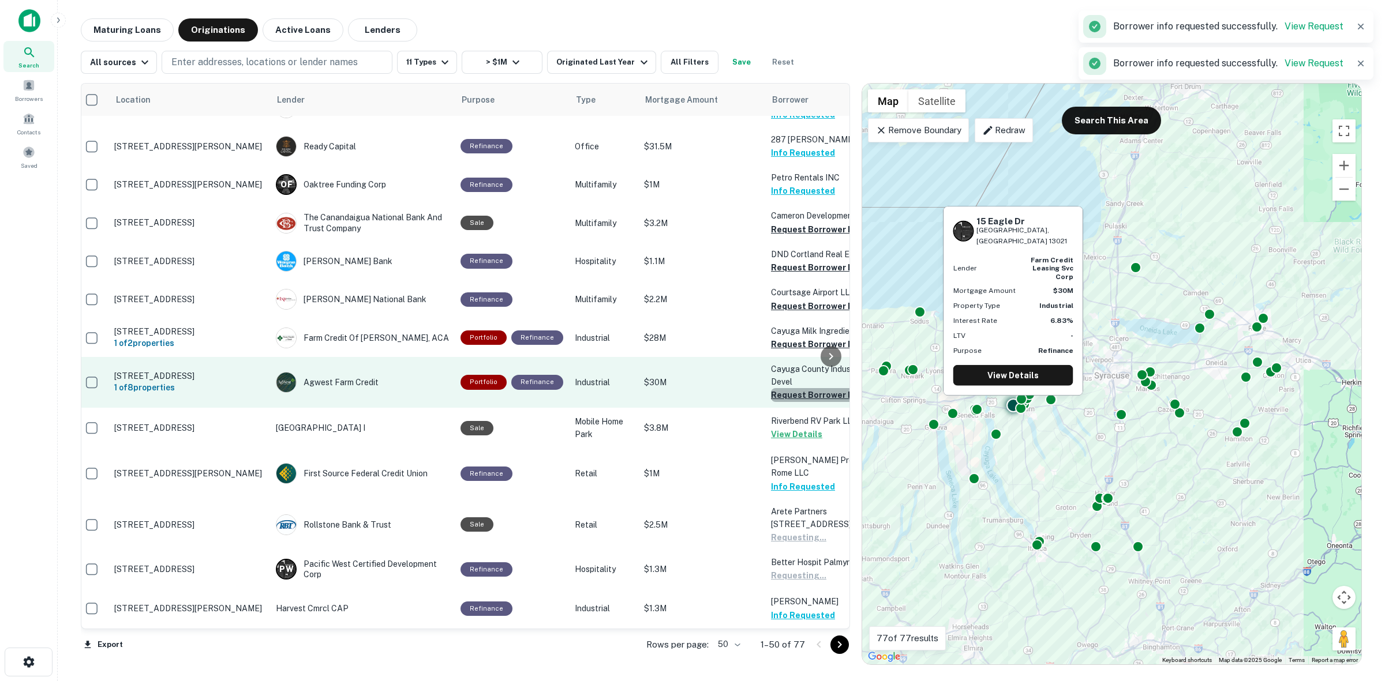
click at [805, 391] on button "Request Borrower Info" at bounding box center [817, 395] width 93 height 14
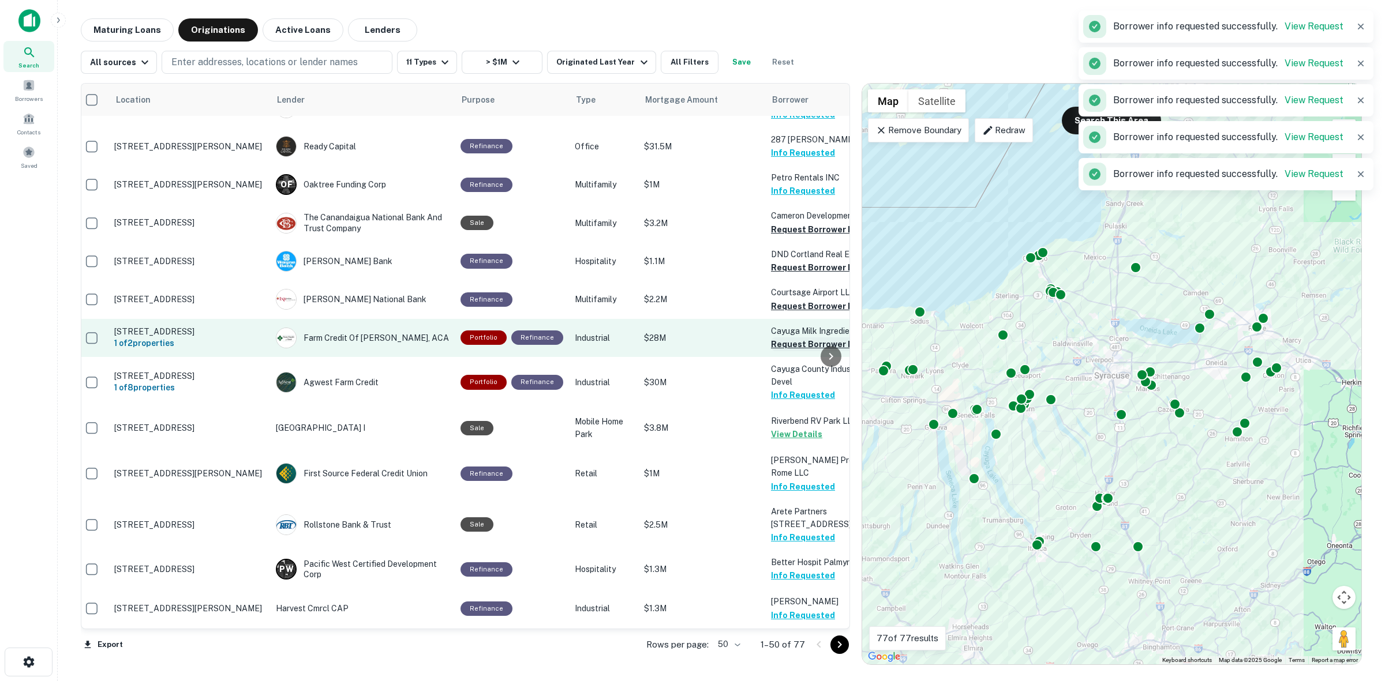
click at [781, 338] on button "Request Borrower Info" at bounding box center [817, 345] width 93 height 14
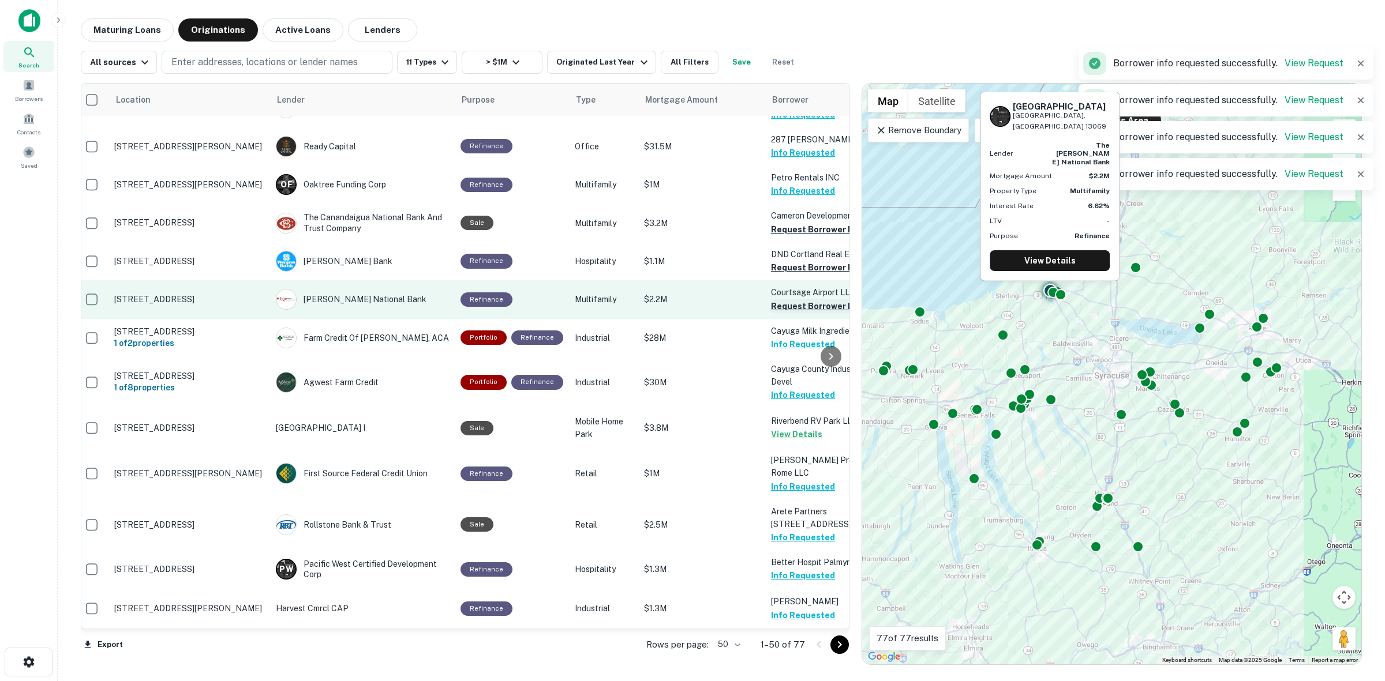
click at [791, 305] on button "Request Borrower Info" at bounding box center [817, 306] width 93 height 14
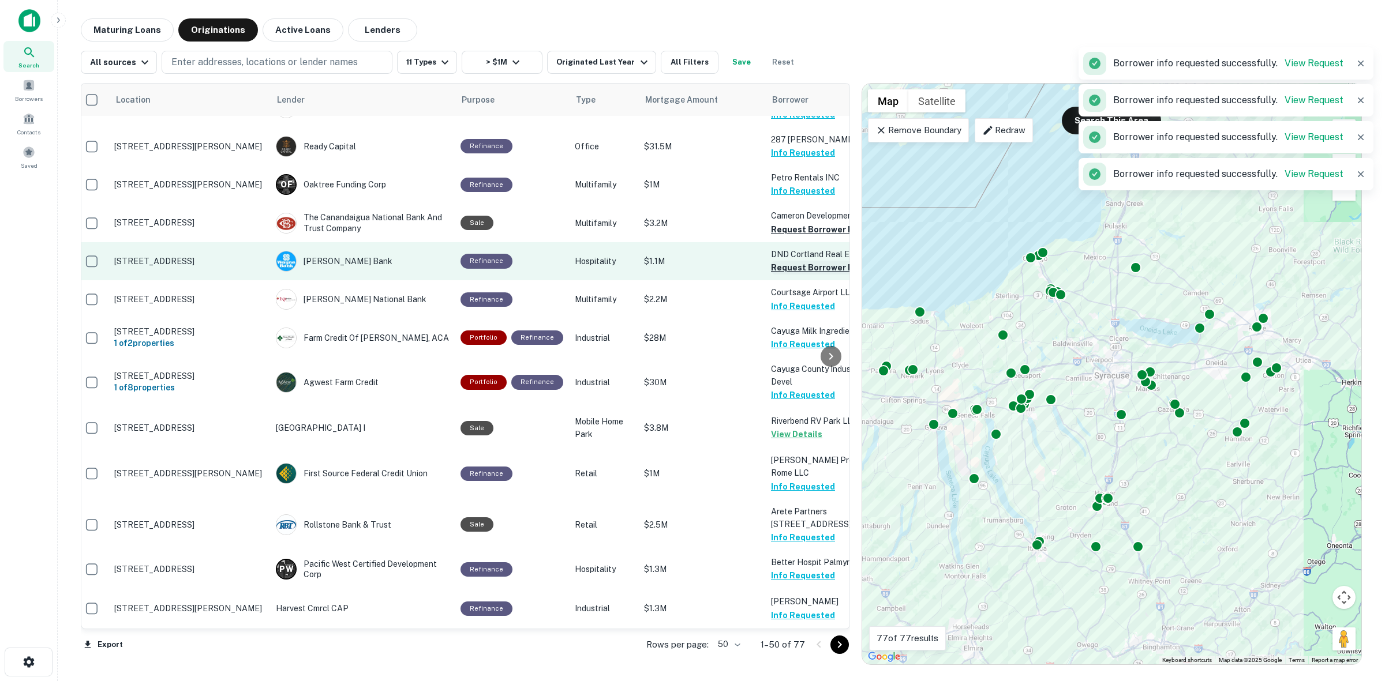
click at [790, 263] on button "Request Borrower Info" at bounding box center [817, 268] width 93 height 14
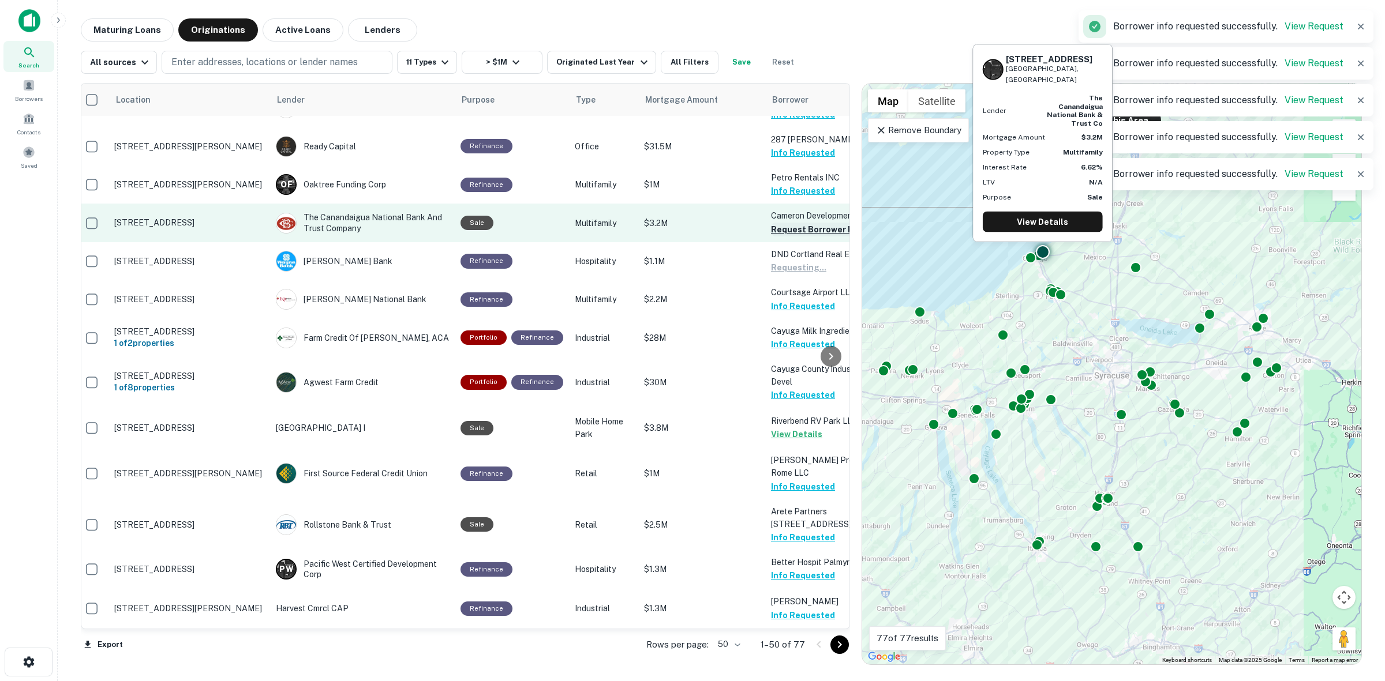
click at [786, 226] on button "Request Borrower Info" at bounding box center [817, 230] width 93 height 14
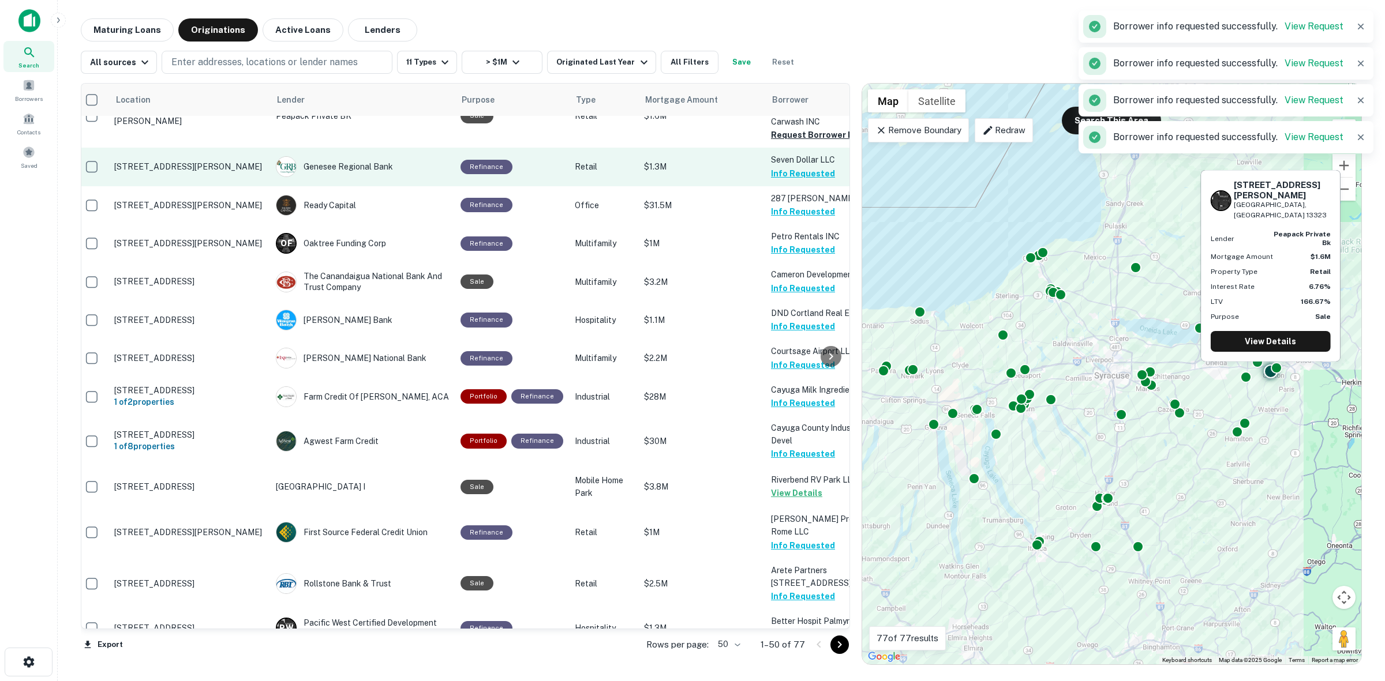
scroll to position [1443, 6]
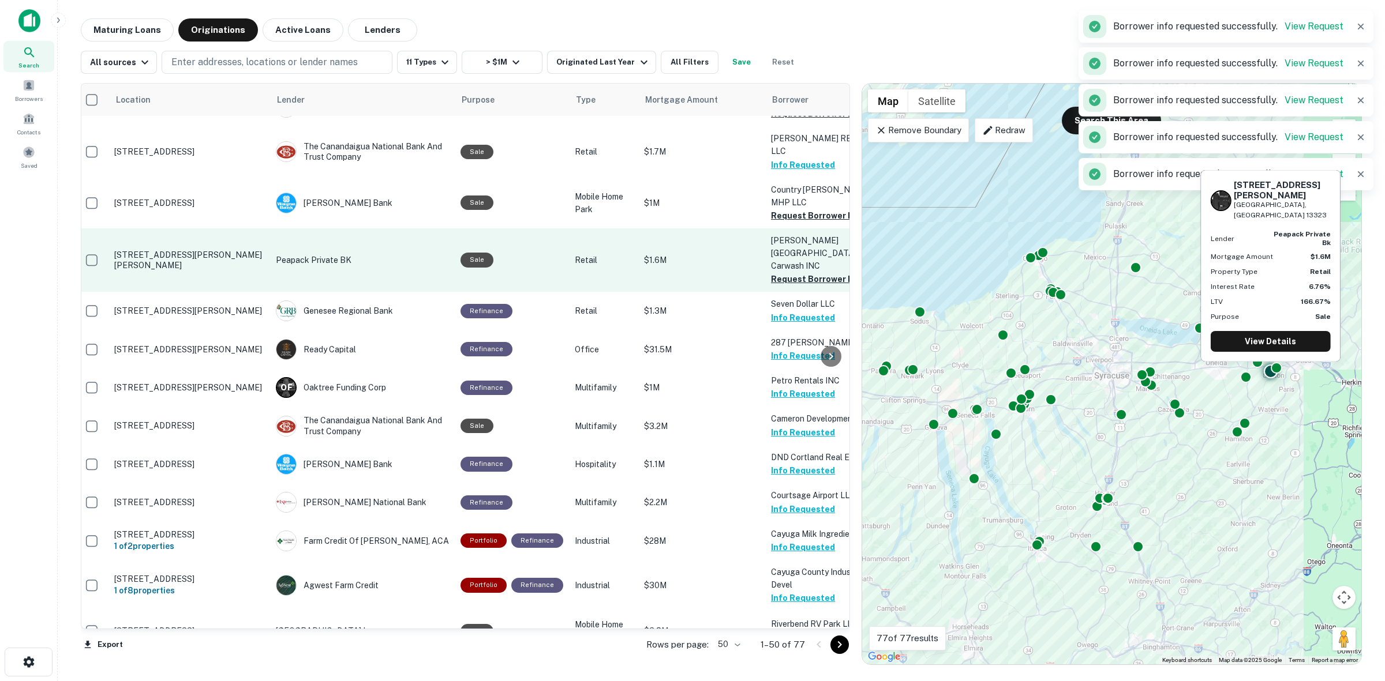
drag, startPoint x: 789, startPoint y: 357, endPoint x: 792, endPoint y: 350, distance: 7.0
click at [790, 286] on button "Request Borrower Info" at bounding box center [817, 279] width 93 height 14
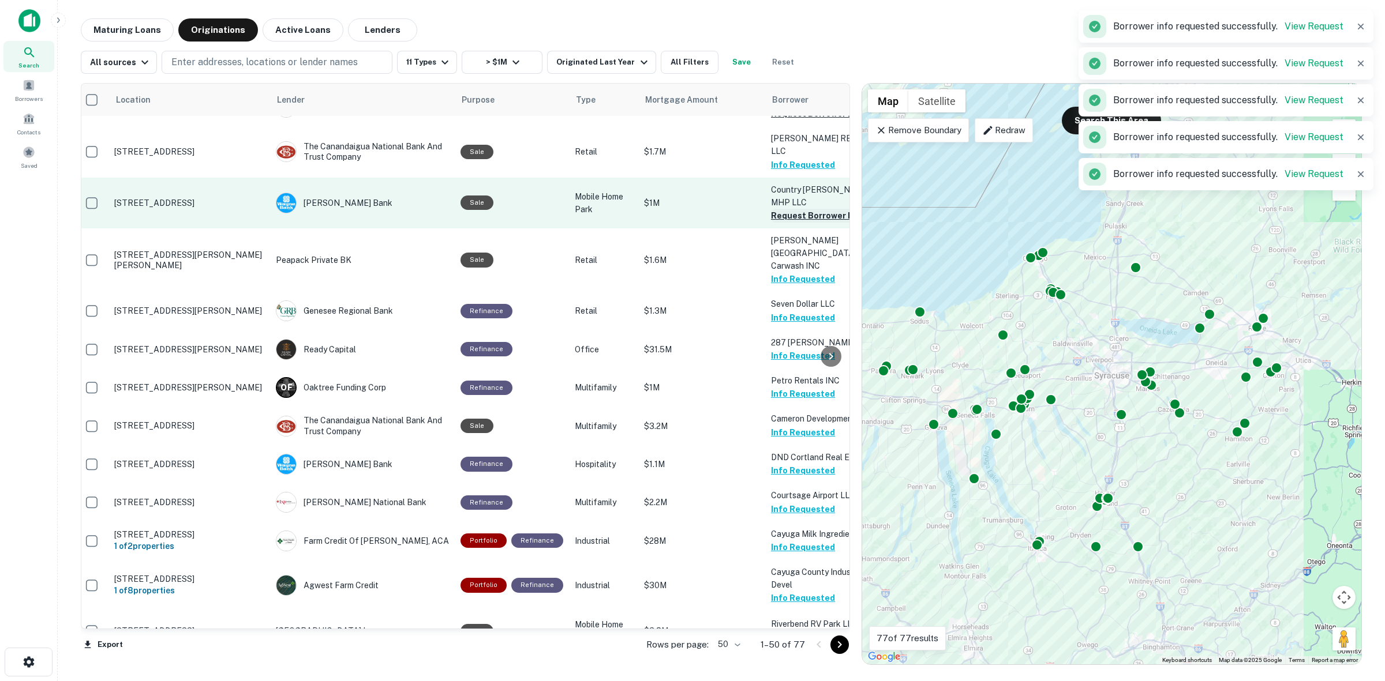
click at [795, 223] on button "Request Borrower Info" at bounding box center [817, 216] width 93 height 14
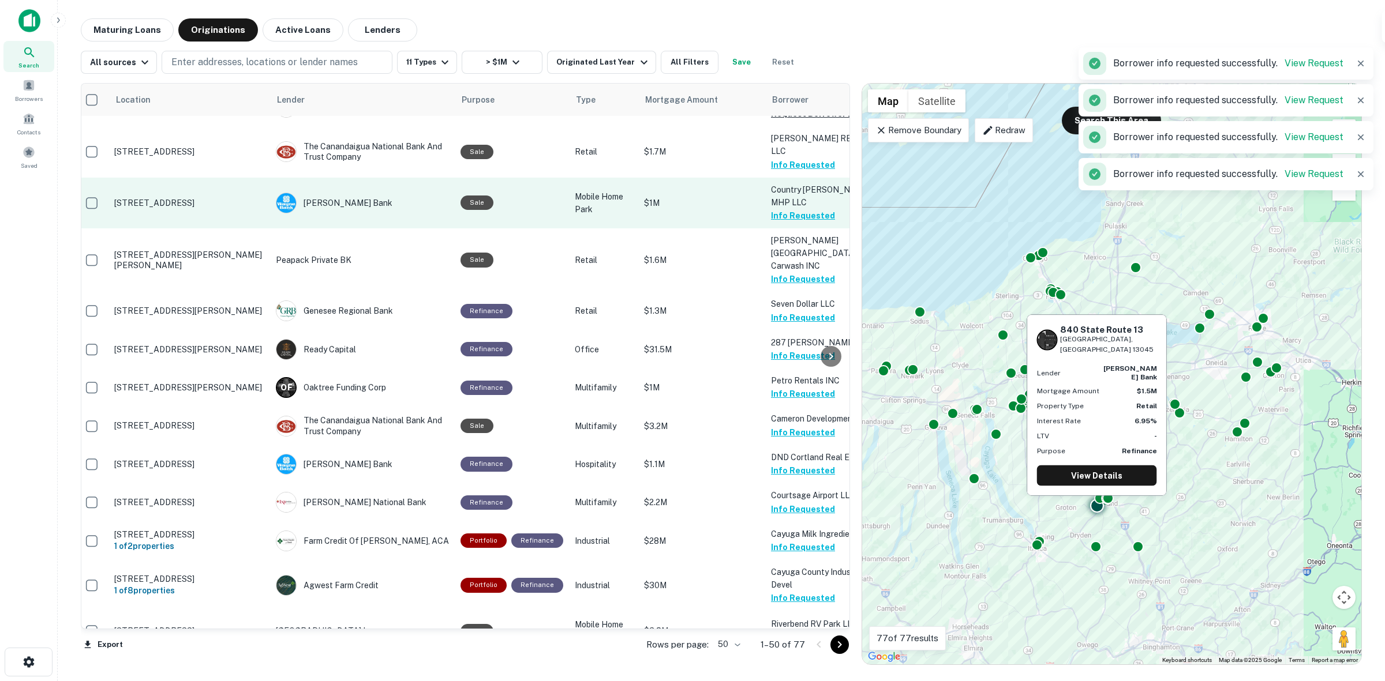
scroll to position [1371, 6]
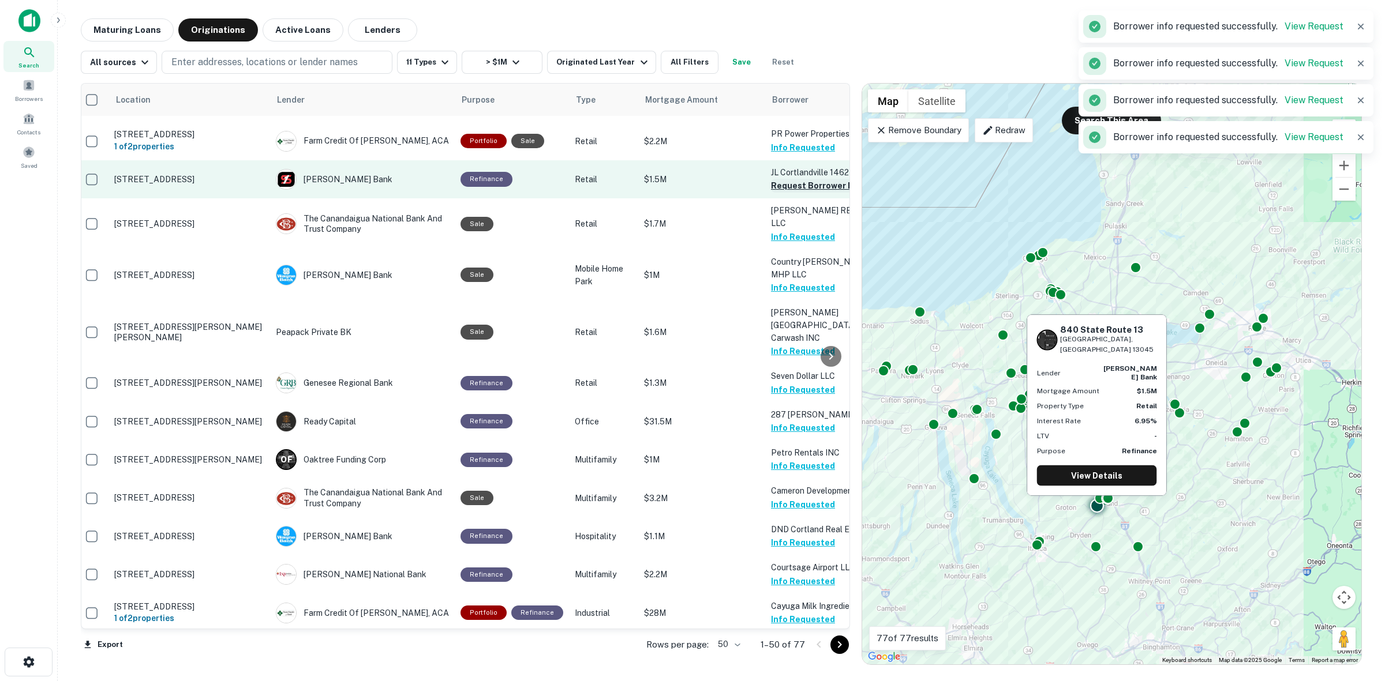
click at [789, 193] on button "Request Borrower Info" at bounding box center [817, 186] width 93 height 14
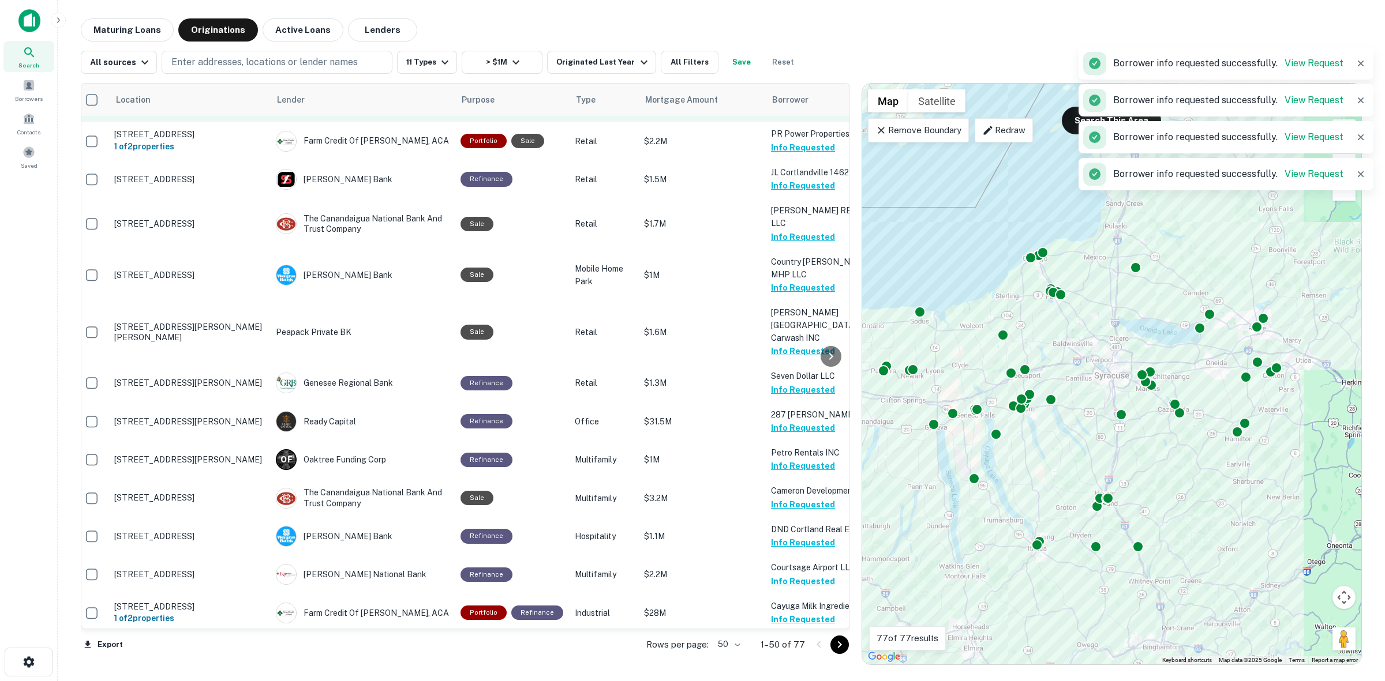
click at [818, 115] on button "Request Borrower Info" at bounding box center [817, 109] width 93 height 14
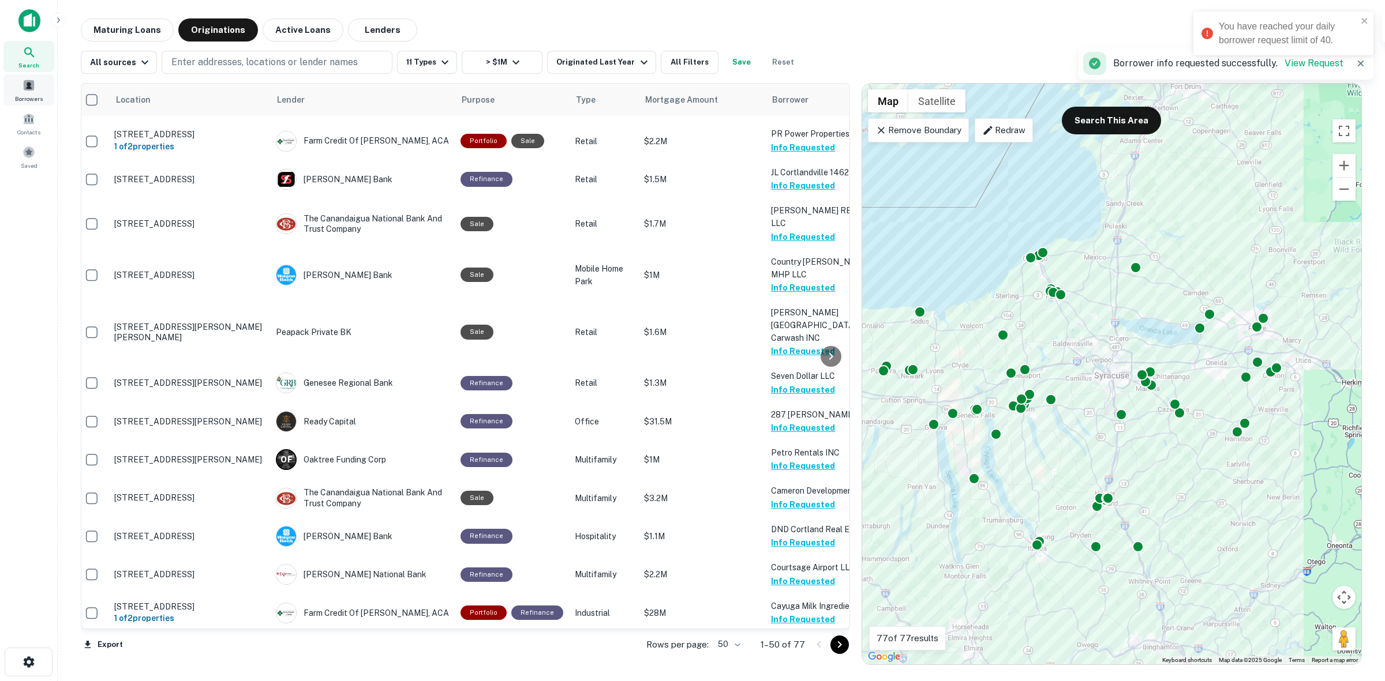
click at [16, 87] on div "Borrowers" at bounding box center [28, 89] width 51 height 31
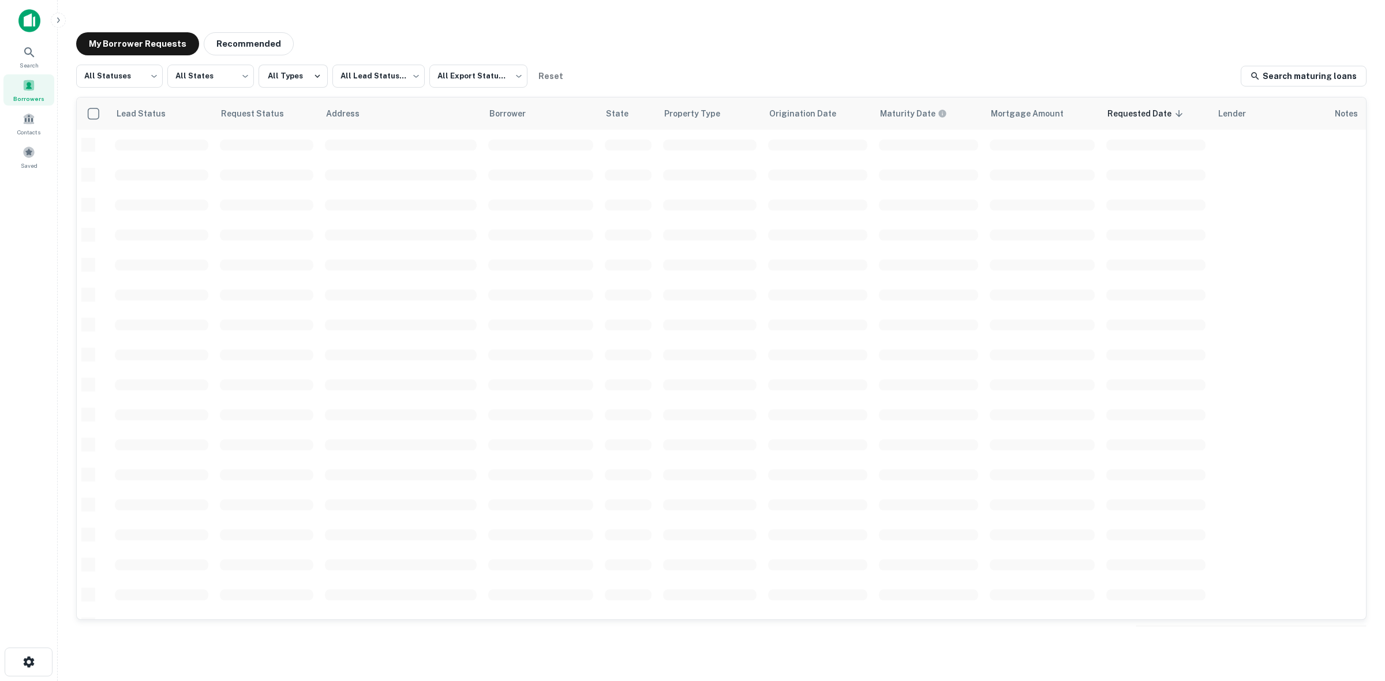
scroll to position [260, 0]
